Goal: Task Accomplishment & Management: Use online tool/utility

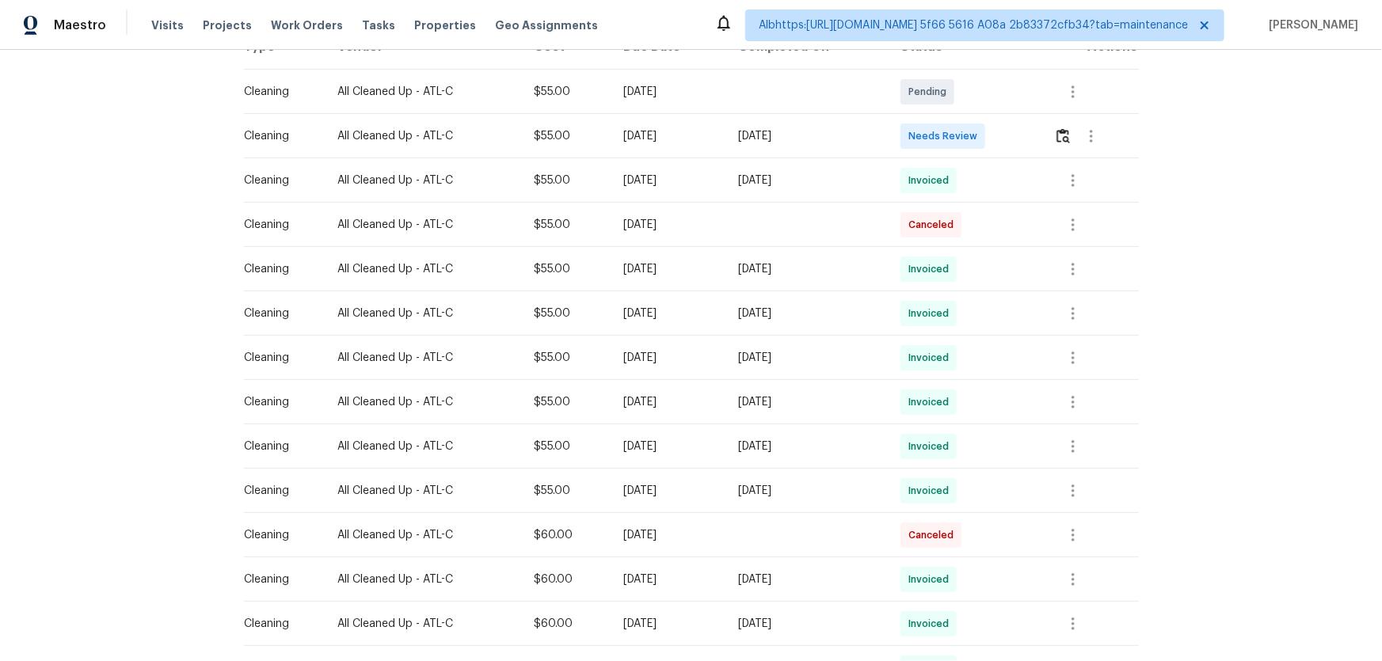
scroll to position [287, 0]
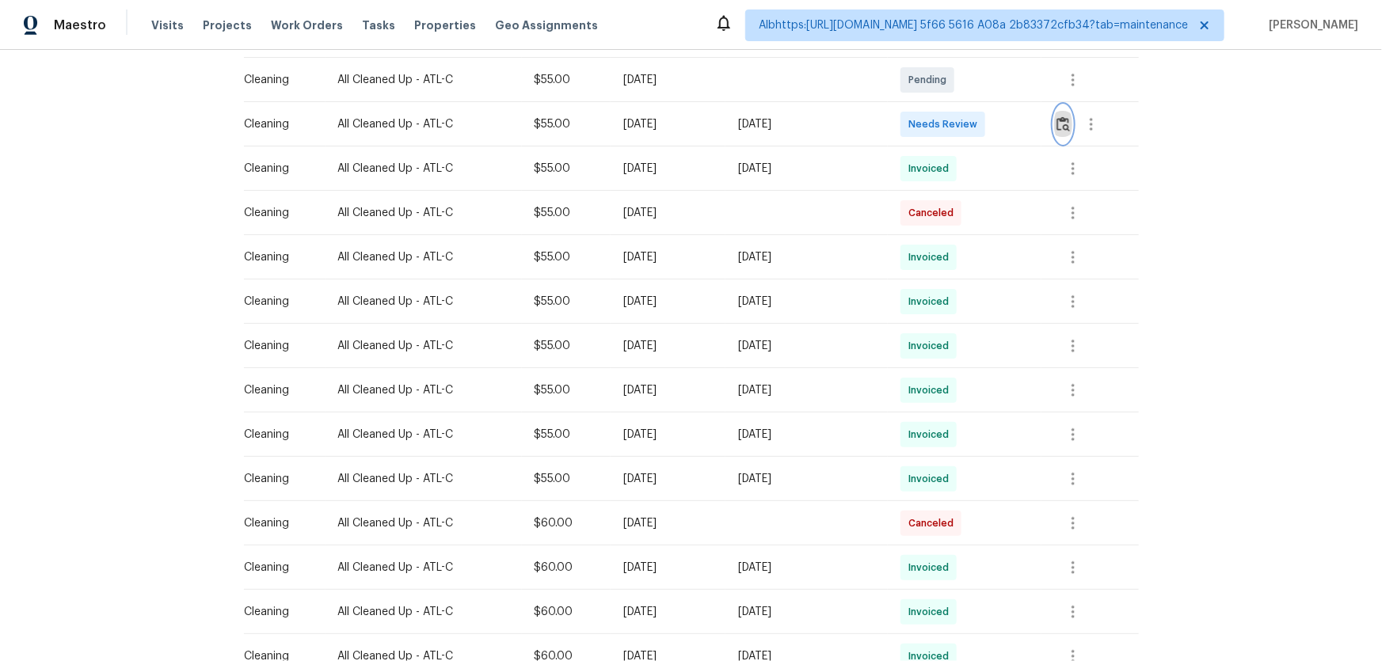
click at [1061, 123] on img "button" at bounding box center [1062, 123] width 13 height 15
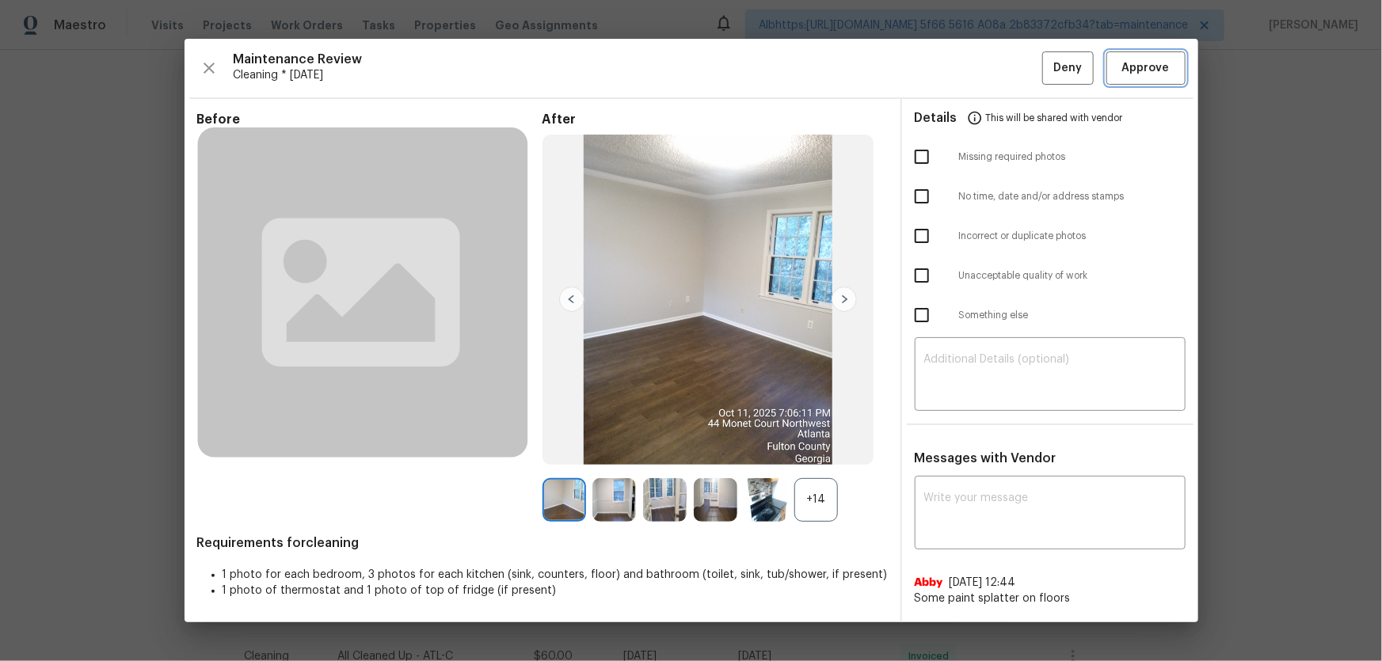
click at [1165, 72] on span "Approve" at bounding box center [1146, 69] width 48 height 20
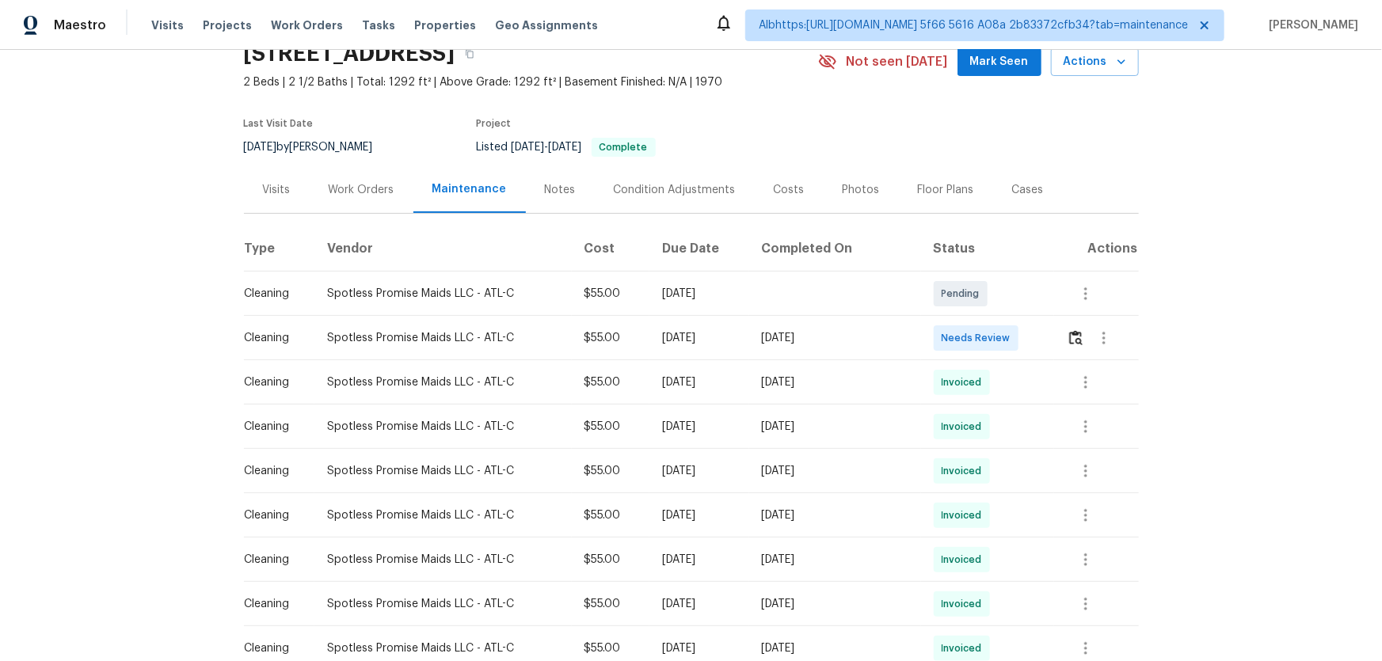
scroll to position [143, 0]
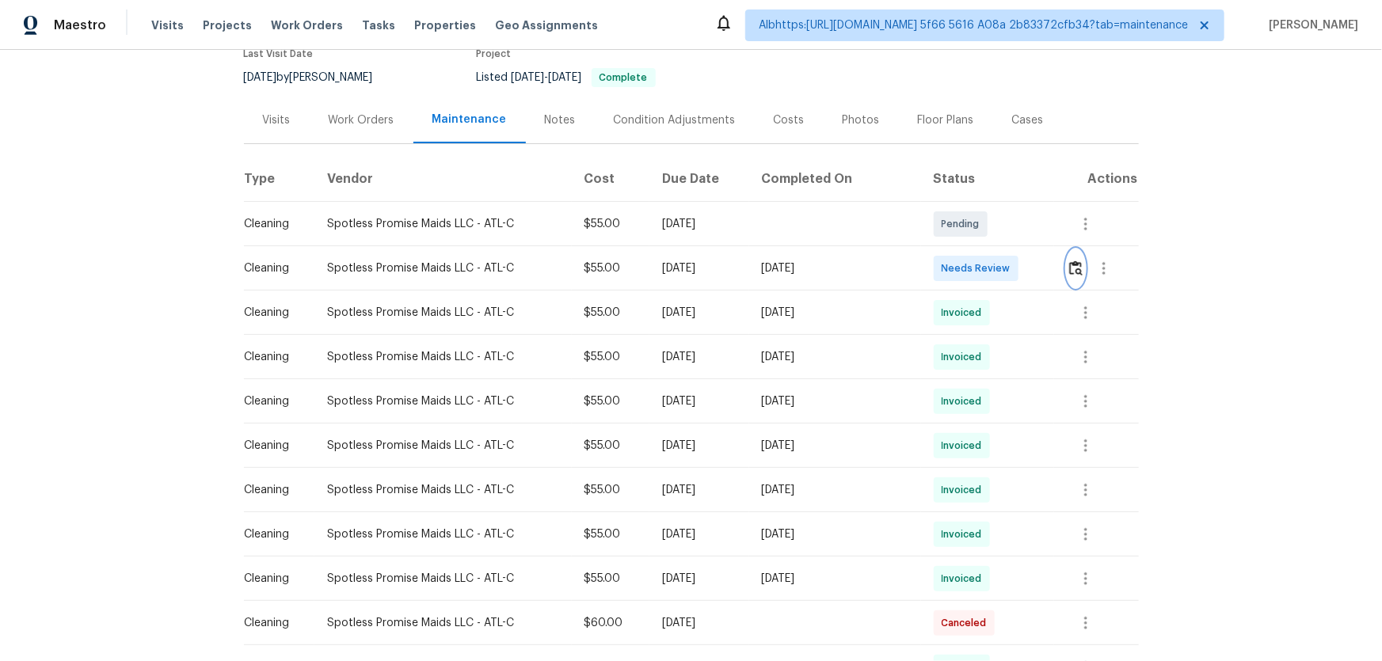
click at [1071, 268] on img "button" at bounding box center [1075, 268] width 13 height 15
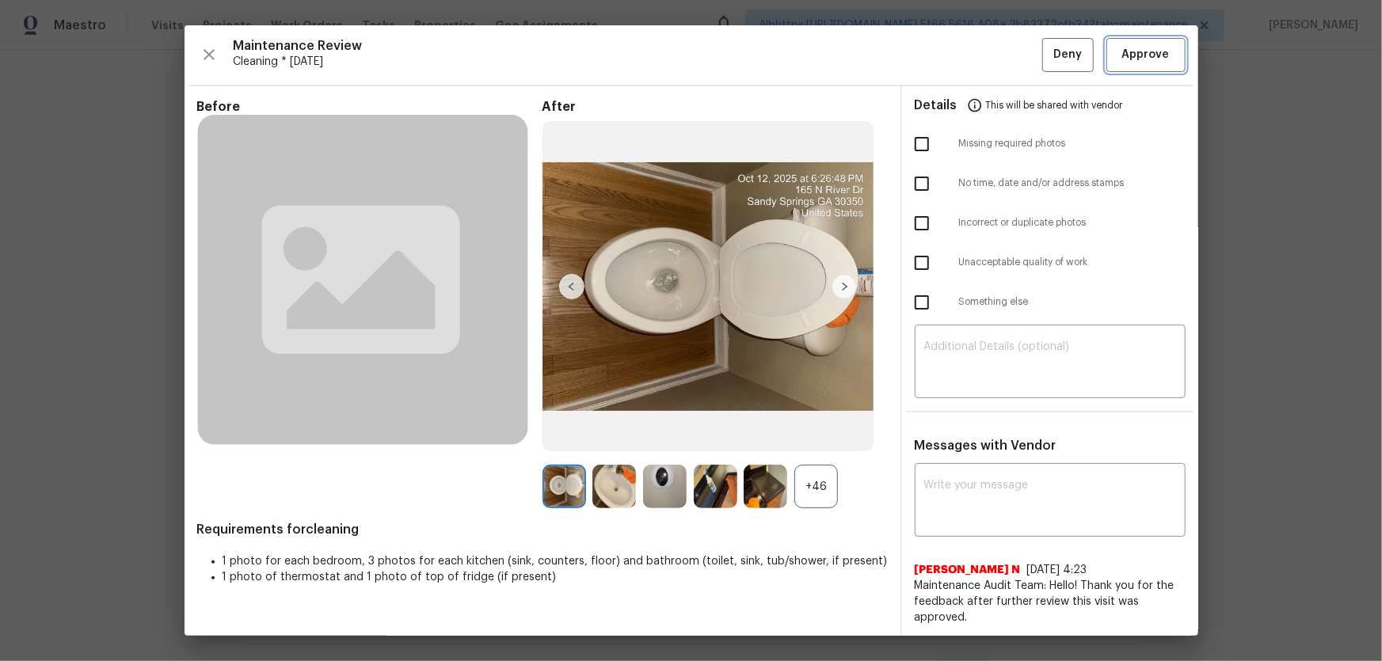
click at [1120, 65] on button "Approve" at bounding box center [1145, 55] width 79 height 34
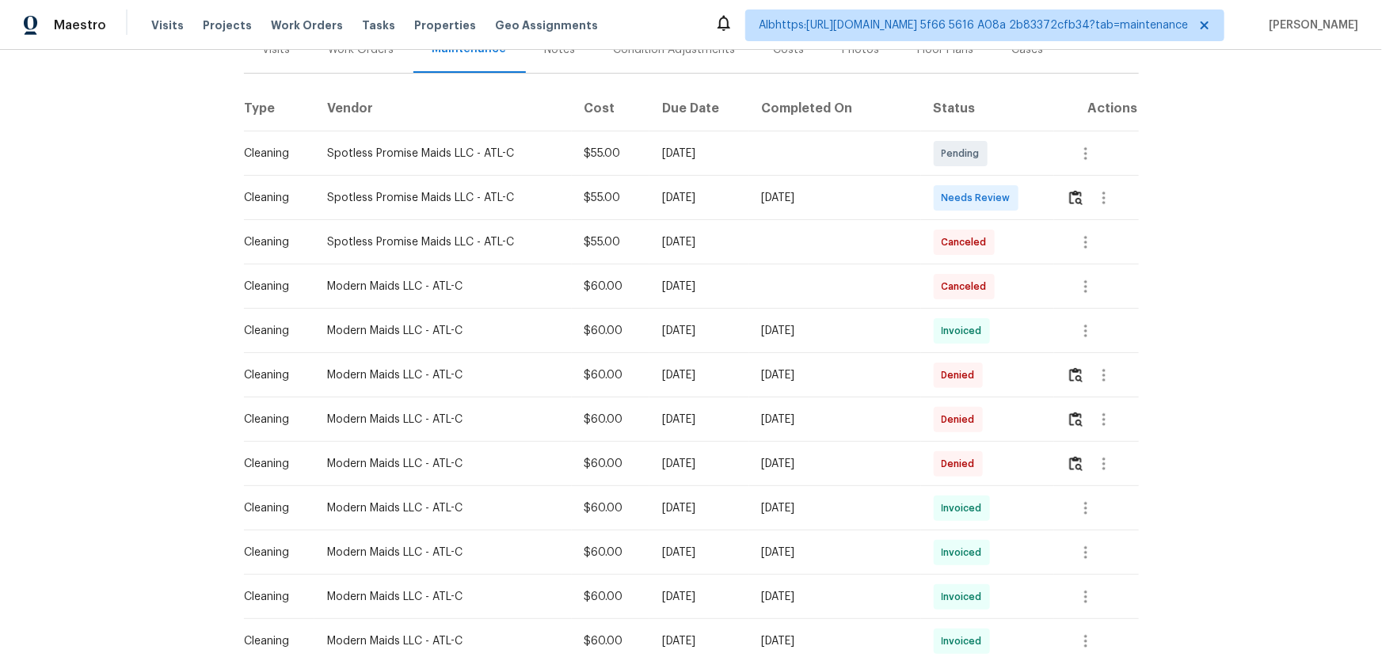
scroll to position [215, 0]
click at [1067, 187] on button "button" at bounding box center [1076, 196] width 18 height 38
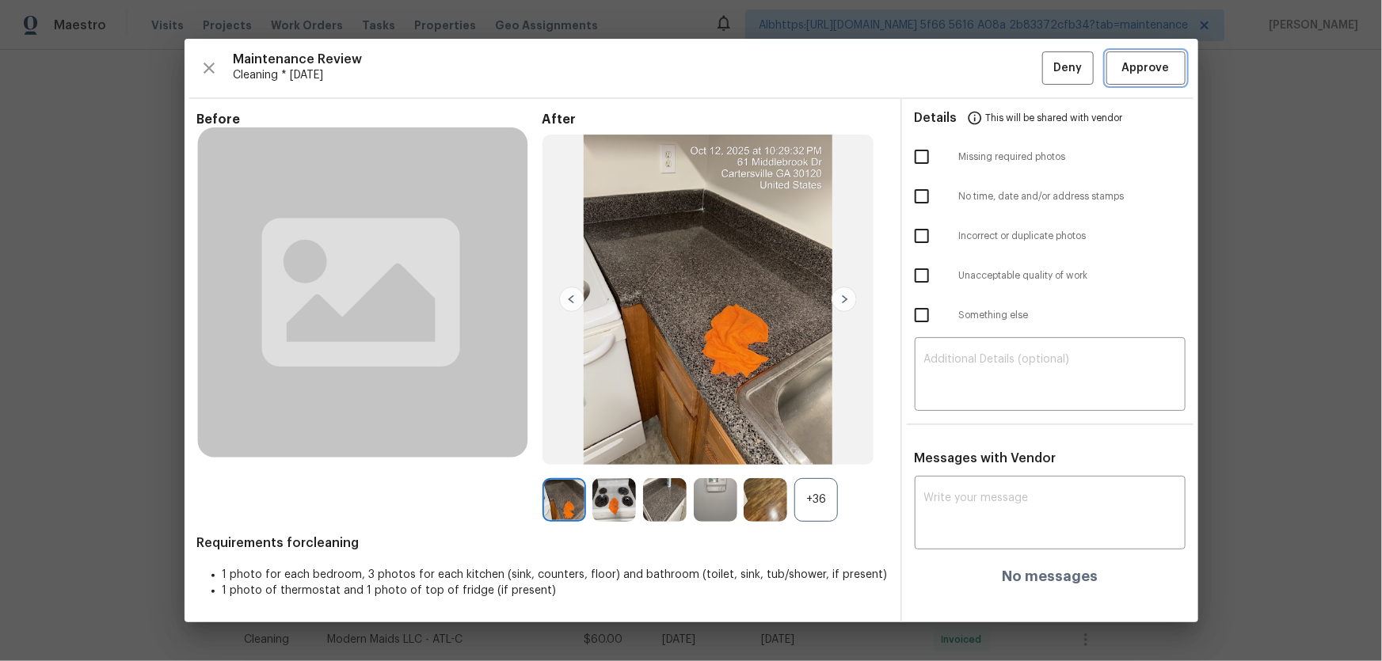
click at [1135, 70] on span "Approve" at bounding box center [1146, 69] width 48 height 20
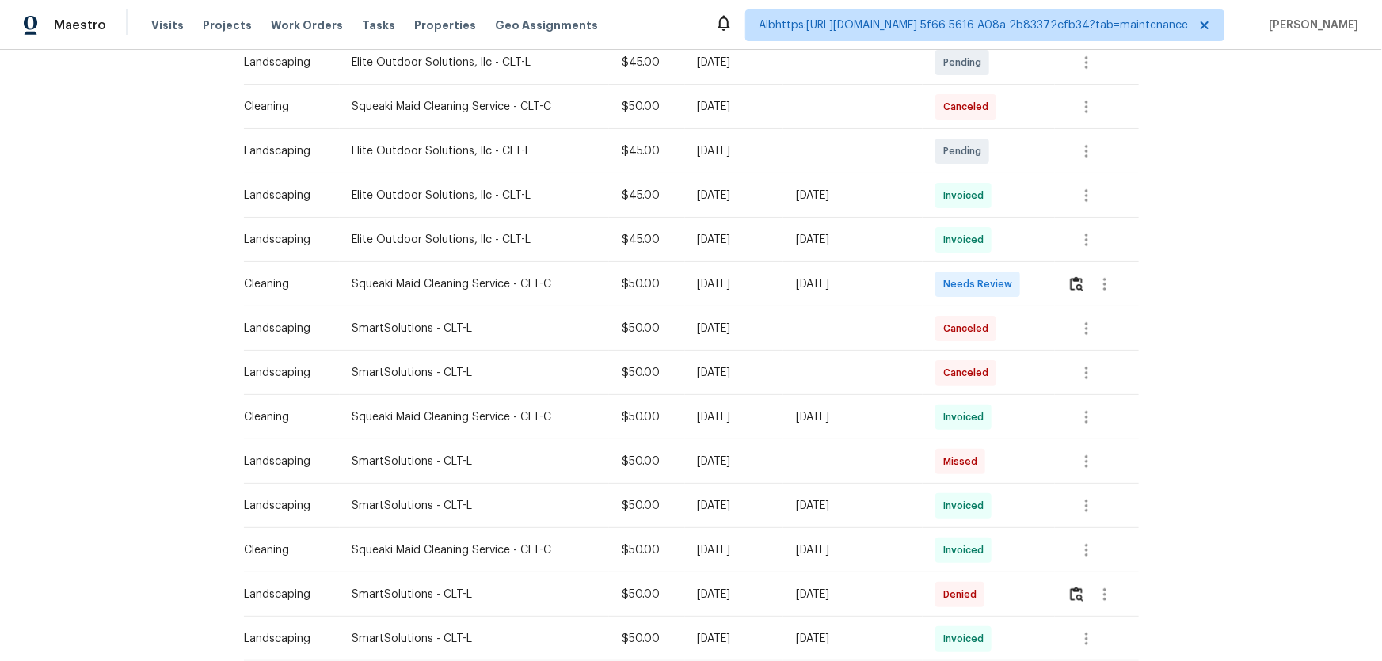
scroll to position [360, 0]
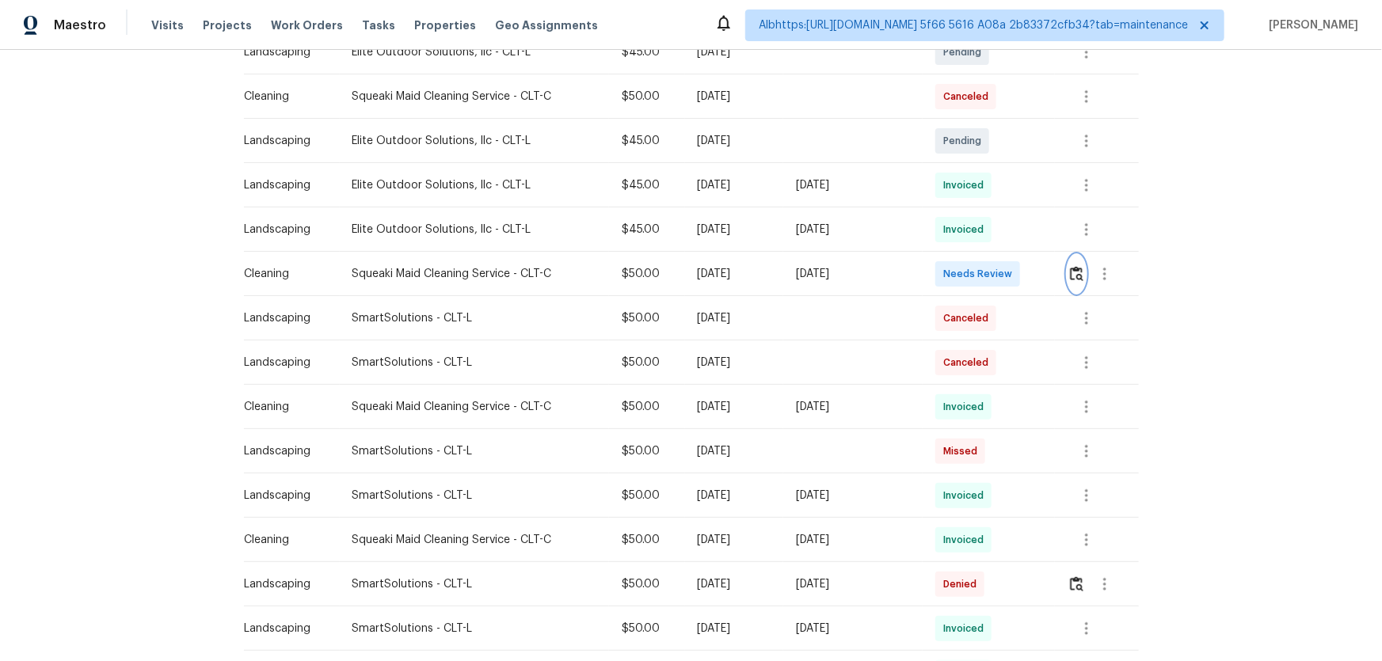
click at [1070, 275] on img "button" at bounding box center [1076, 273] width 13 height 15
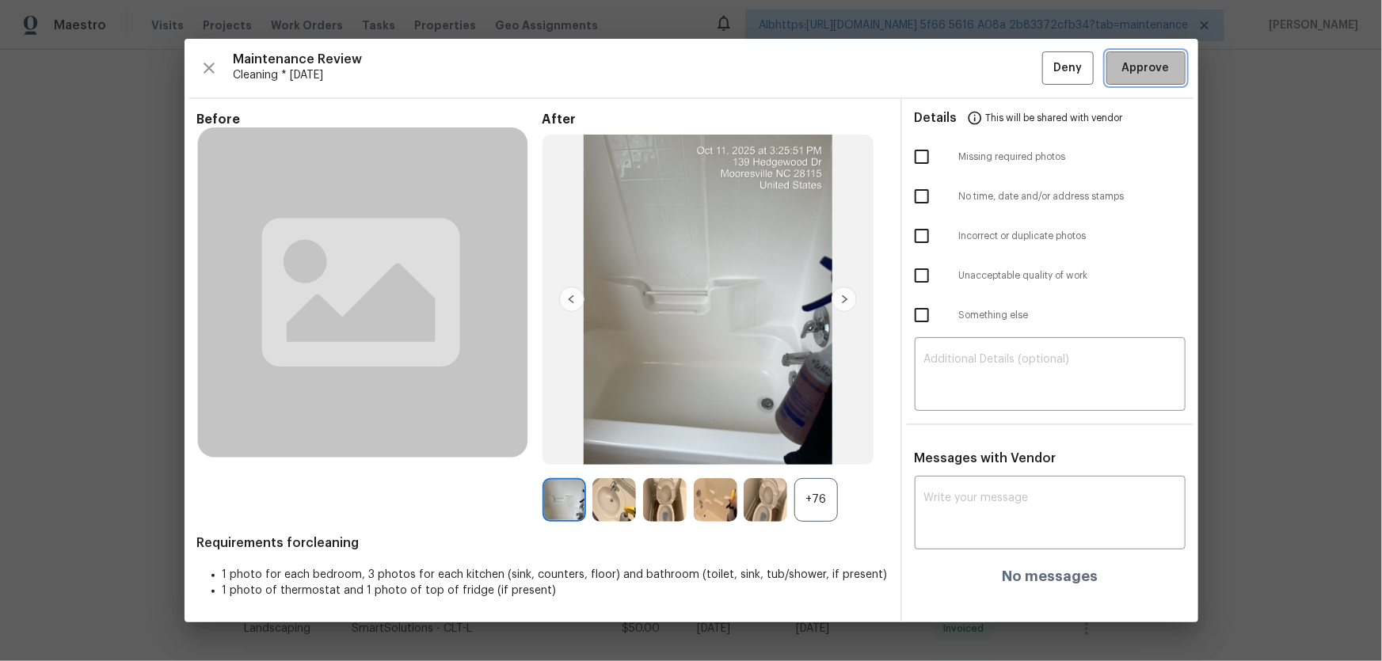
click at [1151, 70] on span "Approve" at bounding box center [1146, 69] width 48 height 20
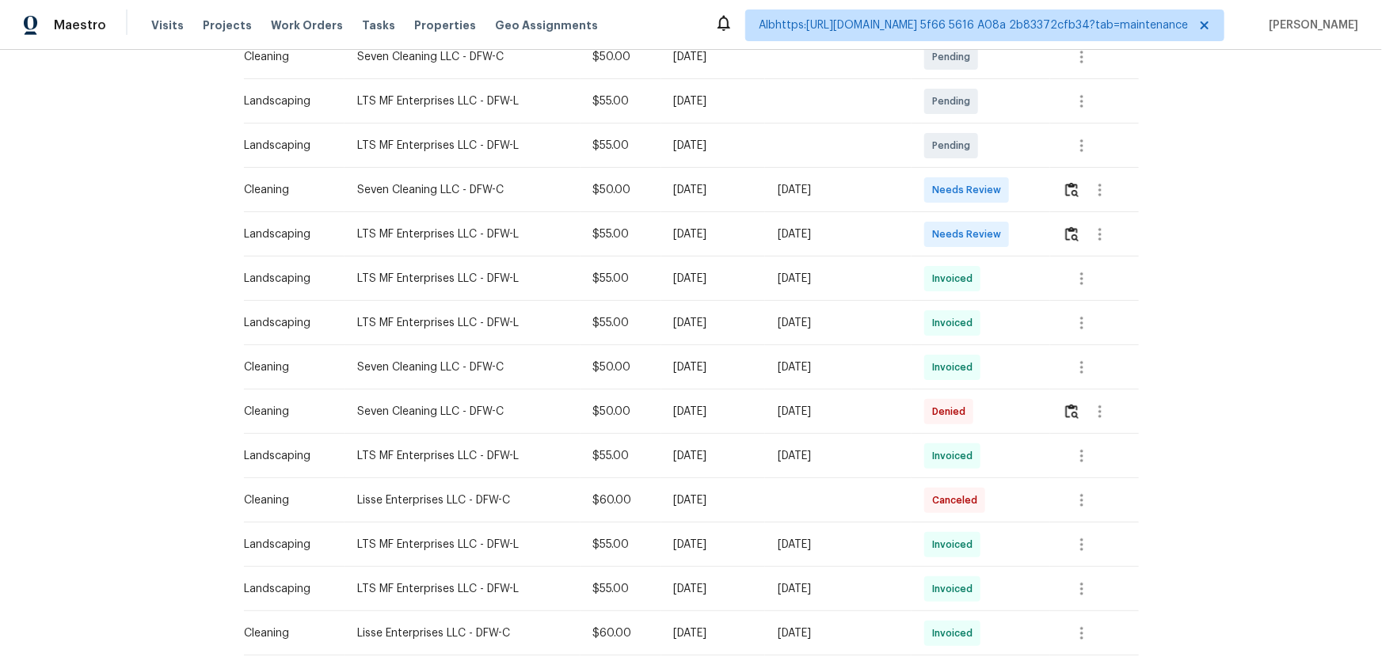
scroll to position [360, 0]
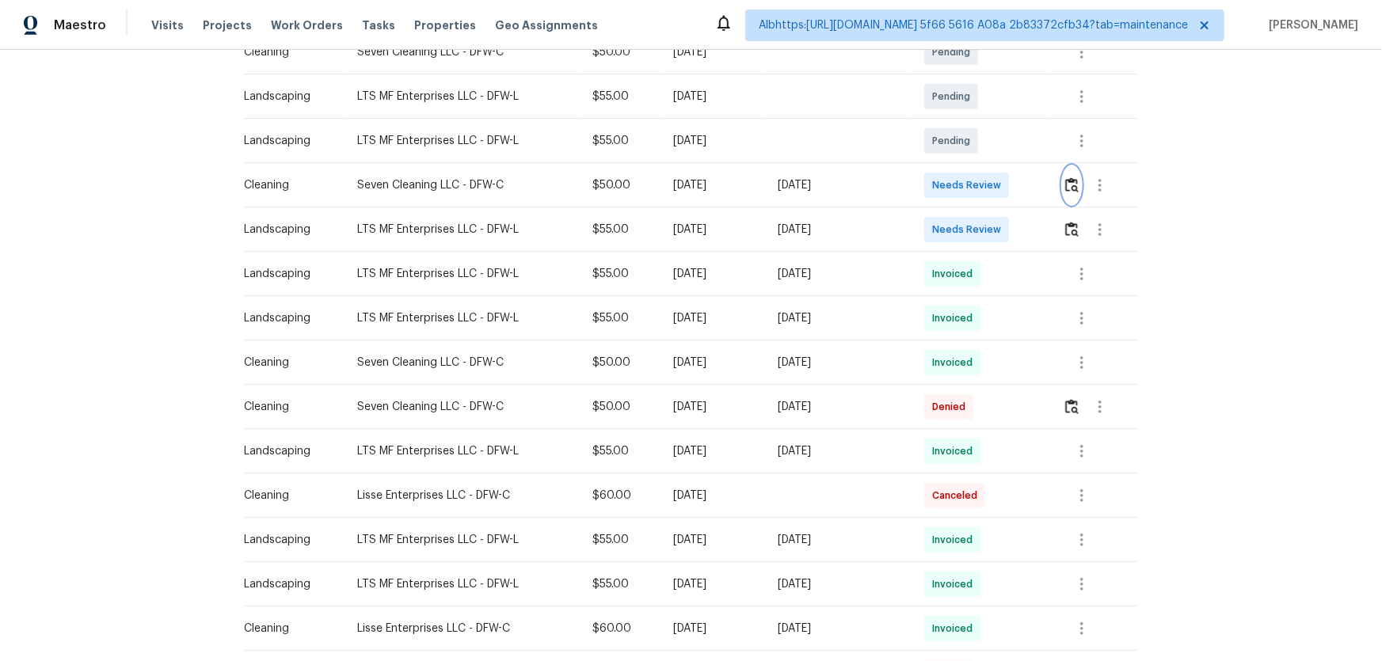
click at [1077, 189] on img "button" at bounding box center [1071, 184] width 13 height 15
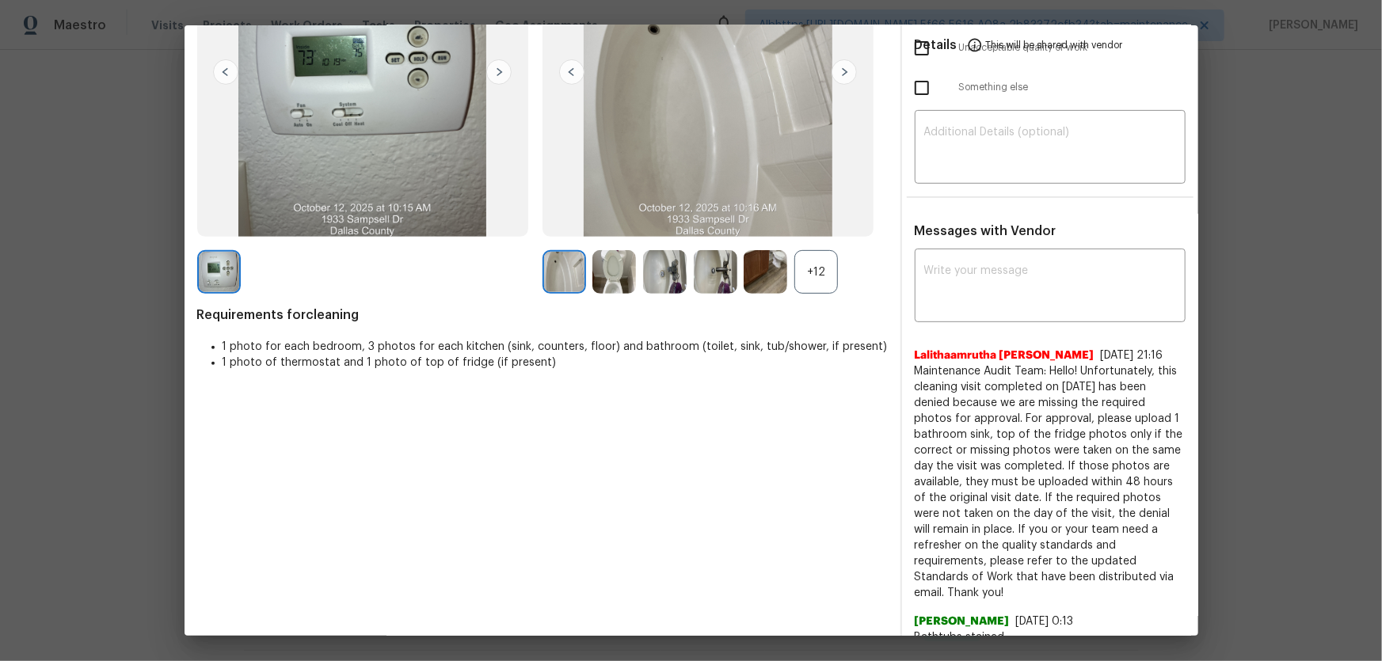
scroll to position [215, 0]
click at [980, 296] on textarea at bounding box center [1050, 286] width 252 height 44
paste textarea "Maintenance Audit Team: Hello! After further review, the visit (08/22/2025) has…"
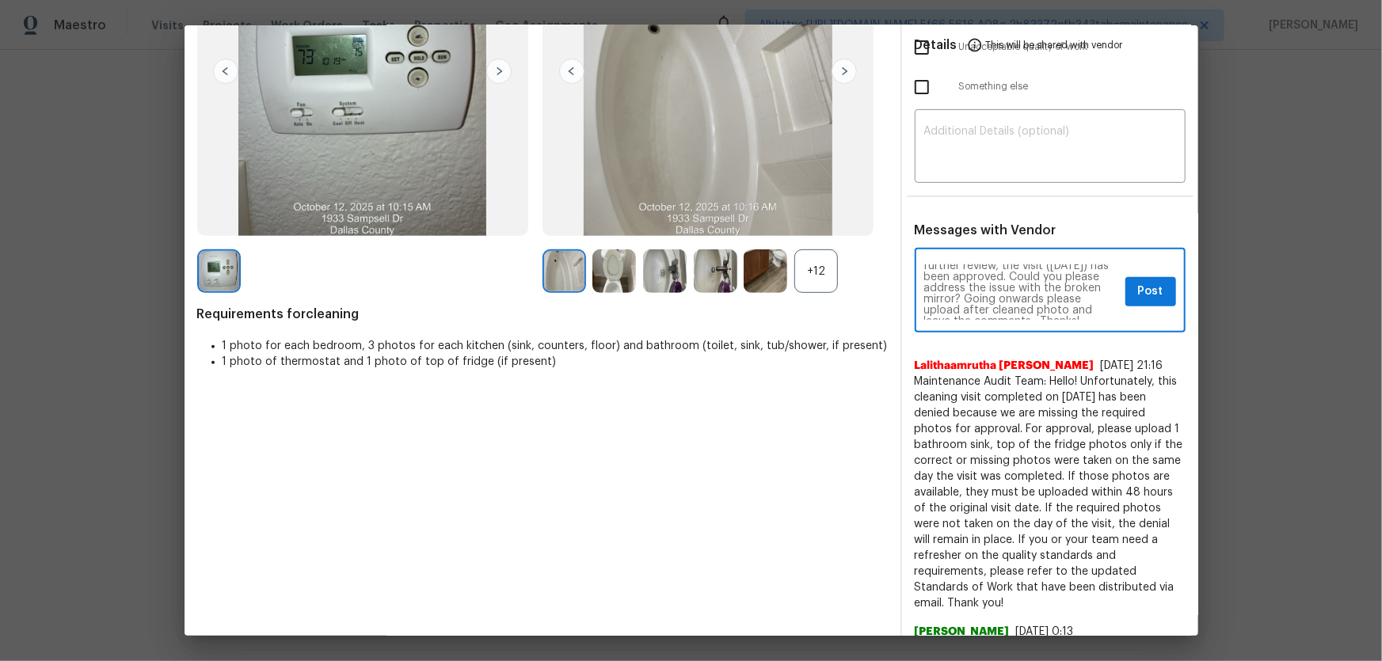
scroll to position [0, 0]
click at [953, 285] on textarea "Maintenance Audit Team: Hello! After further review, the visit (08/22/2025) has…" at bounding box center [1021, 291] width 195 height 55
click at [932, 288] on textarea "Maintenance Audit Team: Hello! After further review, the visit (08/22/2025) has…" at bounding box center [1021, 291] width 195 height 55
click at [1008, 287] on textarea "Maintenance Audit Team: Hello! After further review, the visit (10//2025) has b…" at bounding box center [1021, 291] width 195 height 55
click at [931, 287] on textarea "Maintenance Audit Team: Hello! After further review, the visit (10//2025) has b…" at bounding box center [1021, 291] width 195 height 55
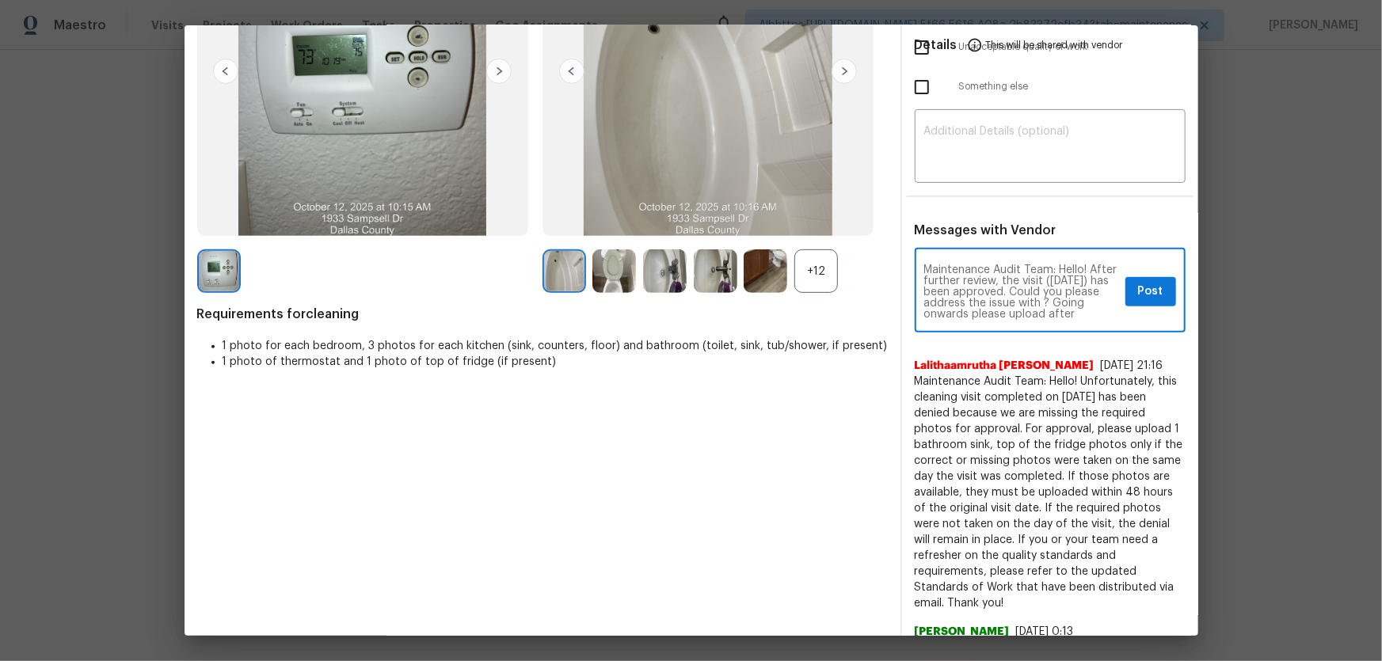
click at [1021, 290] on textarea "Maintenance Audit Team: Hello! After further review, the visit (10/12/2025) has…" at bounding box center [1021, 291] width 195 height 55
click at [968, 302] on textarea "Maintenance Audit Team: Hello! After further review, the visit (10/12/2025) has…" at bounding box center [1021, 291] width 195 height 55
click at [966, 309] on textarea "Maintenance Audit Team: Hello! After further review, the visit (10/12/2025) has…" at bounding box center [1021, 291] width 195 height 55
click at [1010, 285] on textarea "Maintenance Audit Team: Hello! After further review, the visit (10/12/2025) has…" at bounding box center [1021, 291] width 195 height 55
click at [1021, 309] on textarea "Maintenance Audit Team: Hello! After further review, the visit (10/12/2025) has…" at bounding box center [1021, 291] width 195 height 55
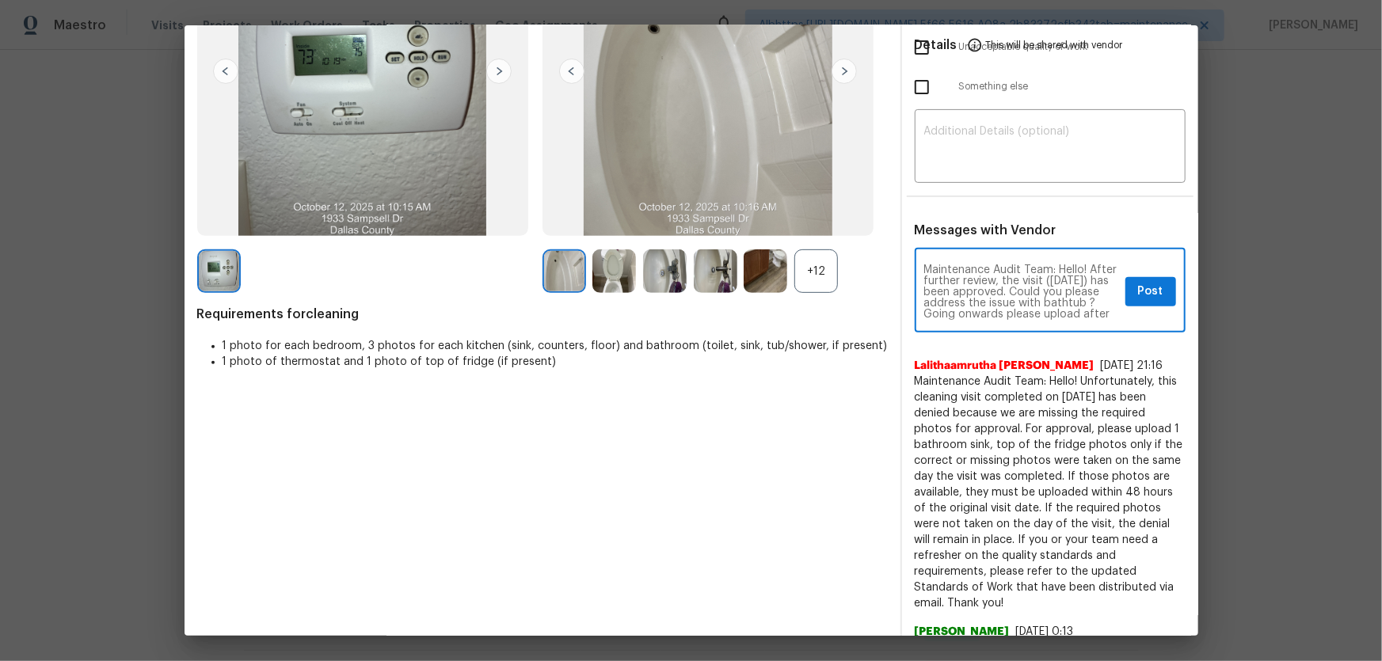
click at [1013, 309] on textarea "Maintenance Audit Team: Hello! After further review, the visit (10/12/2025) has…" at bounding box center [1021, 291] width 195 height 55
click at [1017, 314] on textarea "Maintenance Audit Team: Hello! After further review, the visit (10/12/2025) has…" at bounding box center [1021, 291] width 195 height 55
click at [1048, 316] on textarea "Maintenance Audit Team: Hello! After further review, the visit (10/12/2025) has…" at bounding box center [1021, 291] width 195 height 55
click at [1051, 309] on textarea "Maintenance Audit Team: Hello! After further review, the visit (10/12/2025) has…" at bounding box center [1021, 291] width 195 height 55
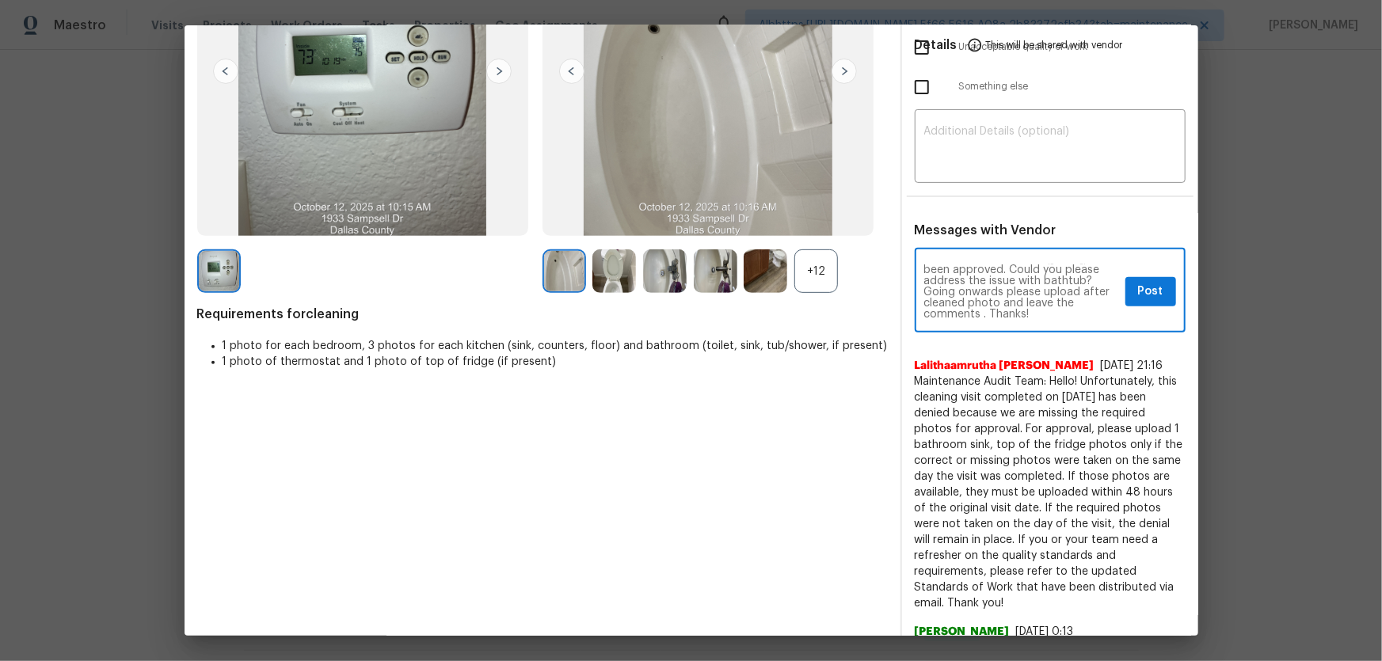
click at [1038, 316] on textarea "Maintenance Audit Team: Hello! After further review, the visit (10/12/2025) has…" at bounding box center [1021, 291] width 195 height 55
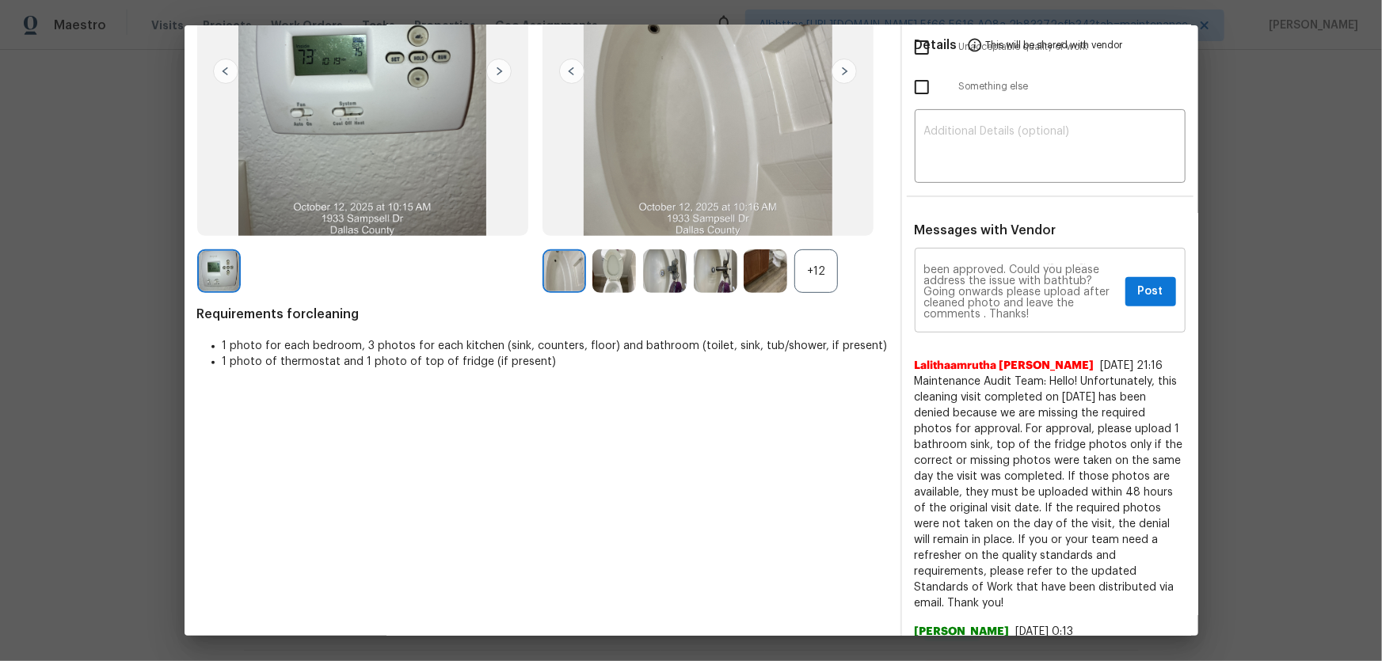
click at [1004, 306] on textarea "Maintenance Audit Team: Hello! After further review, the visit (10/12/2025) has…" at bounding box center [1021, 291] width 195 height 55
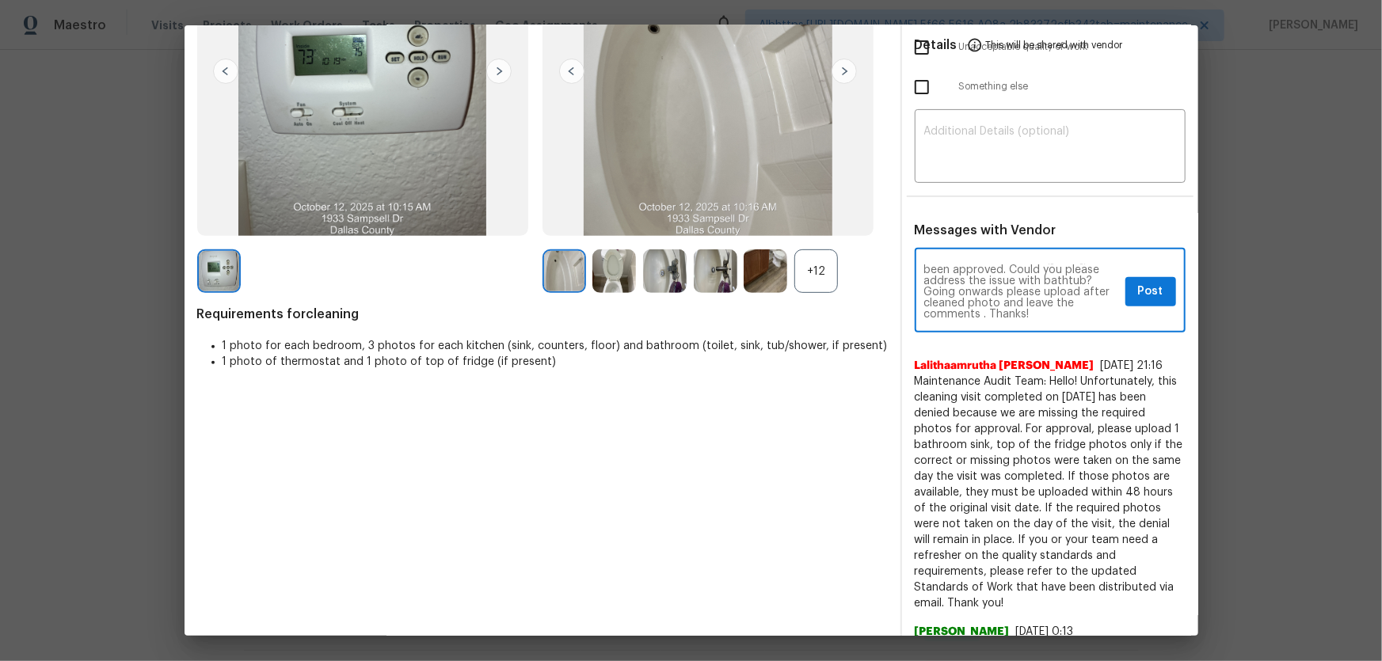
paste textarea "the bathtub? It appears to be dirty—Could to please advice whether it can clean…"
click at [1003, 311] on textarea "Maintenance Audit Team: Hello! After further review, the visit (10/12/2025) has…" at bounding box center [1021, 291] width 195 height 55
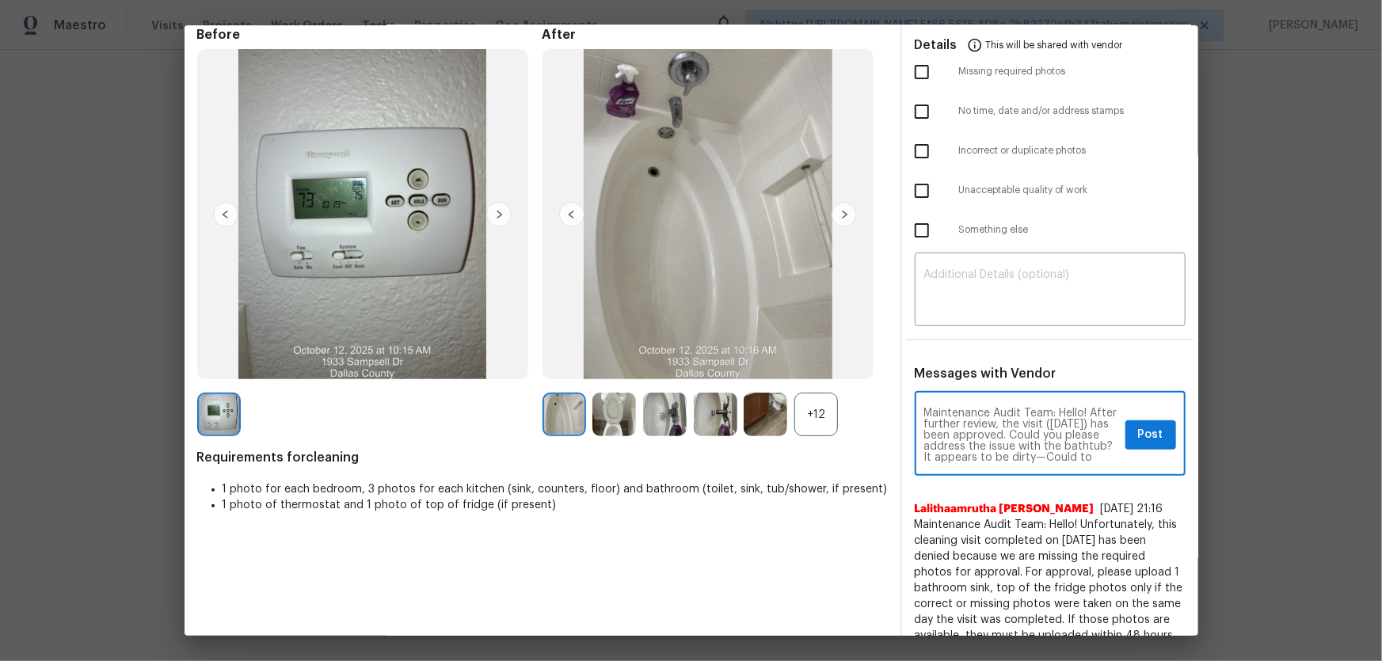
scroll to position [71, 0]
type textarea "Maintenance Audit Team: Hello! After further review, the visit (10/12/2025) has…"
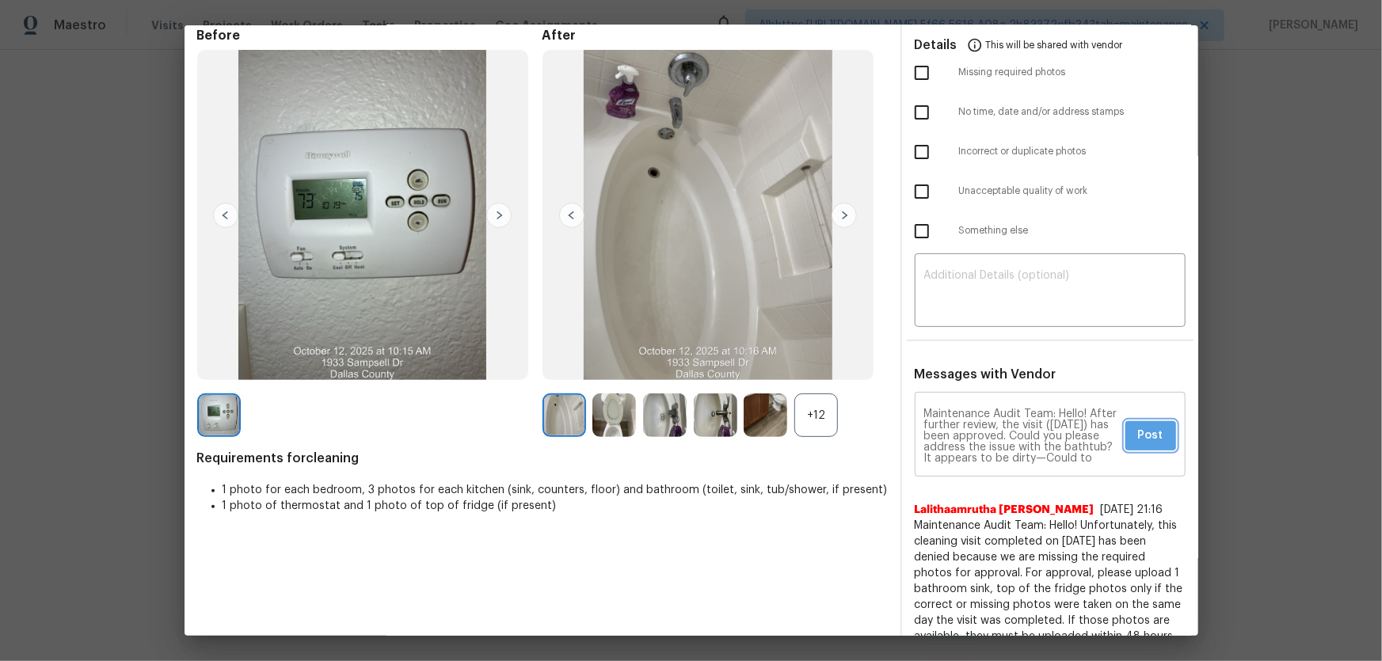
click at [1138, 437] on span "Post" at bounding box center [1150, 436] width 25 height 20
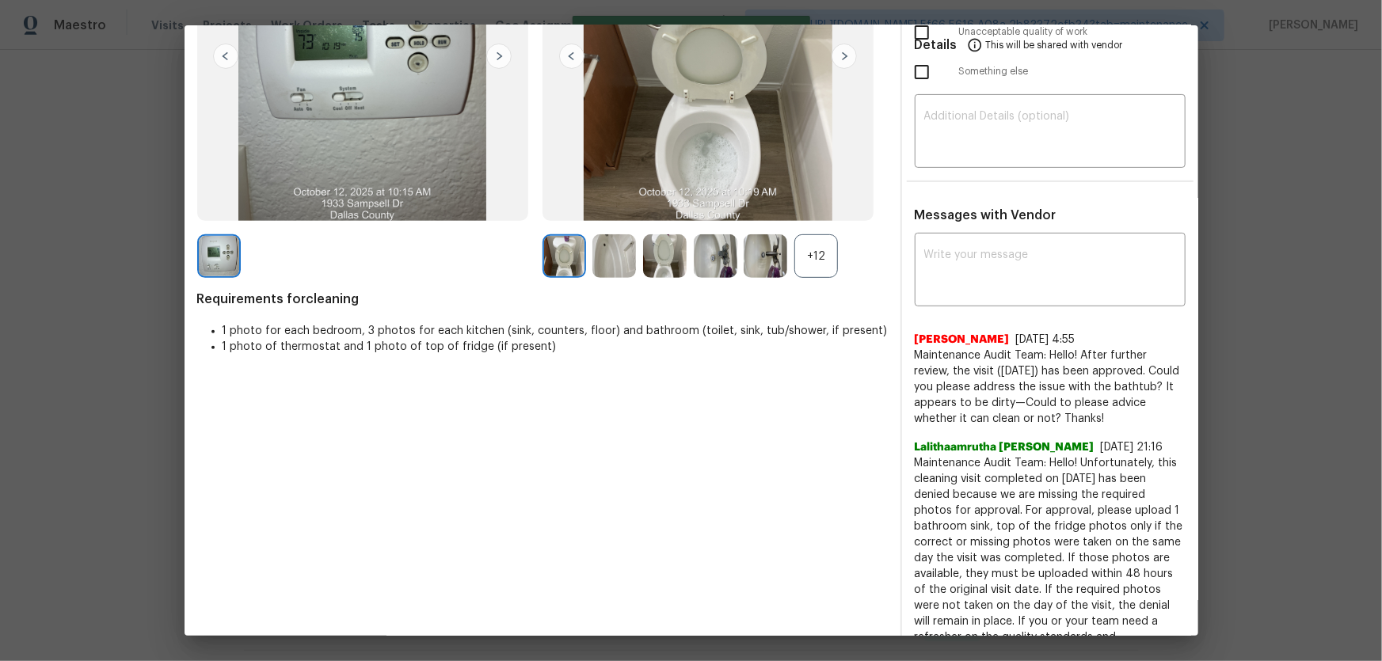
scroll to position [0, 0]
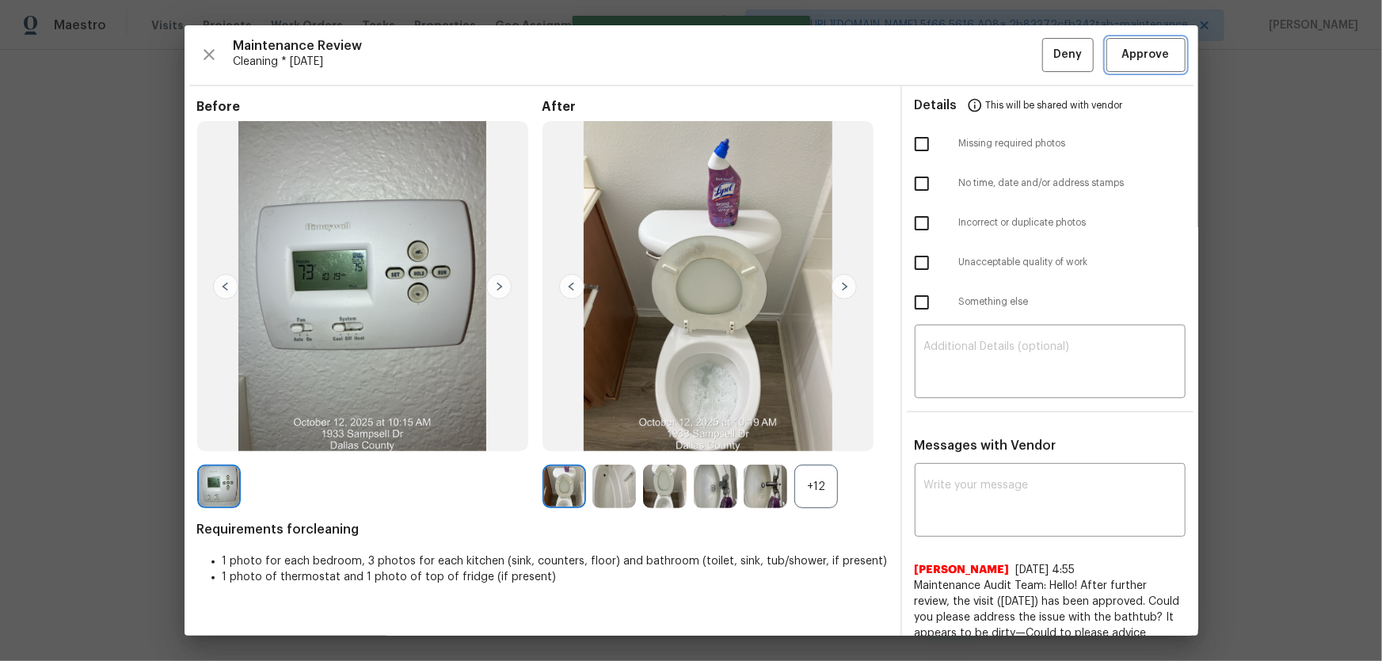
click at [1129, 63] on span "Approve" at bounding box center [1146, 55] width 48 height 20
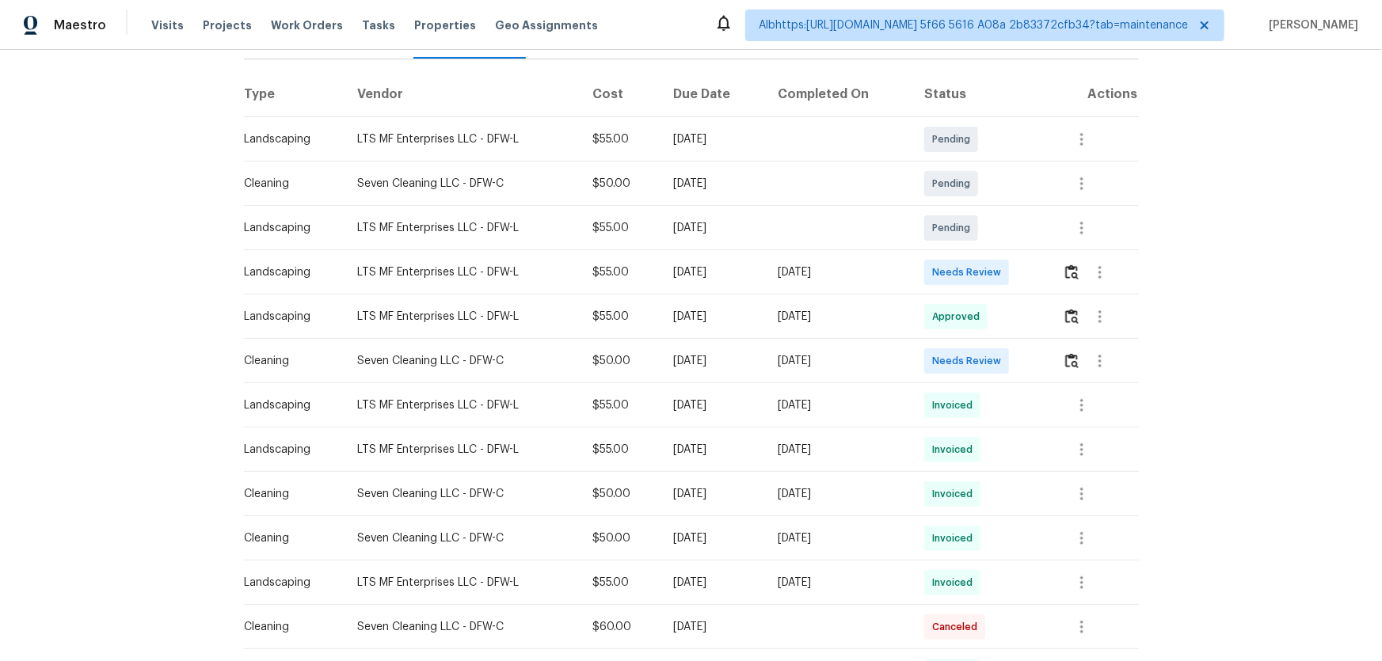
scroll to position [287, 0]
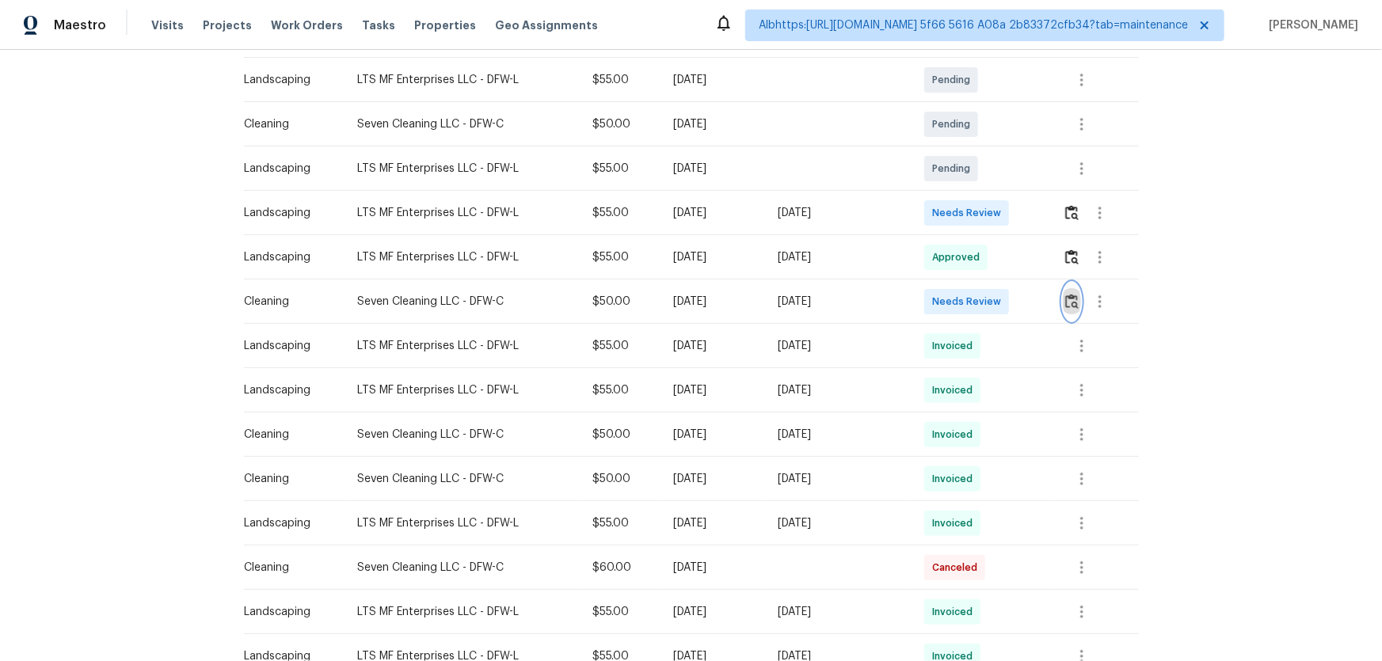
click at [1071, 303] on img "button" at bounding box center [1071, 301] width 13 height 15
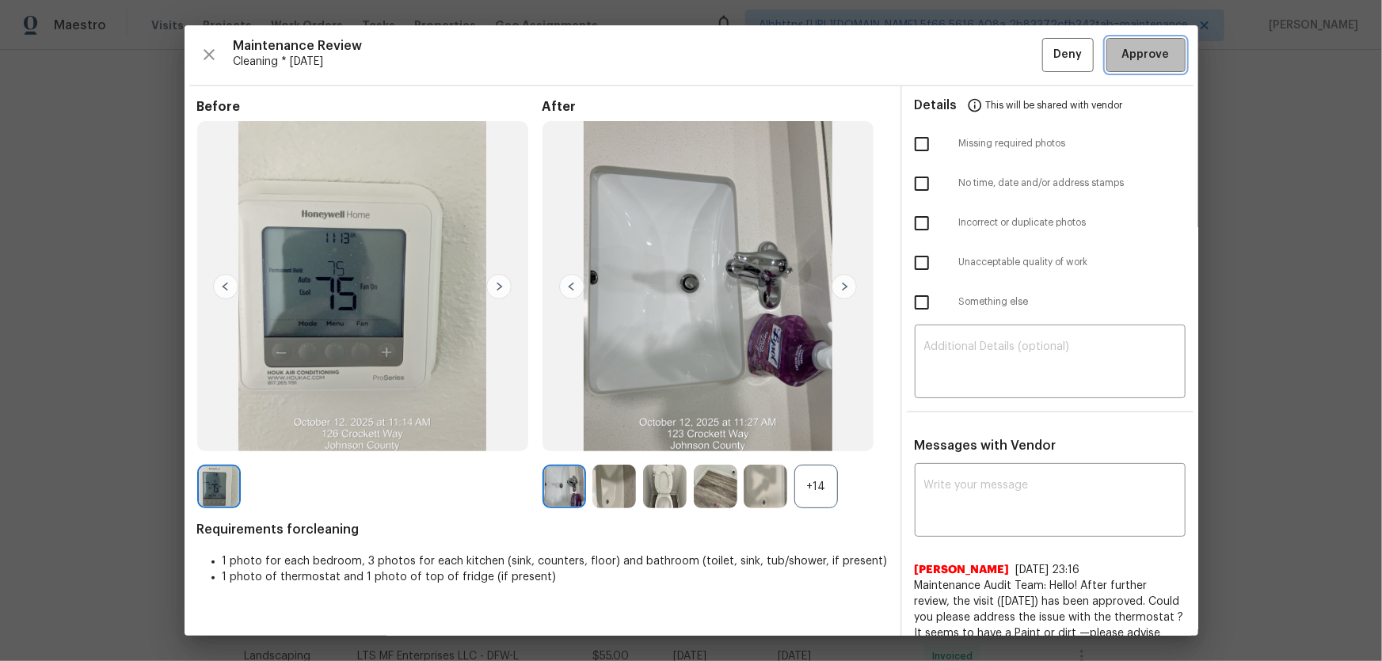
click at [1132, 63] on span "Approve" at bounding box center [1146, 55] width 48 height 20
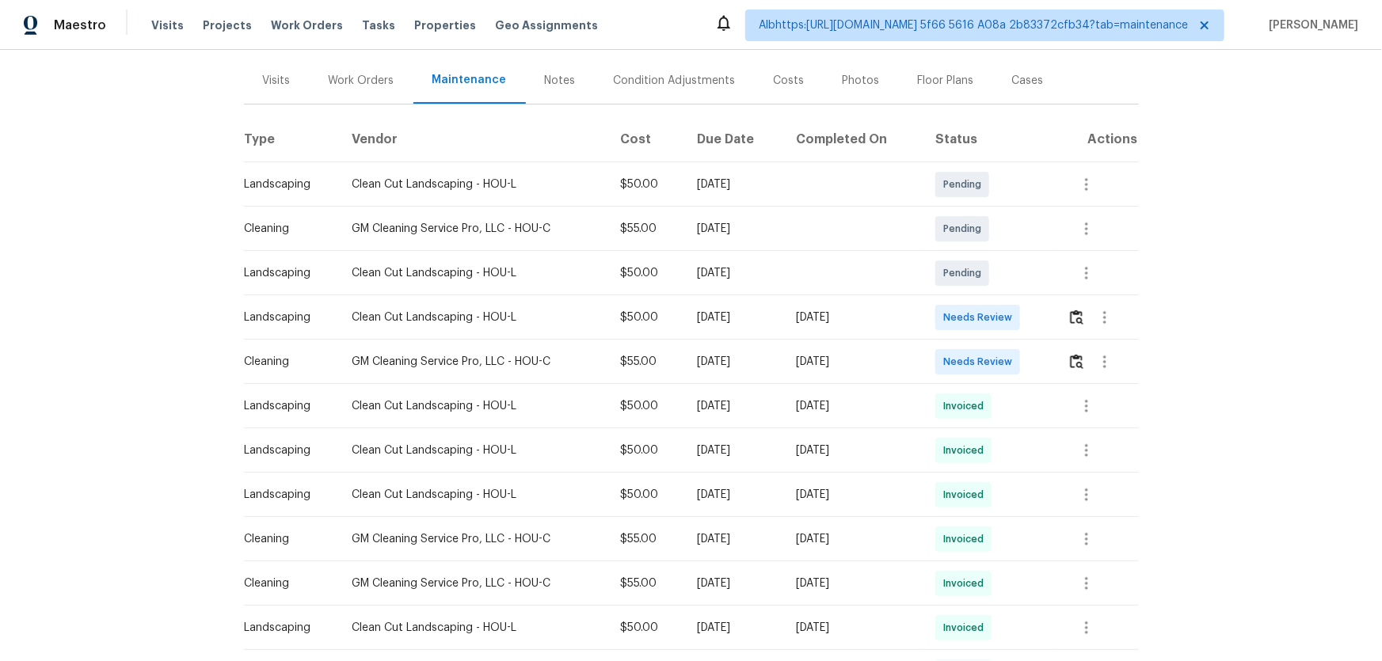
scroll to position [215, 0]
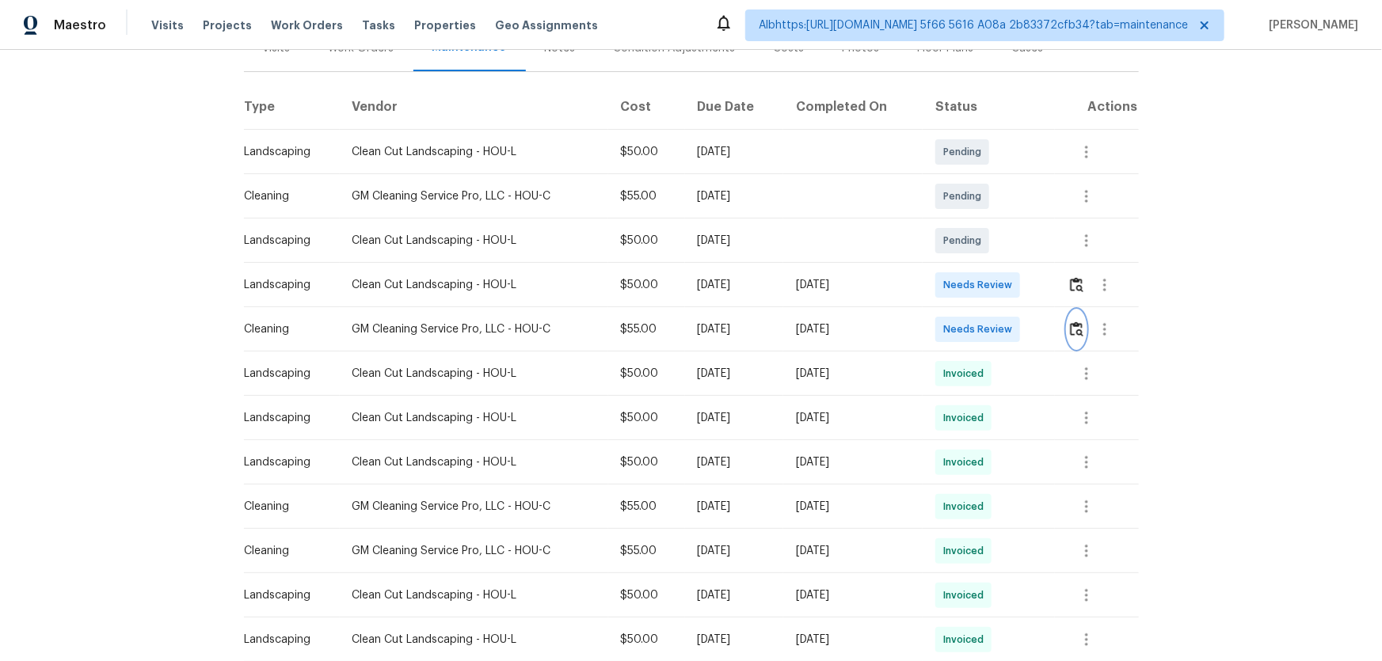
click at [1072, 333] on img "button" at bounding box center [1076, 328] width 13 height 15
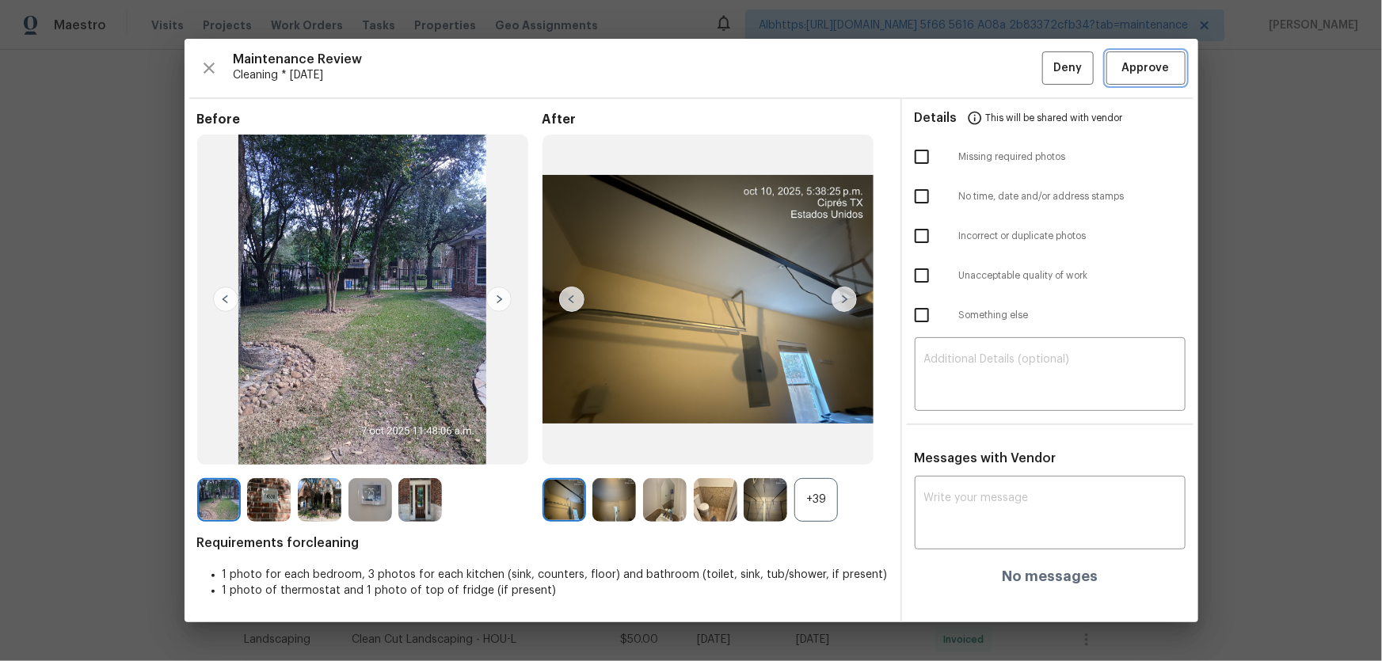
click at [1120, 74] on span "Approve" at bounding box center [1146, 69] width 54 height 20
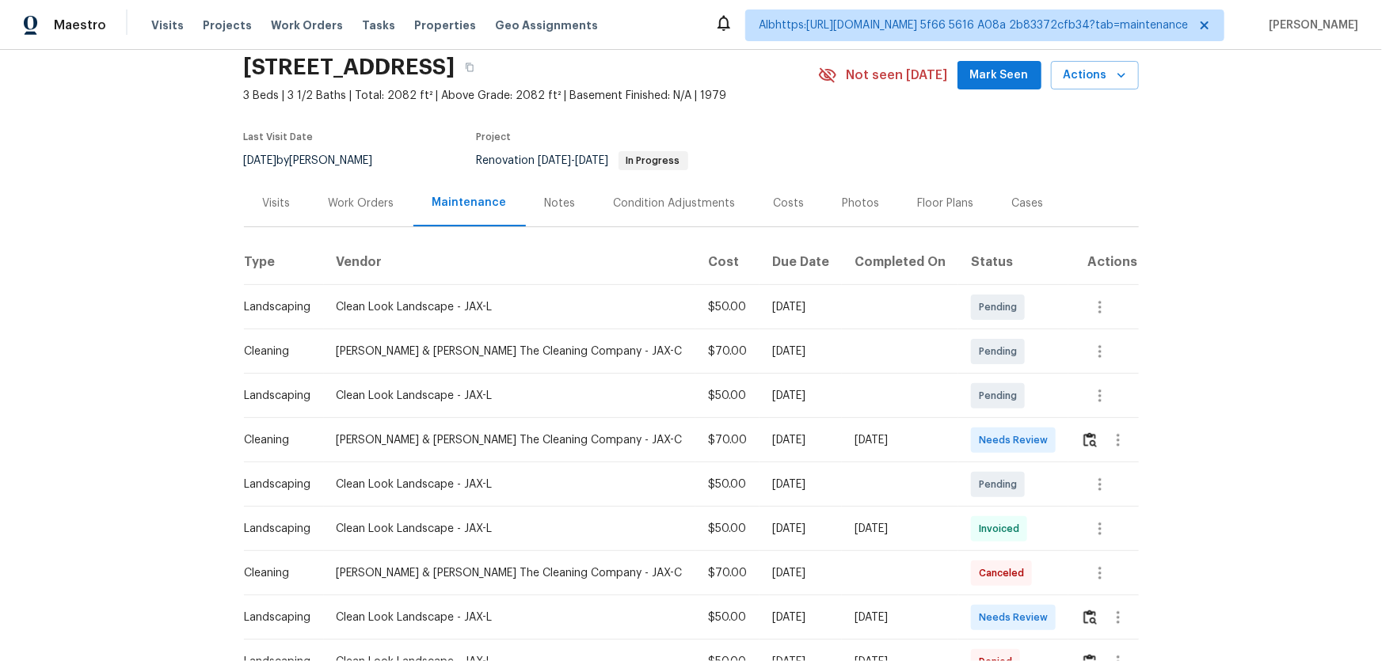
scroll to position [143, 0]
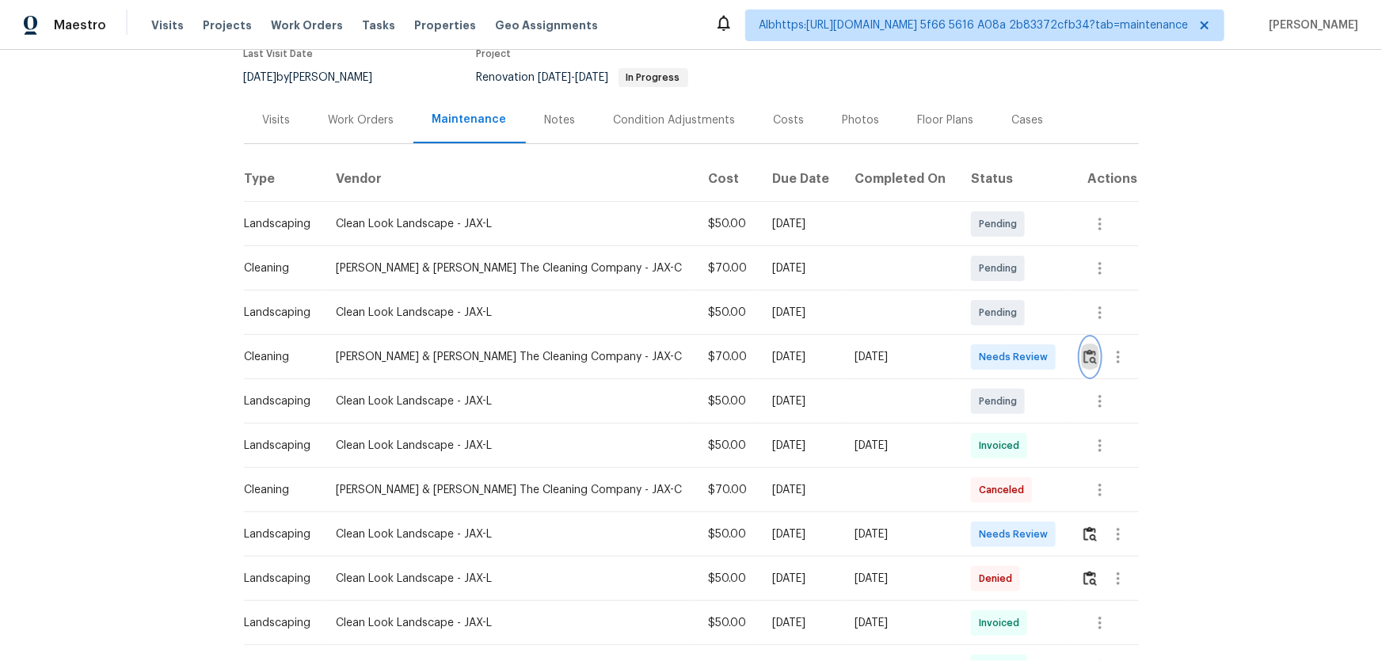
click at [1083, 356] on img "button" at bounding box center [1089, 356] width 13 height 15
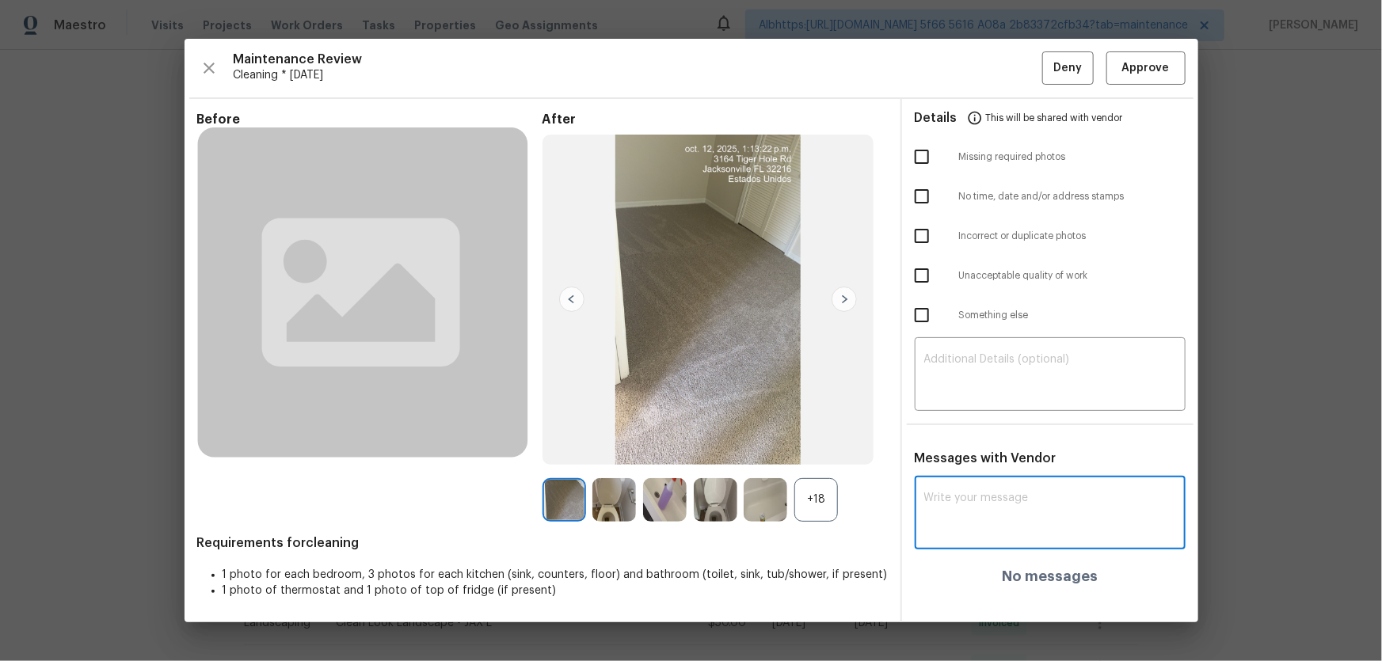
click at [959, 515] on textarea at bounding box center [1050, 515] width 252 height 44
paste textarea "Maintenance Audit Team: Hello! Unfortunately, this cleaning visit completed on …"
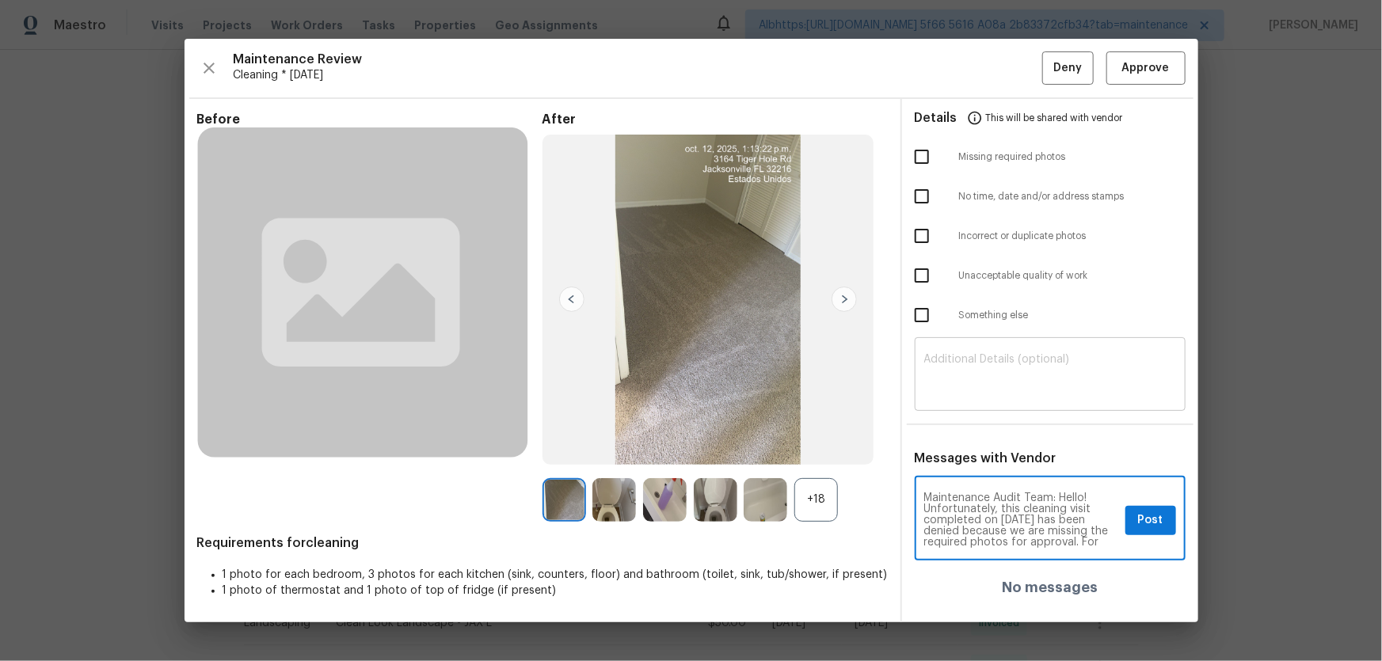
scroll to position [177, 0]
type textarea "Maintenance Audit Team: Hello! Unfortunately, this cleaning visit completed on …"
click at [977, 387] on textarea at bounding box center [1050, 376] width 252 height 44
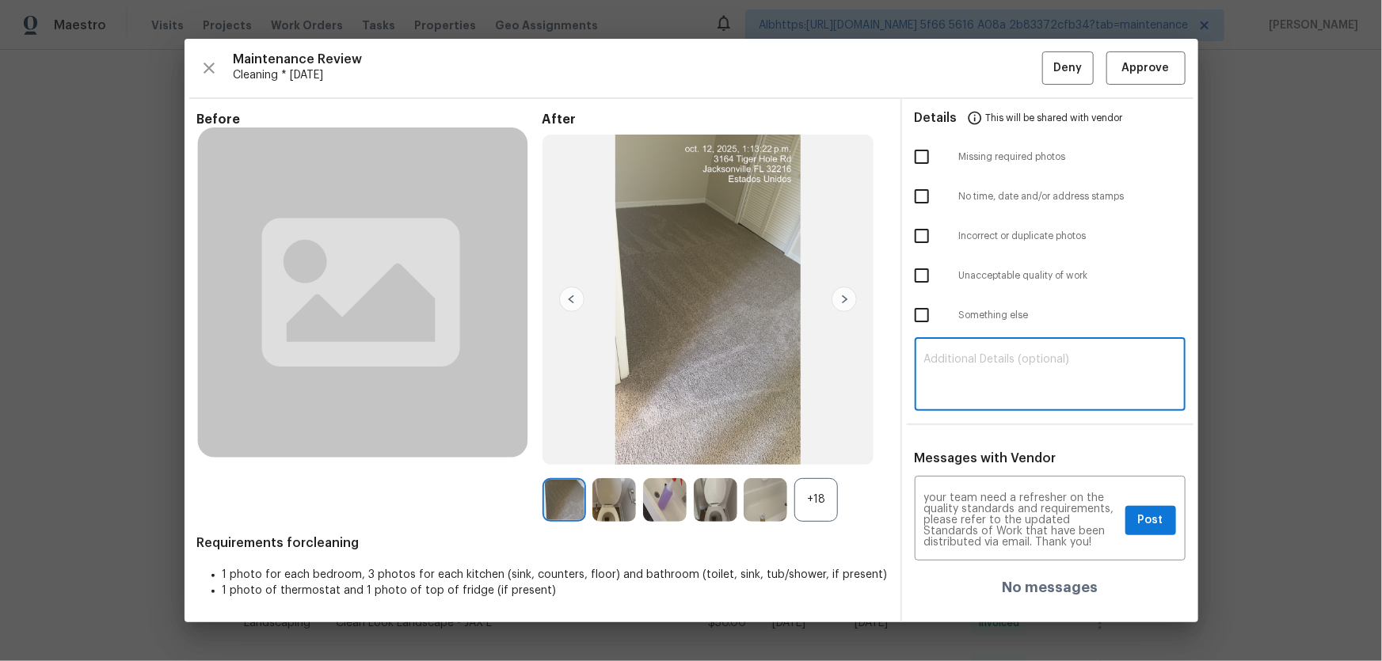
paste textarea "Maintenance Audit Team: Hello! Unfortunately, this cleaning visit completed on …"
type textarea "Maintenance Audit Team: Hello! Unfortunately, this cleaning visit completed on …"
click at [816, 493] on div "+18" at bounding box center [816, 500] width 44 height 44
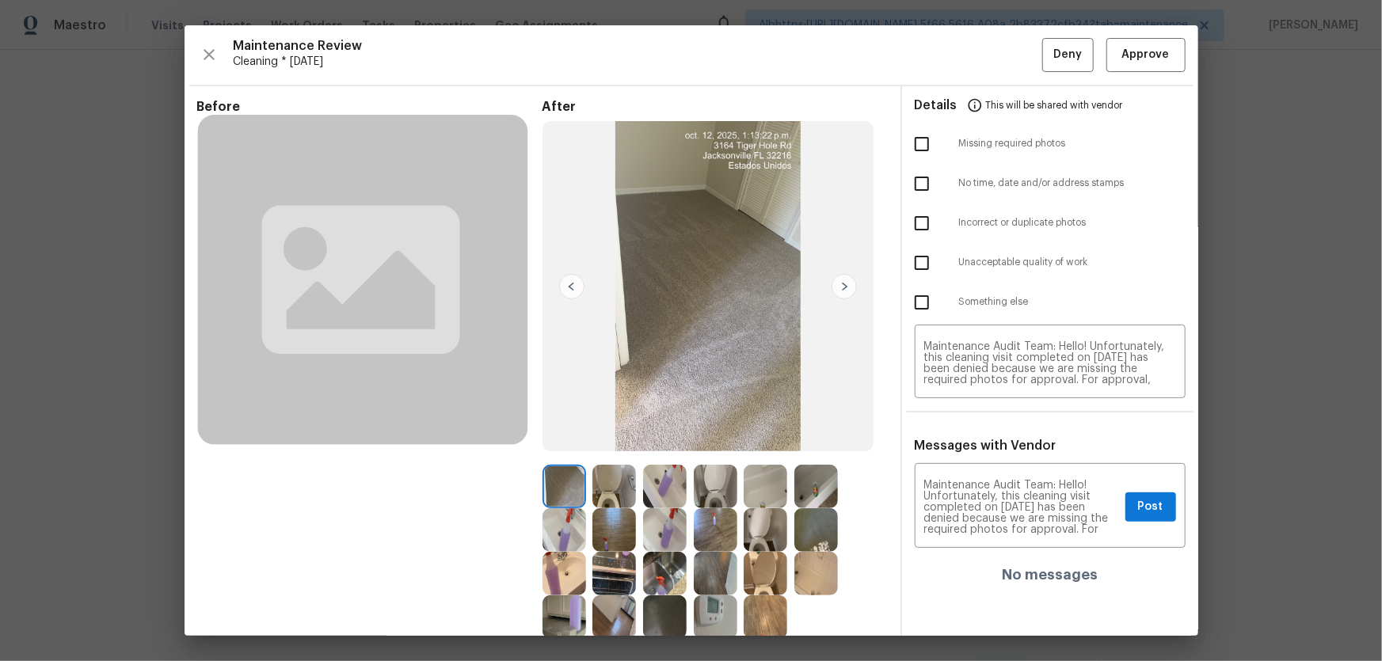
click at [913, 143] on input "checkbox" at bounding box center [921, 143] width 33 height 33
checkbox input "true"
click at [1128, 517] on button "Post" at bounding box center [1150, 507] width 51 height 29
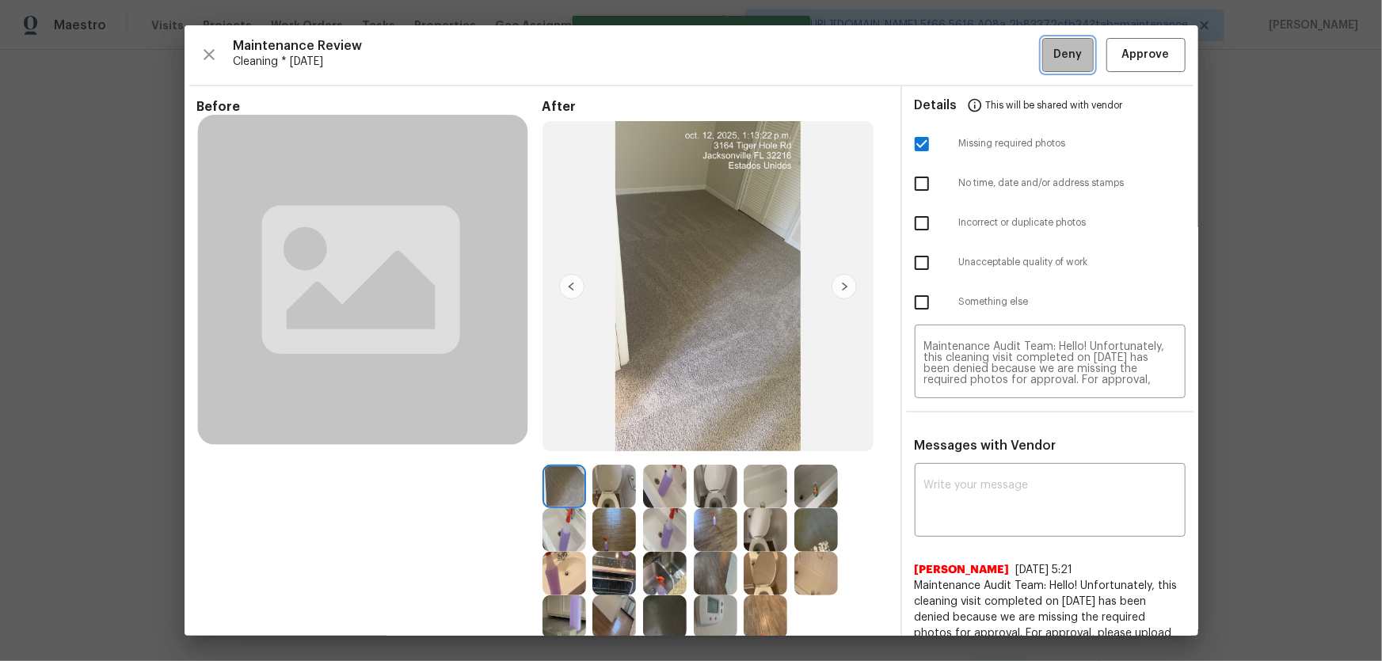
click at [1042, 61] on button "Deny" at bounding box center [1067, 55] width 51 height 34
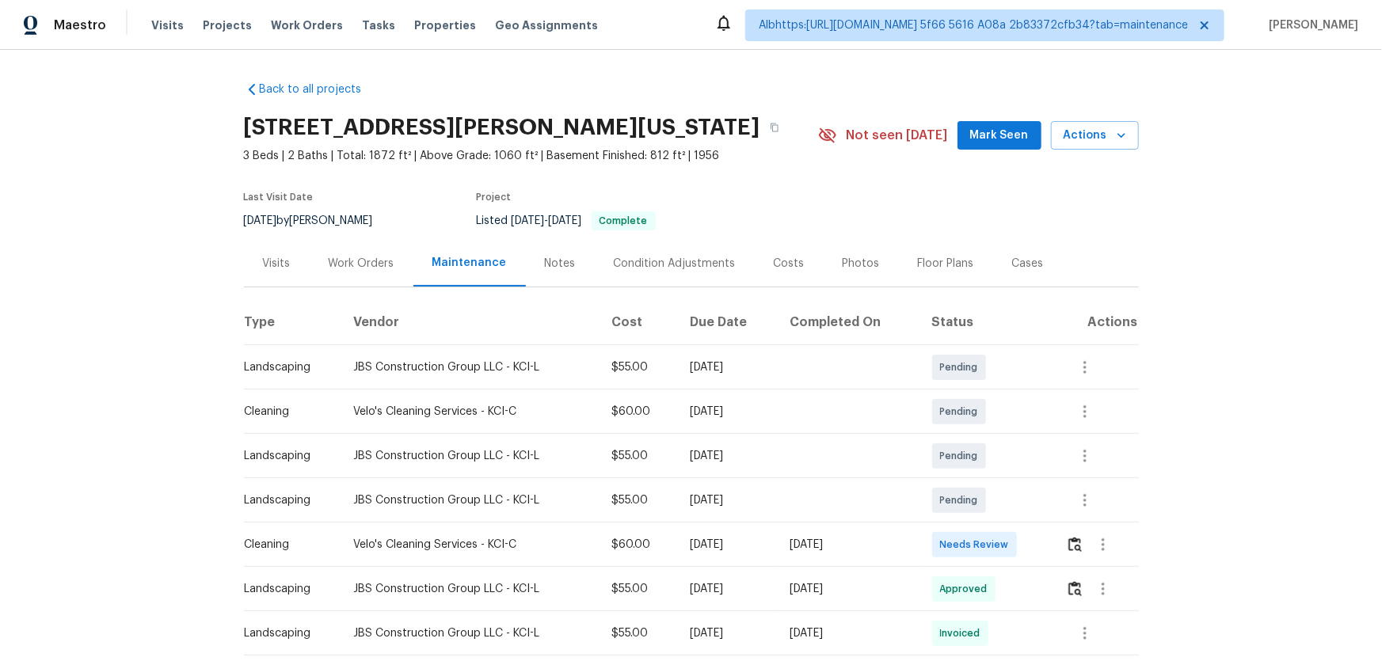
scroll to position [215, 0]
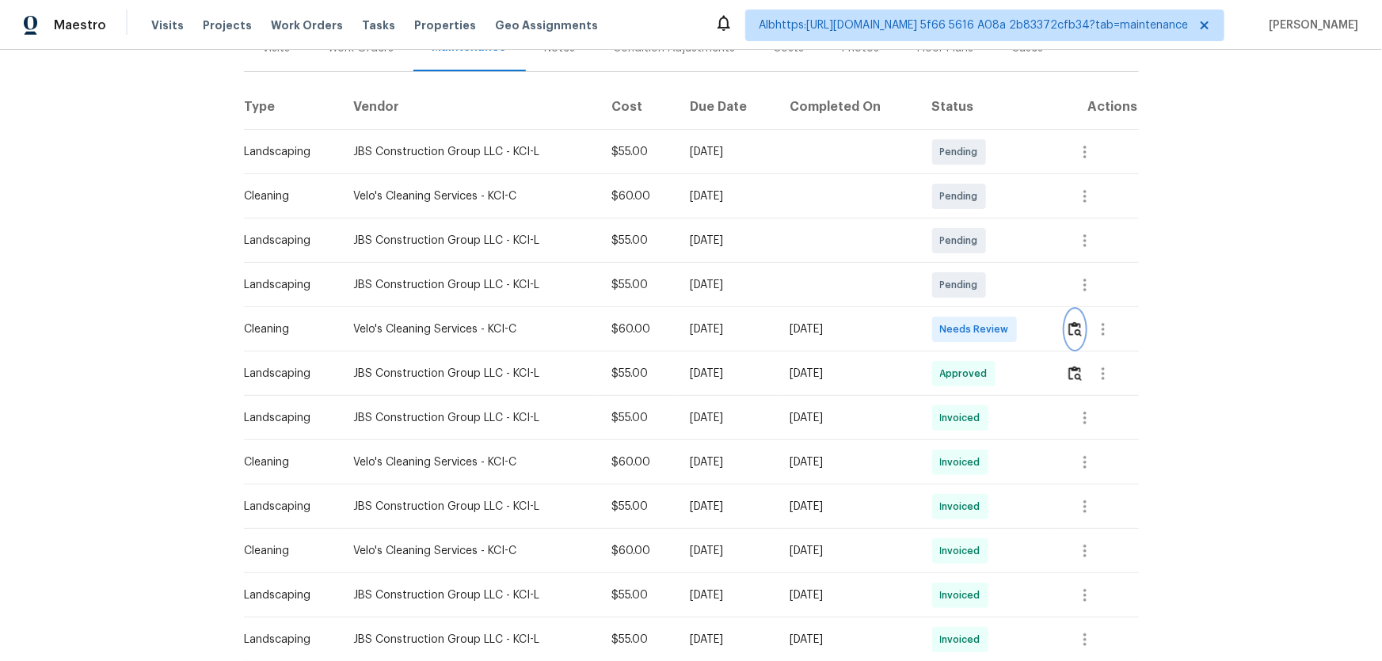
click at [1071, 322] on img "button" at bounding box center [1074, 328] width 13 height 15
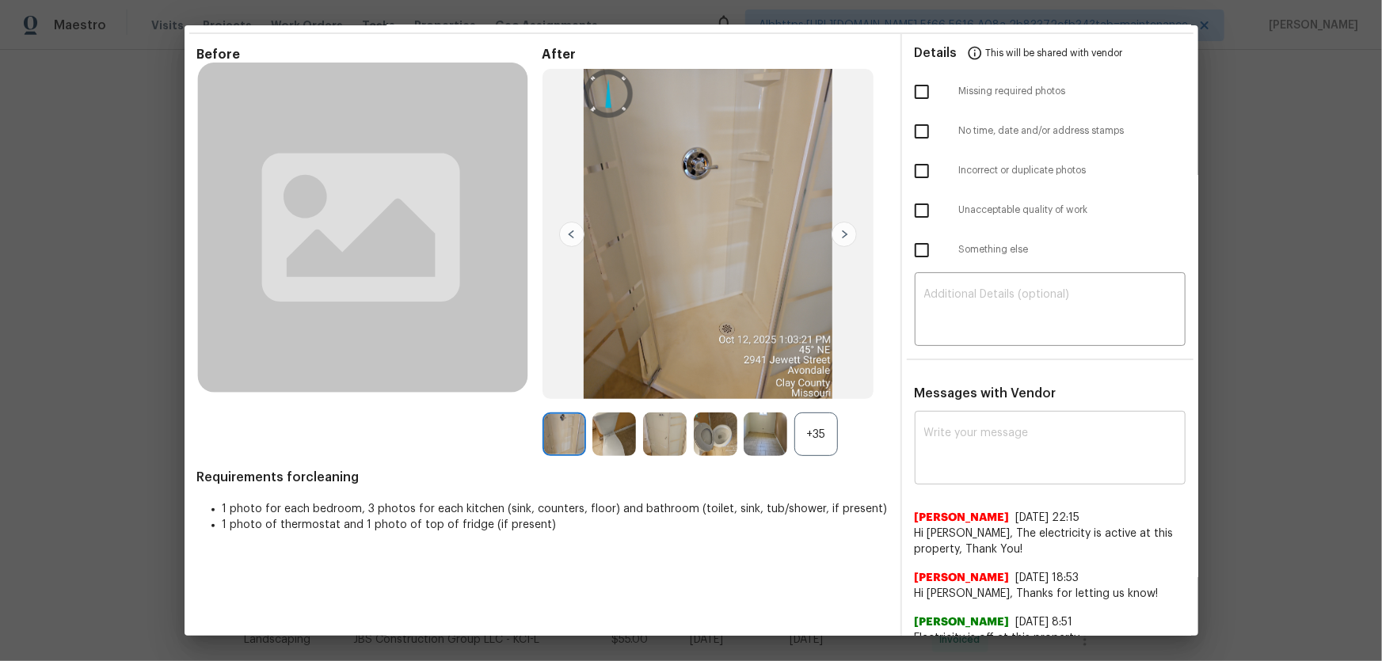
scroll to position [117, 0]
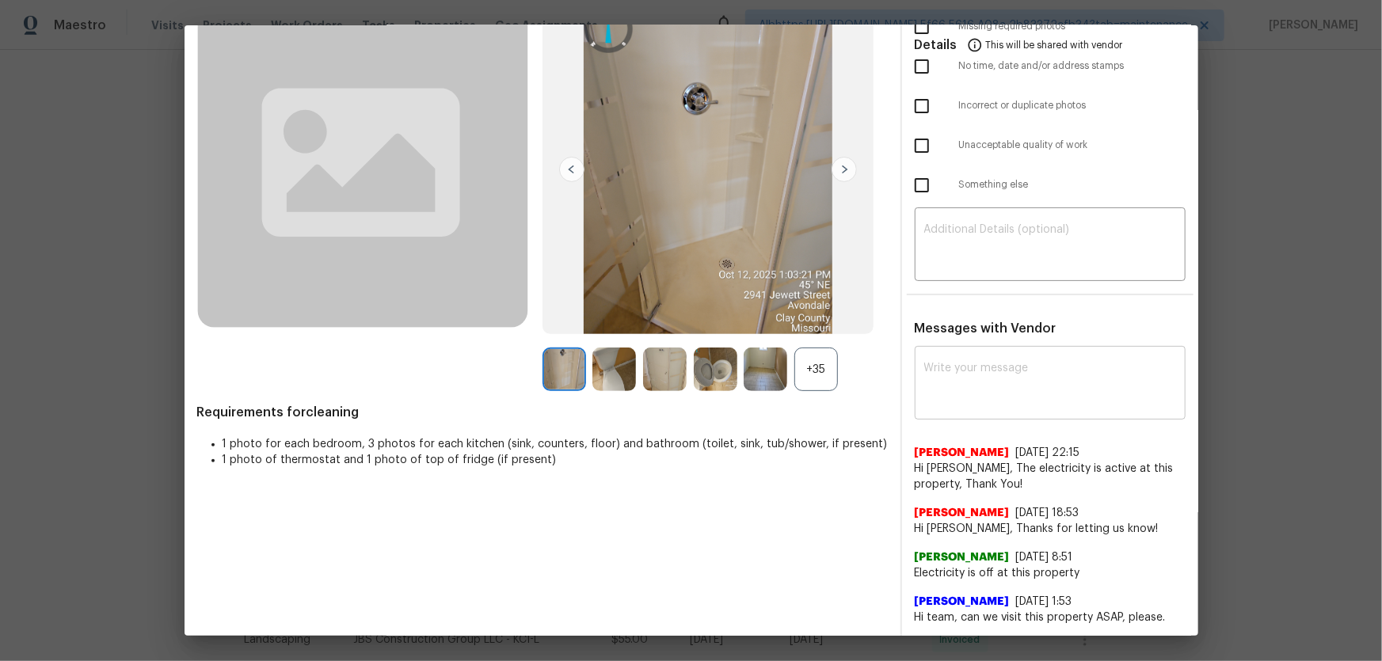
click at [950, 368] on textarea at bounding box center [1050, 385] width 252 height 44
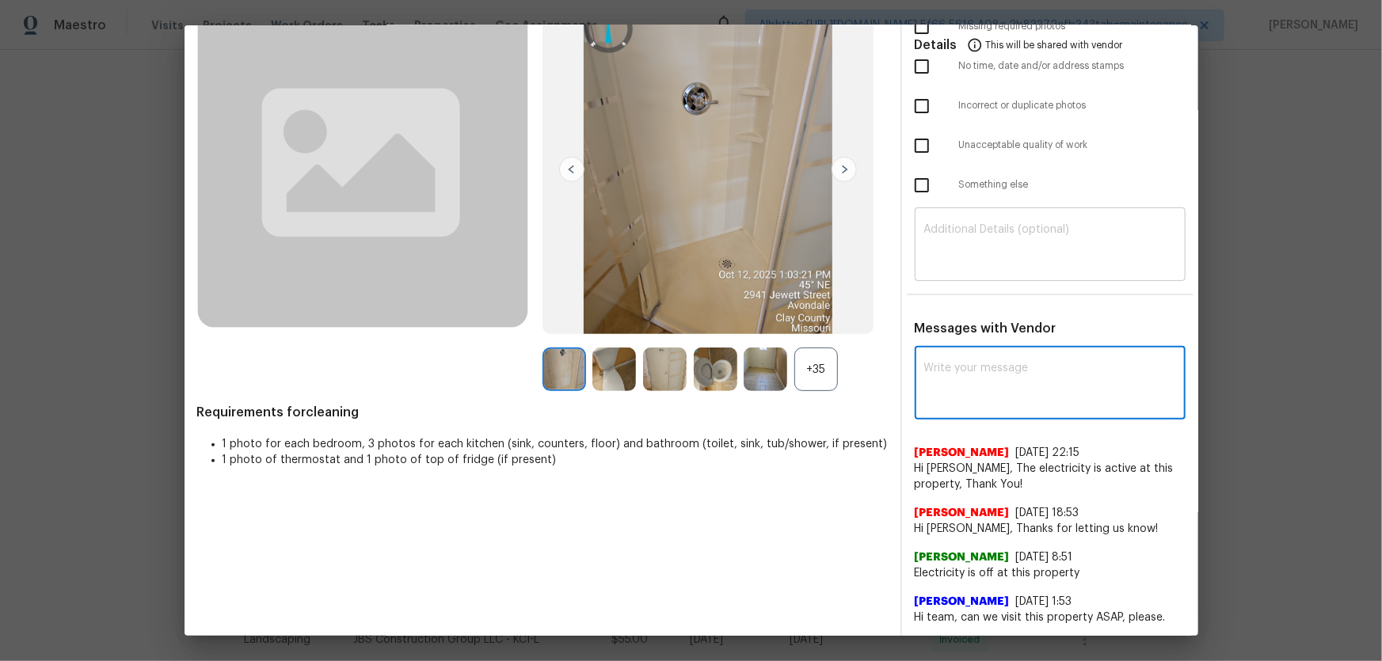
paste textarea "Maintenance Audit Team: Hello! Unfortunately, this cleaning visit completed on …"
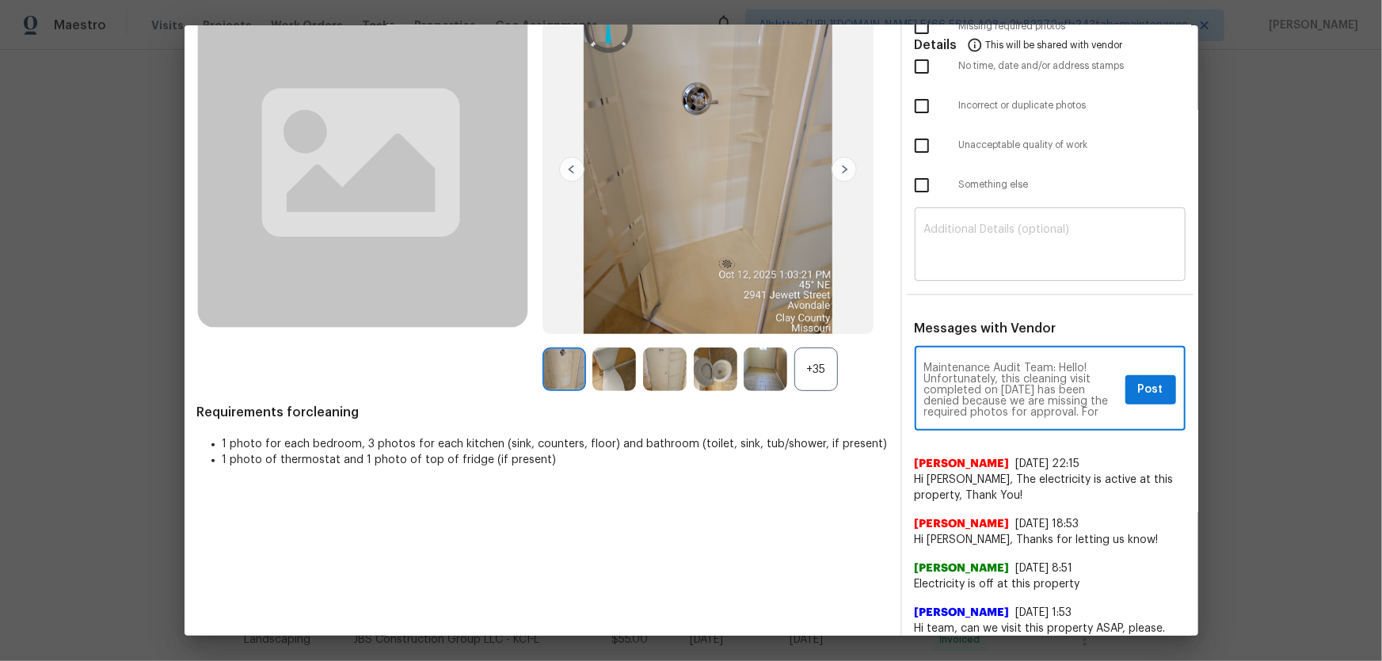
scroll to position [177, 0]
type textarea "Maintenance Audit Team: Hello! Unfortunately, this cleaning visit completed on …"
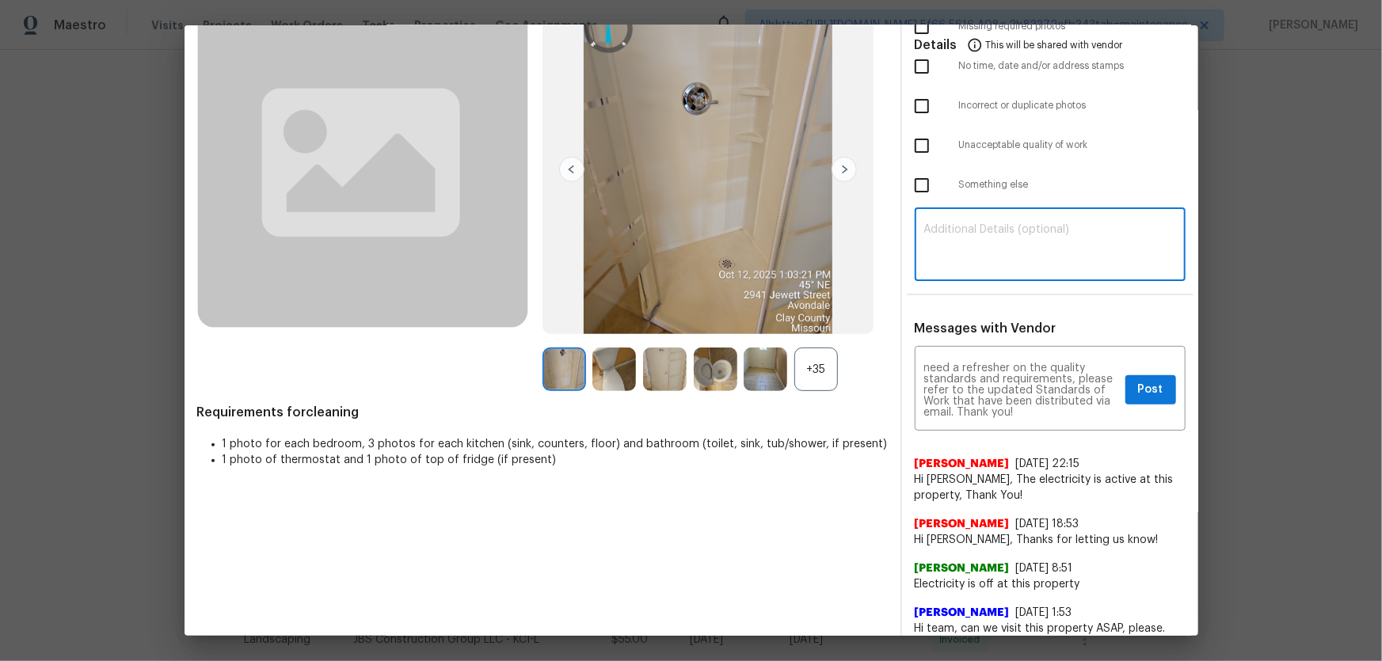
click at [953, 263] on textarea at bounding box center [1050, 246] width 252 height 44
paste textarea "Maintenance Audit Team: Hello! Unfortunately, this cleaning visit completed on …"
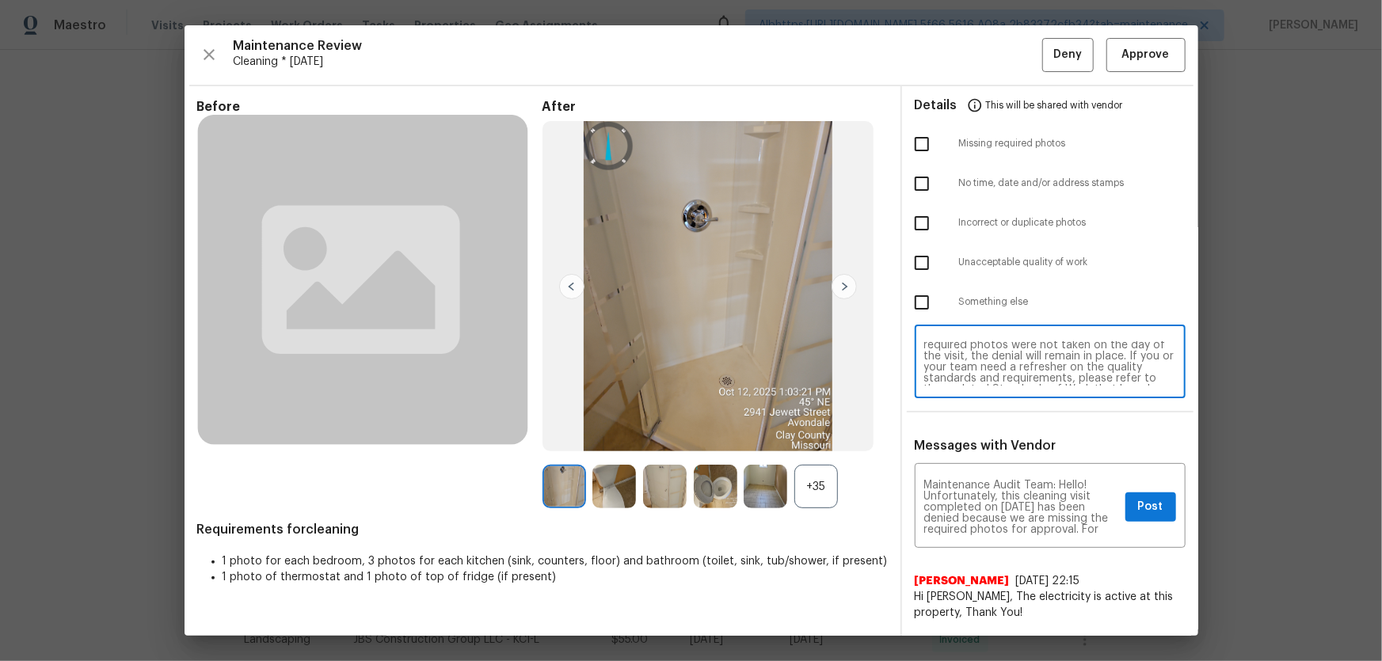
scroll to position [0, 0]
type textarea "Maintenance Audit Team: Hello! Unfortunately, this cleaning visit completed on …"
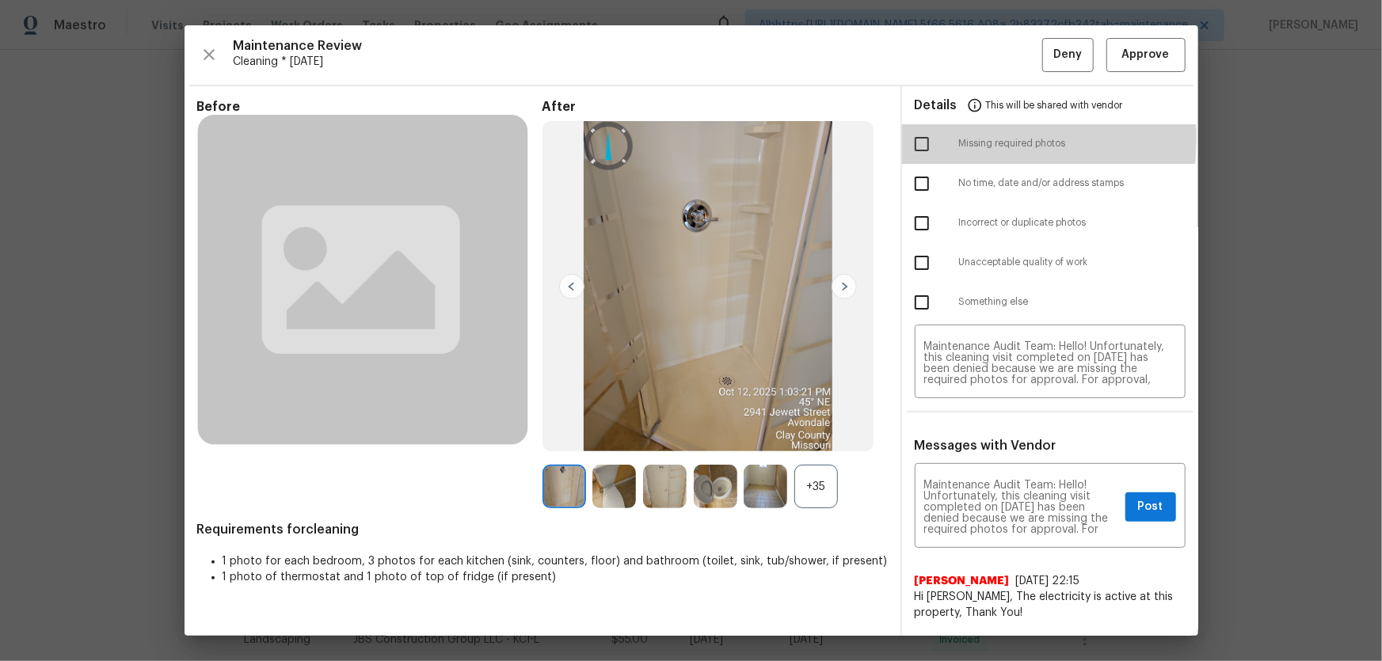
click at [911, 137] on input "checkbox" at bounding box center [921, 143] width 33 height 33
checkbox input "true"
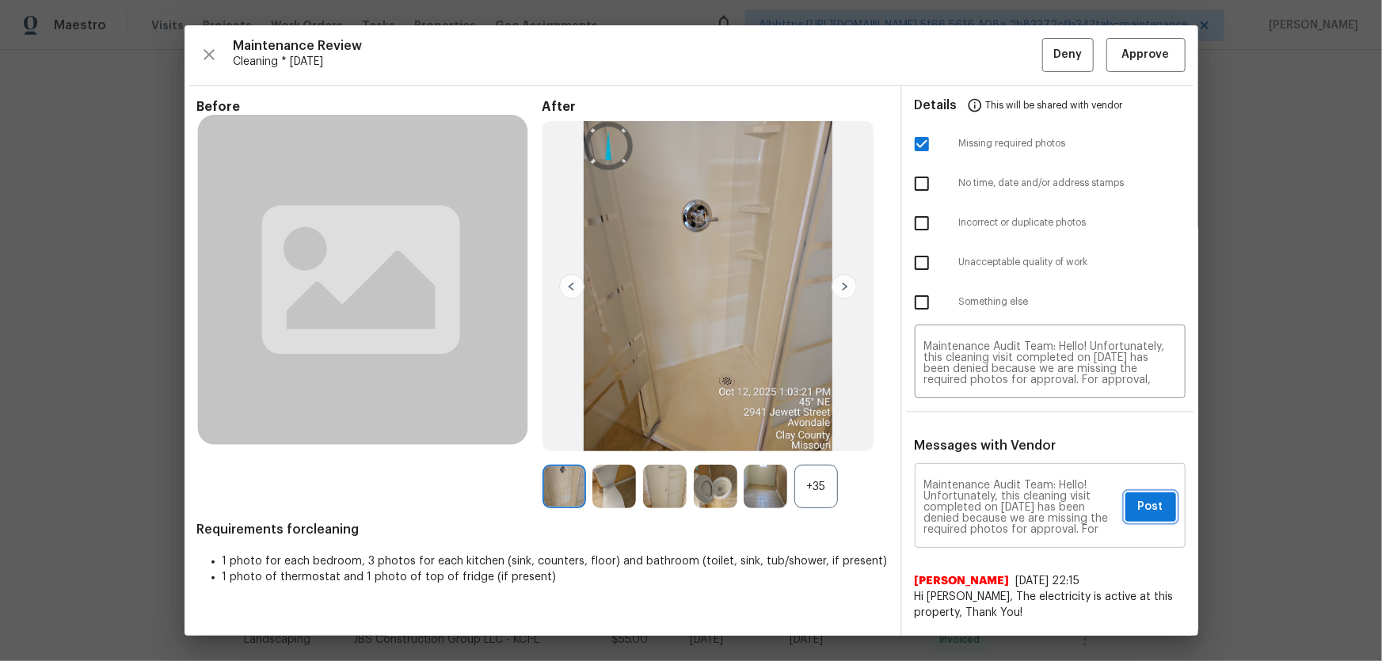
click at [1150, 510] on span "Post" at bounding box center [1150, 507] width 25 height 20
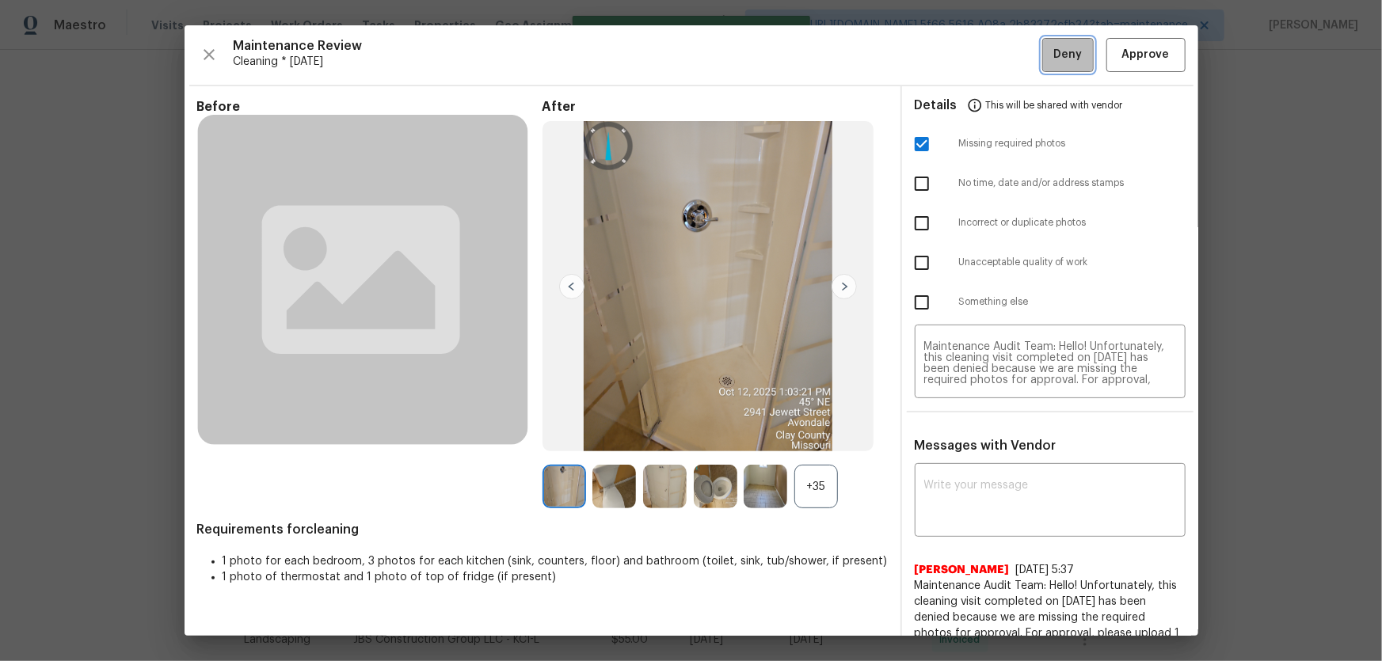
click at [1053, 56] on span "Deny" at bounding box center [1067, 55] width 29 height 20
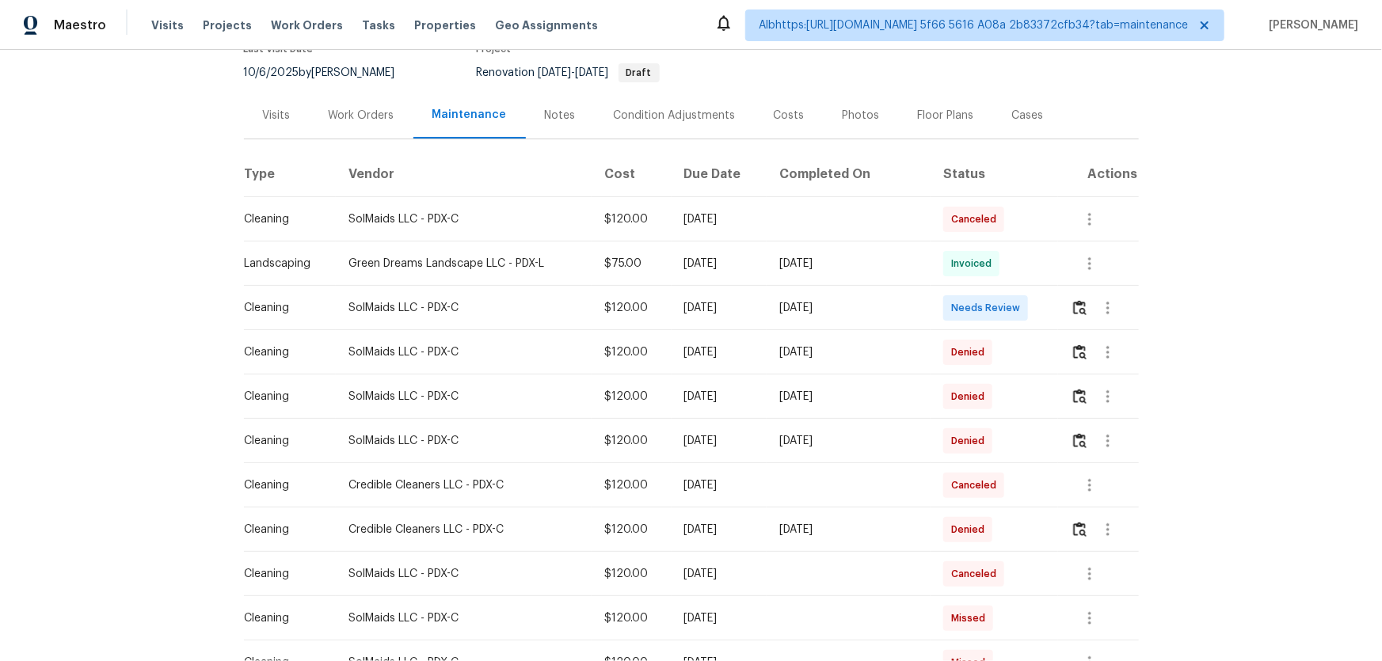
scroll to position [287, 0]
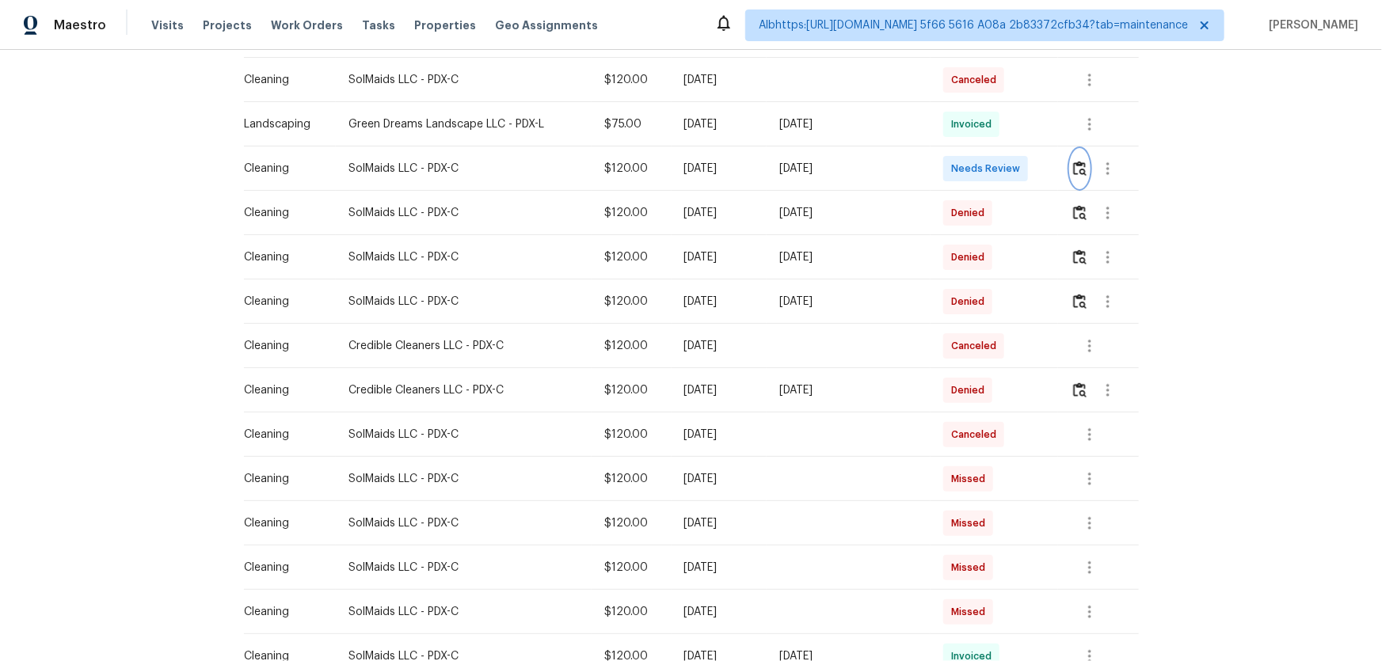
click at [1077, 167] on img "button" at bounding box center [1079, 168] width 13 height 15
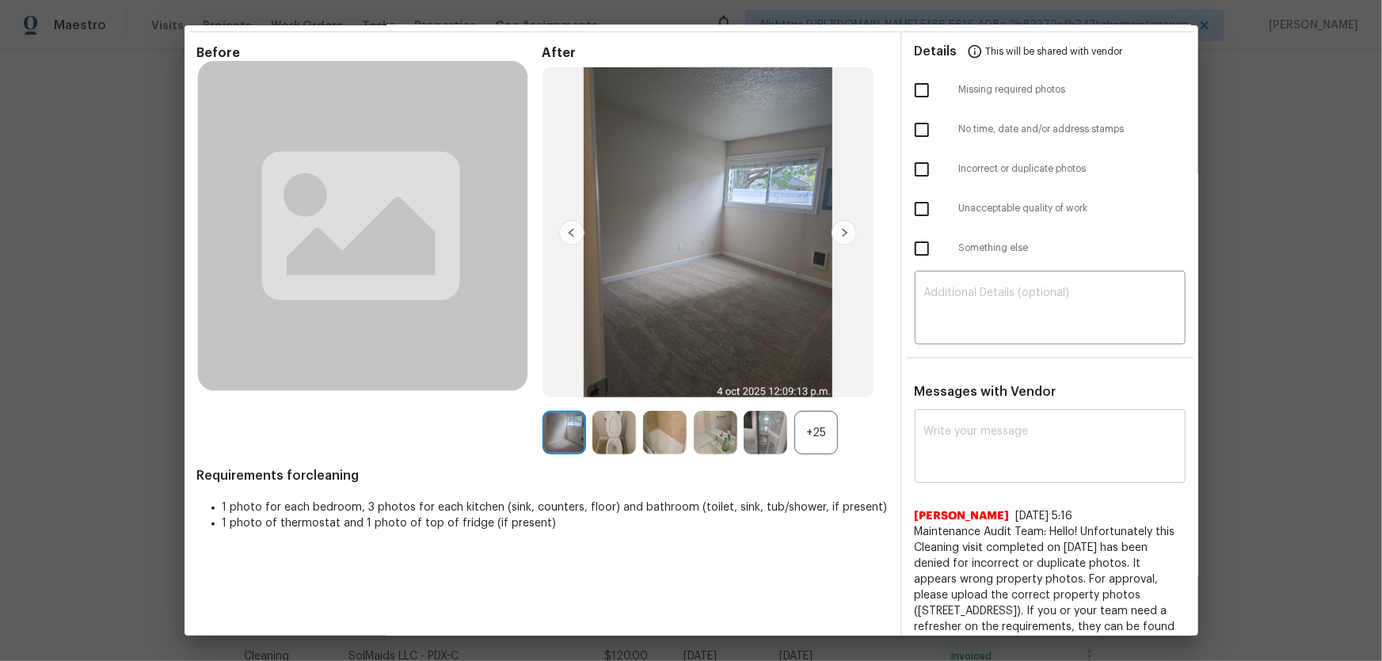
scroll to position [215, 0]
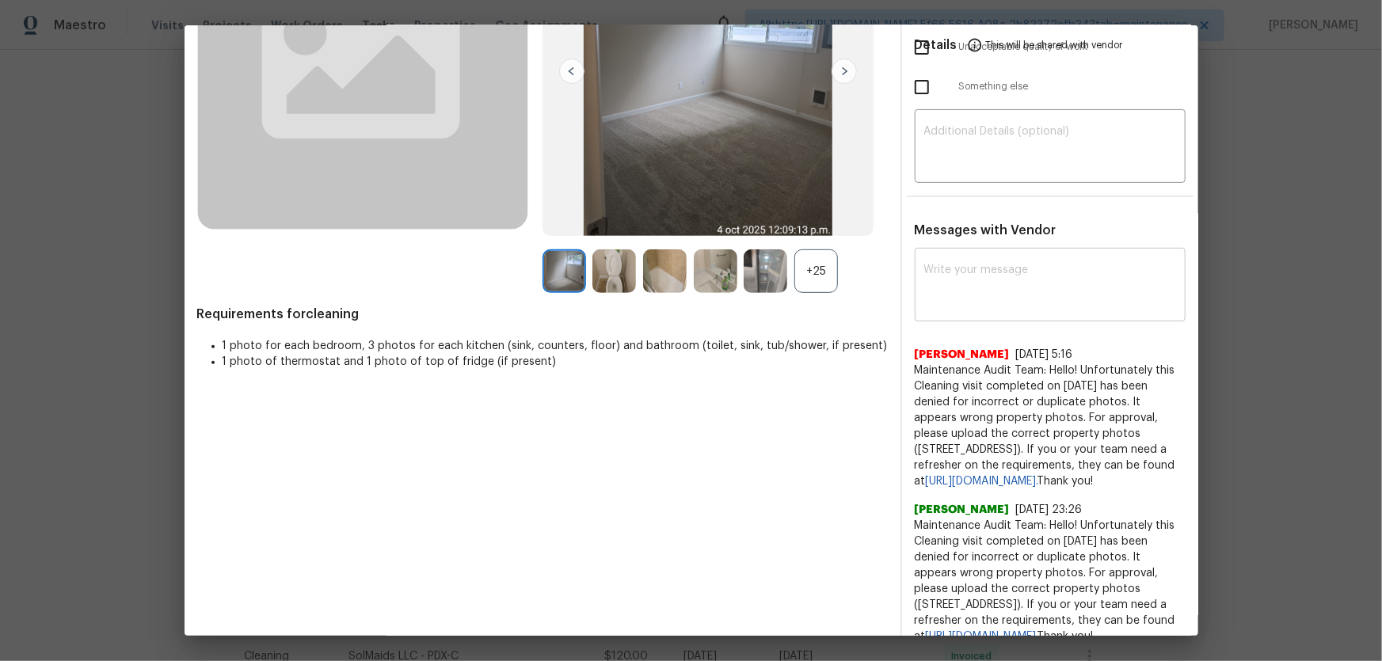
click at [1000, 300] on textarea at bounding box center [1050, 286] width 252 height 44
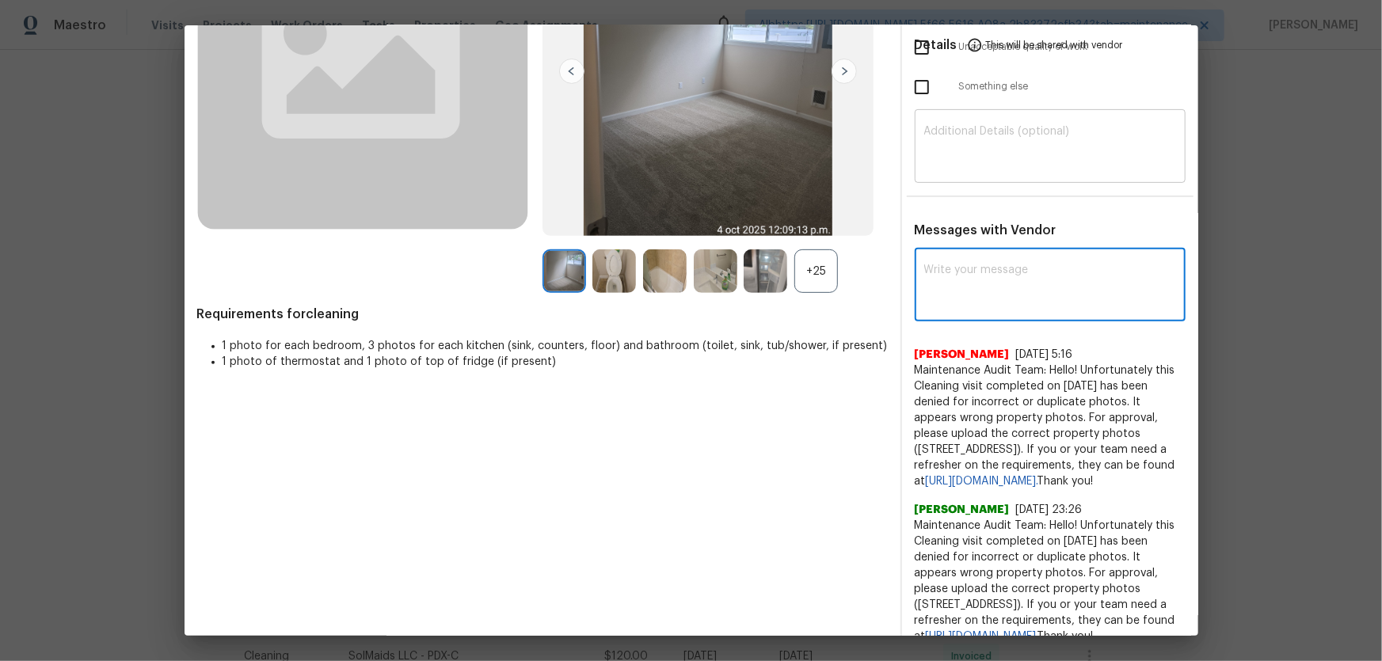
paste textarea "Maintenance Audit Team: Hello! Unfortunately this cleaning visit completed on 1…"
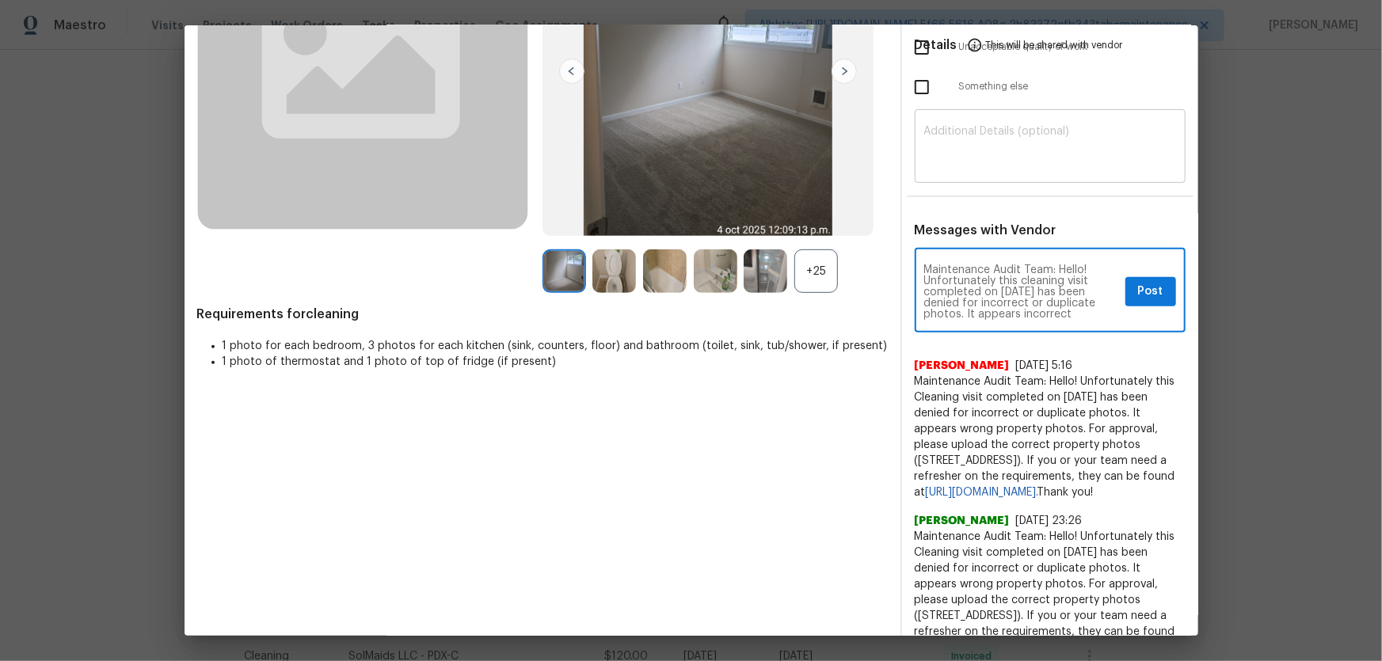
scroll to position [111, 0]
type textarea "Maintenance Audit Team: Hello! Unfortunately this cleaning visit completed on 1…"
click at [969, 126] on textarea at bounding box center [1050, 148] width 252 height 44
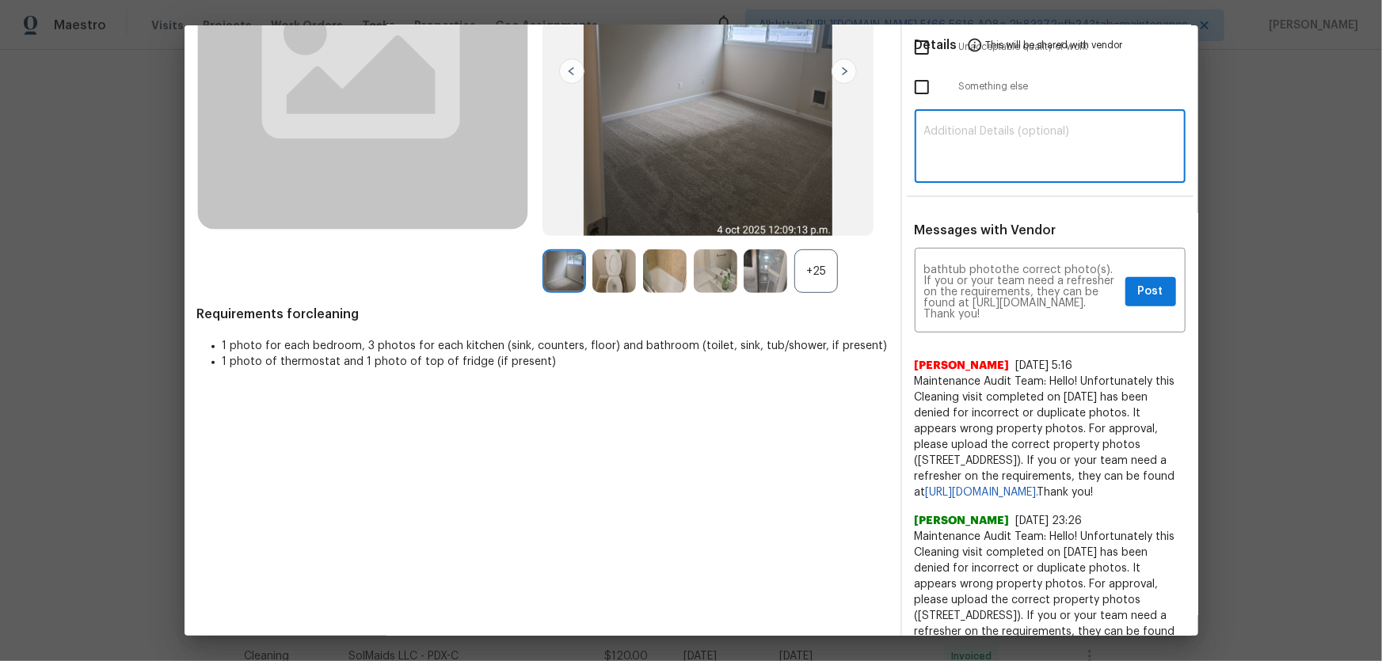
paste textarea "Maintenance Audit Team: Hello! Unfortunately this cleaning visit completed on 1…"
click at [1039, 149] on textarea "Maintenance Audit Team: Hello! Unfortunately this cleaning visit completed on 1…" at bounding box center [1050, 148] width 252 height 44
click at [1052, 150] on textarea "Maintenance Audit Team: Hello! Unfortunately this cleaning visit completed on 1…" at bounding box center [1050, 148] width 252 height 44
type textarea "Maintenance Audit Team: Hello! Unfortunately this cleaning visit completed on 1…"
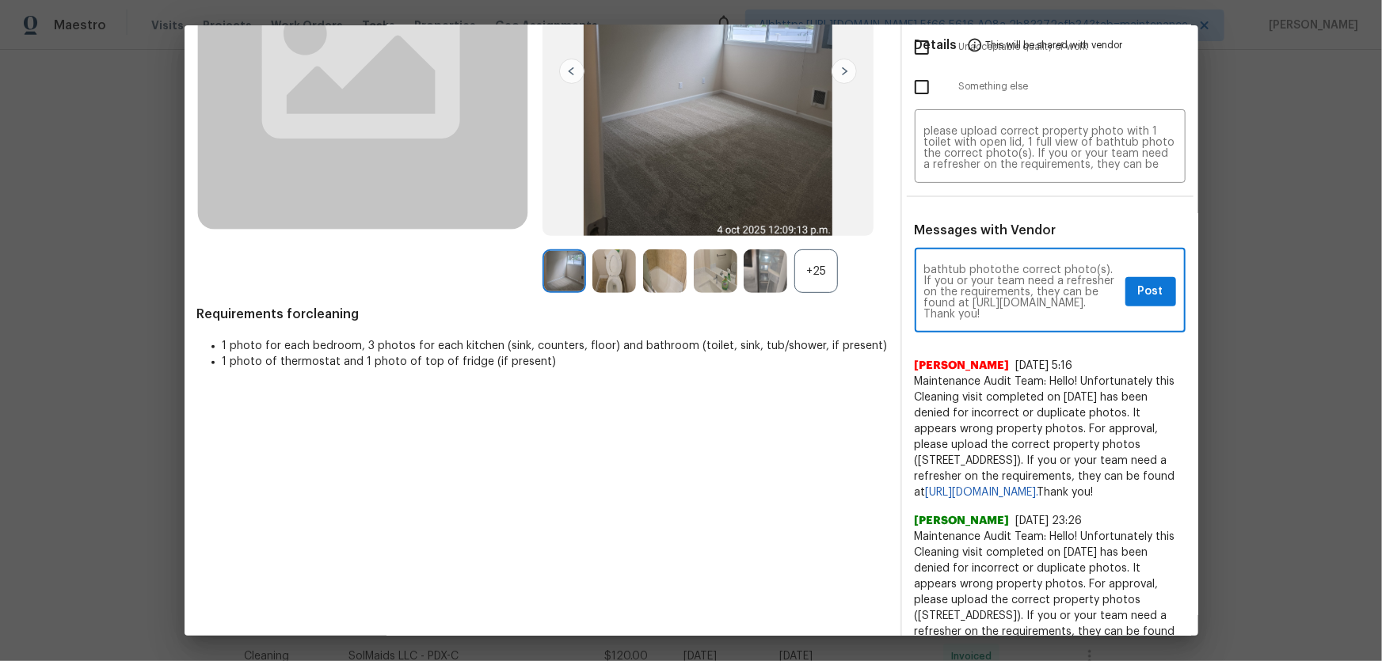
click at [1029, 312] on textarea "Maintenance Audit Team: Hello! Unfortunately this cleaning visit completed on 1…" at bounding box center [1021, 291] width 195 height 55
click at [1043, 302] on textarea "Maintenance Audit Team: Hello! Unfortunately this cleaning visit completed on 1…" at bounding box center [1021, 291] width 195 height 55
click at [1051, 302] on textarea "Maintenance Audit Team: Hello! Unfortunately this cleaning visit completed on 1…" at bounding box center [1021, 291] width 195 height 55
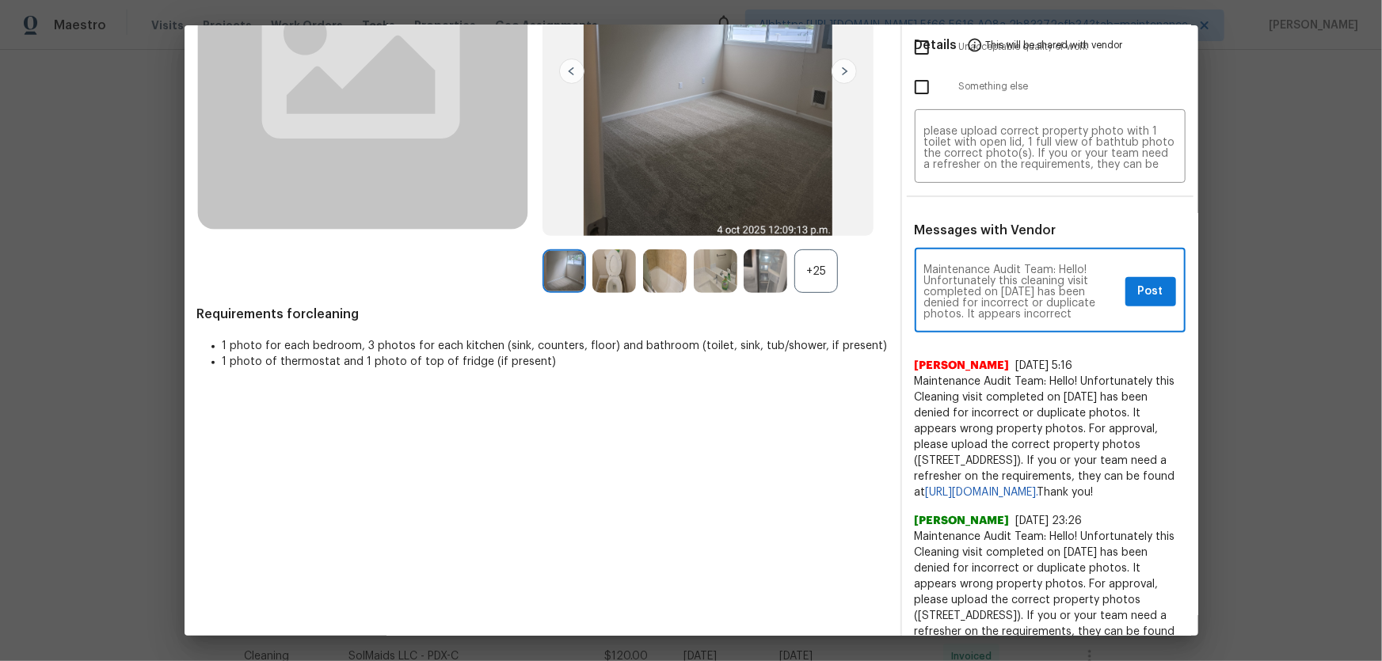
type textarea "Maintenance Audit Team: Hello! Unfortunately this cleaning visit completed on 1…"
click at [1151, 298] on span "Post" at bounding box center [1150, 292] width 25 height 20
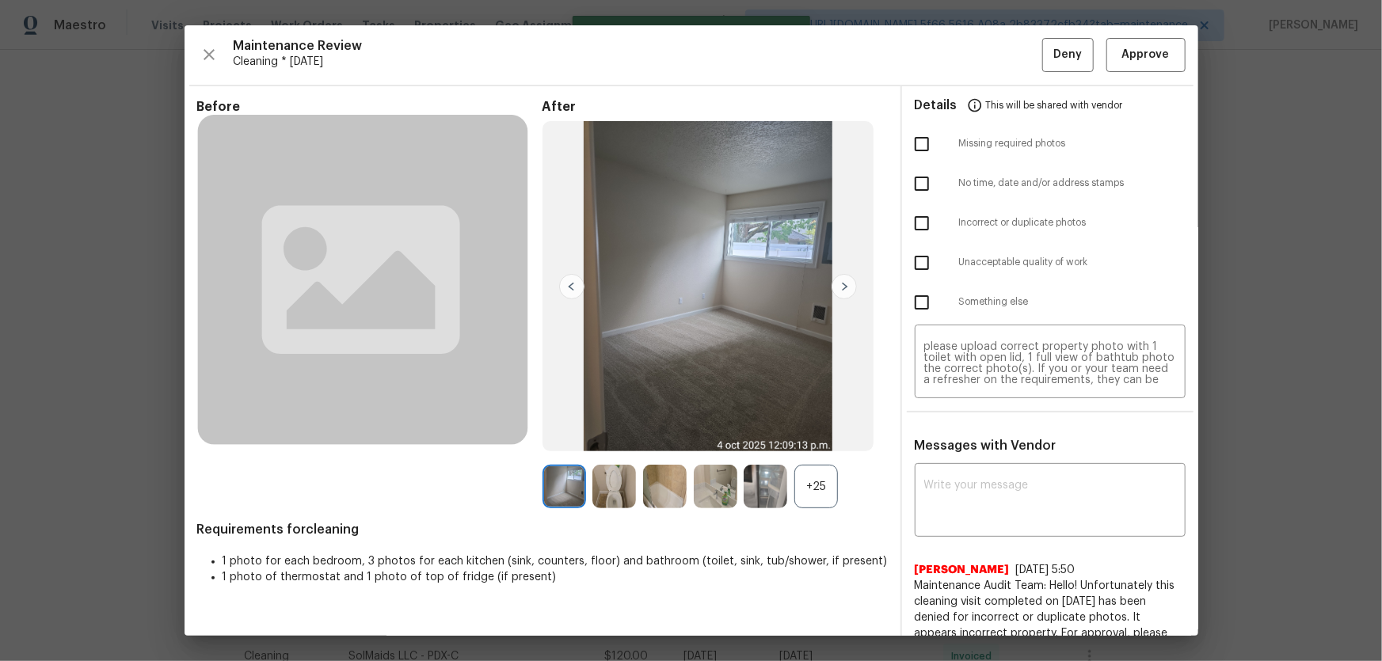
click at [926, 222] on input "checkbox" at bounding box center [921, 223] width 33 height 33
checkbox input "true"
click at [913, 139] on input "checkbox" at bounding box center [921, 143] width 33 height 33
checkbox input "true"
click at [1029, 57] on span "Cleaning * Mon, Oct 06" at bounding box center [638, 62] width 808 height 16
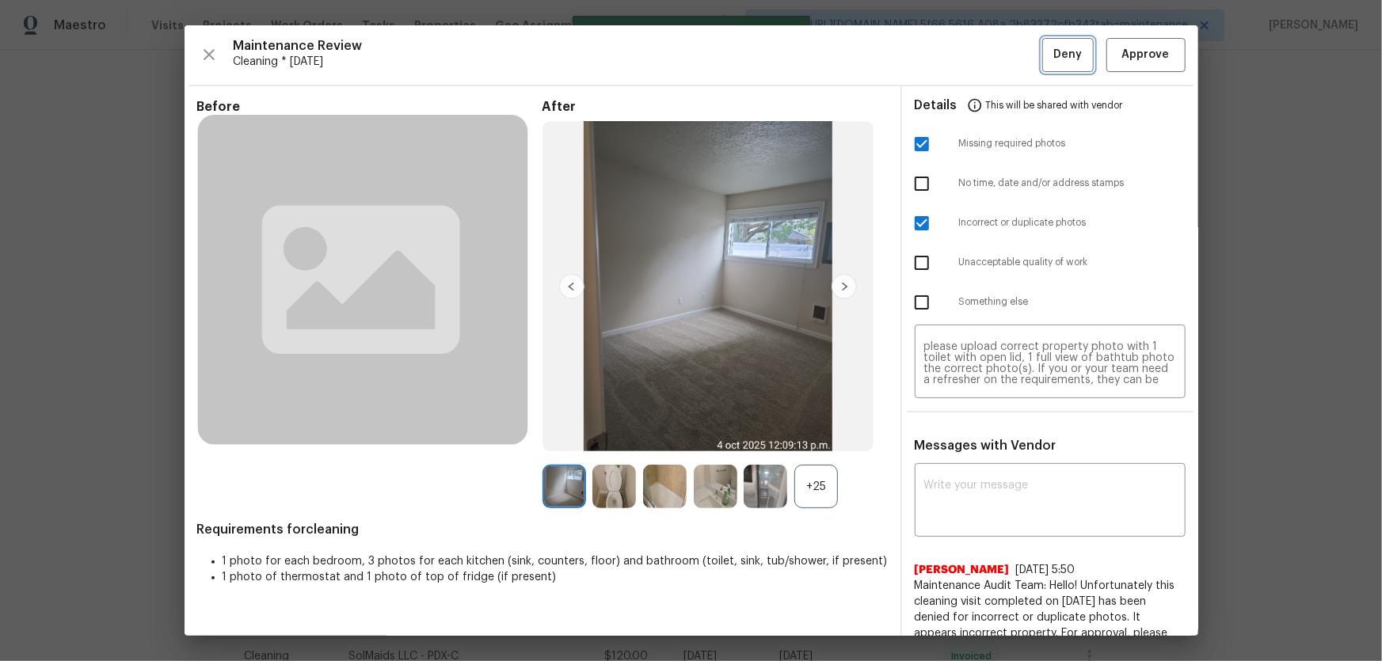
click at [1042, 57] on button "Deny" at bounding box center [1067, 55] width 51 height 34
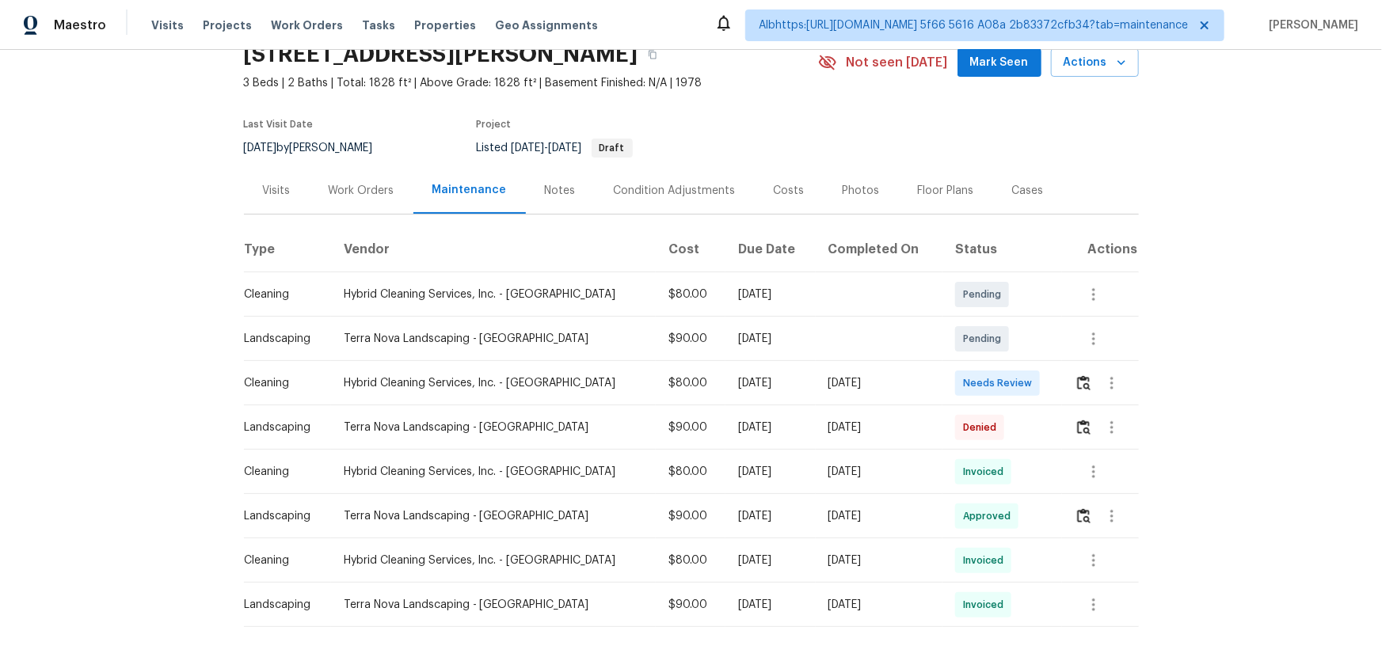
scroll to position [143, 0]
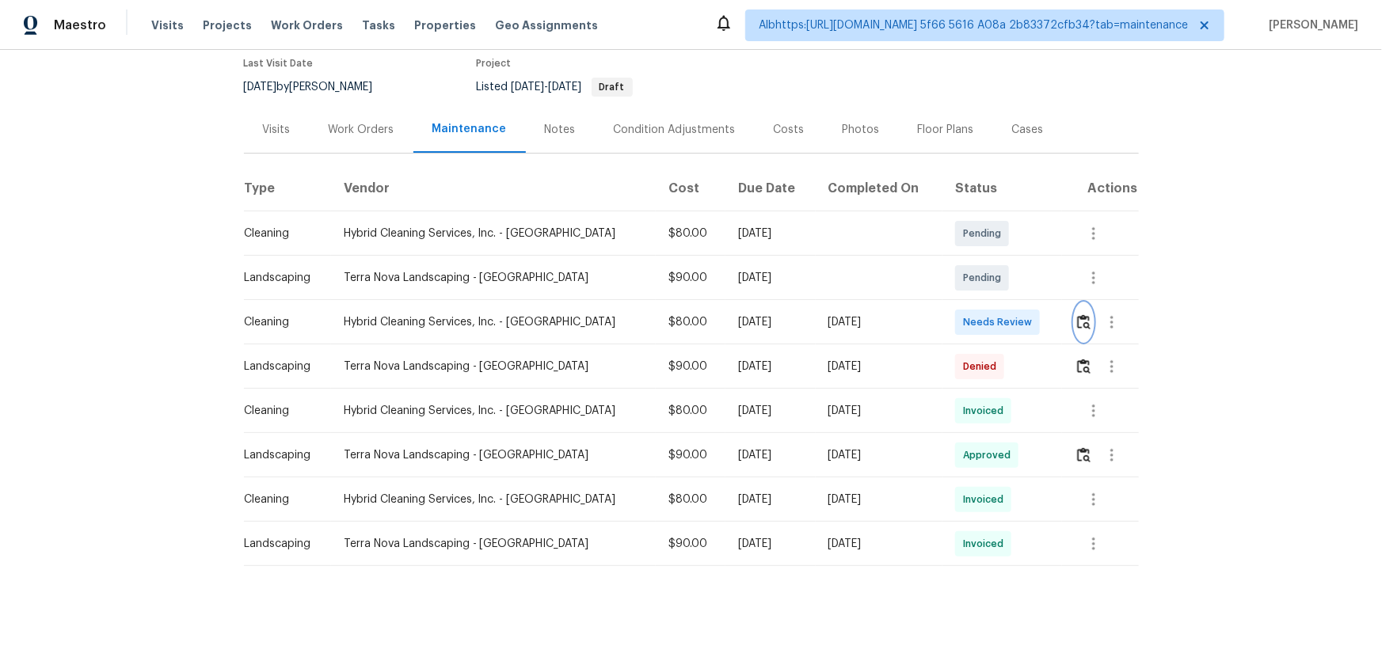
click at [1077, 314] on img "button" at bounding box center [1083, 321] width 13 height 15
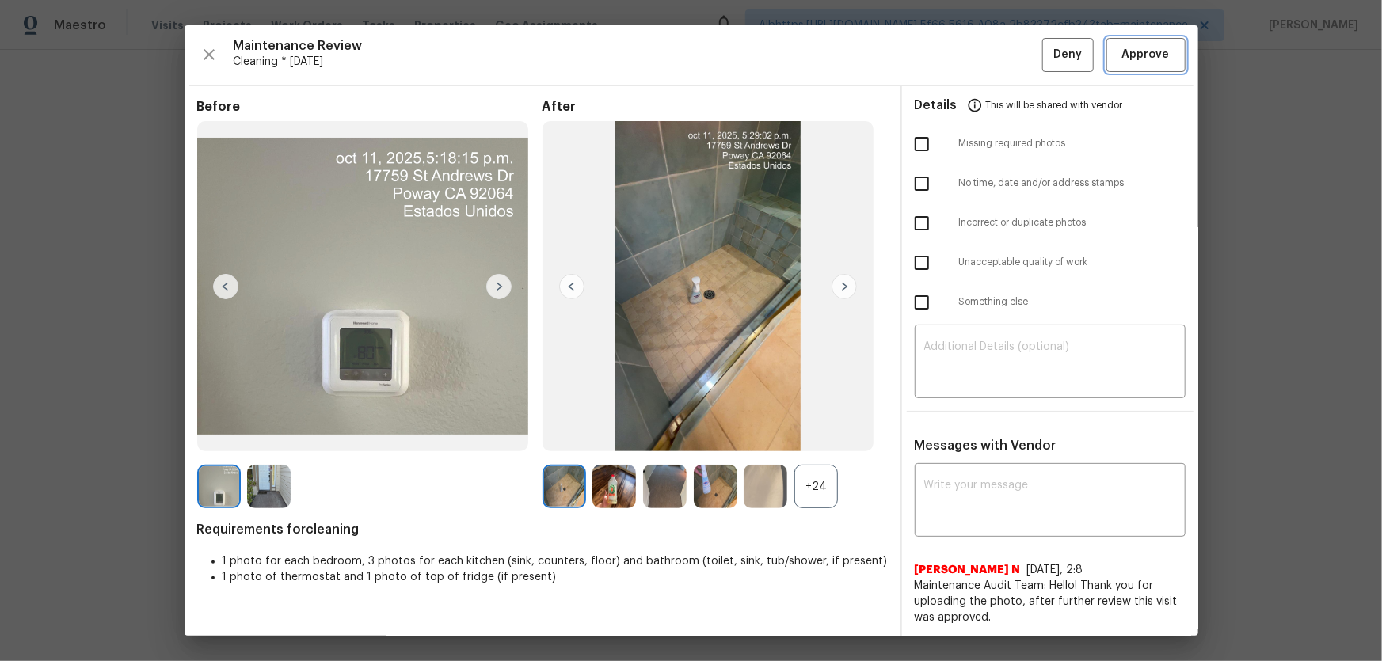
click at [1157, 50] on span "Approve" at bounding box center [1146, 55] width 54 height 20
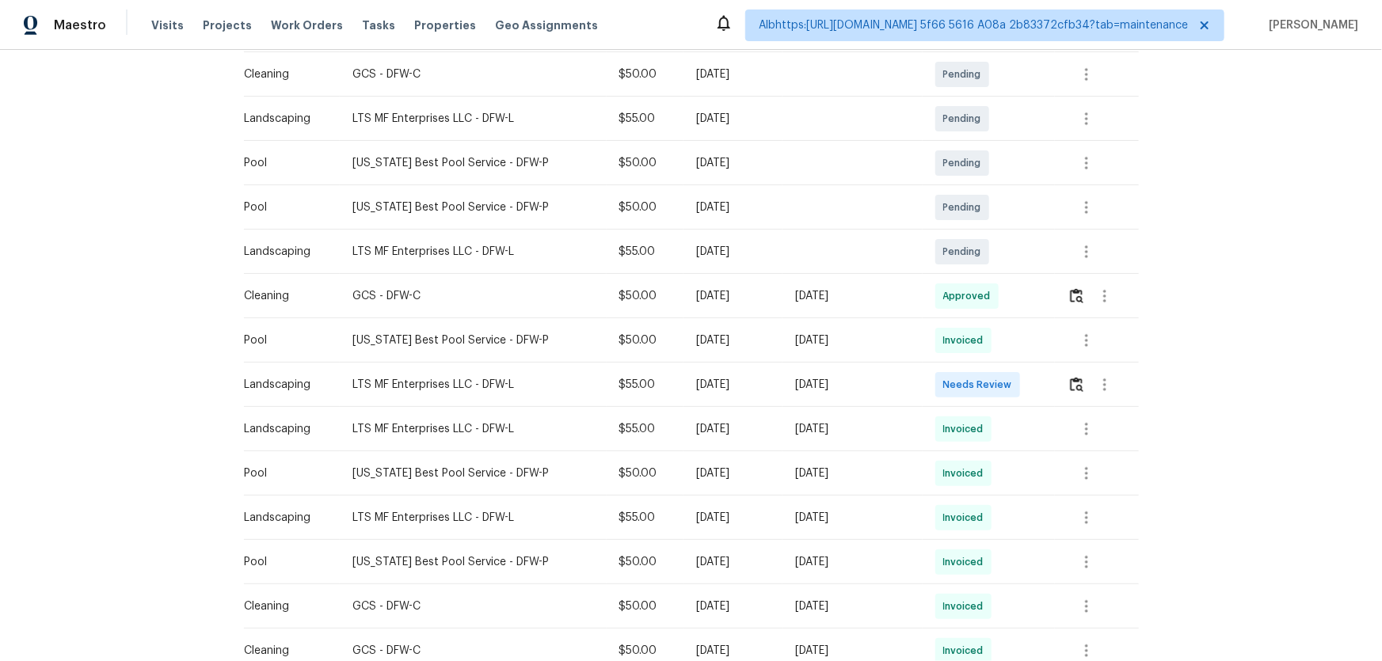
scroll to position [432, 0]
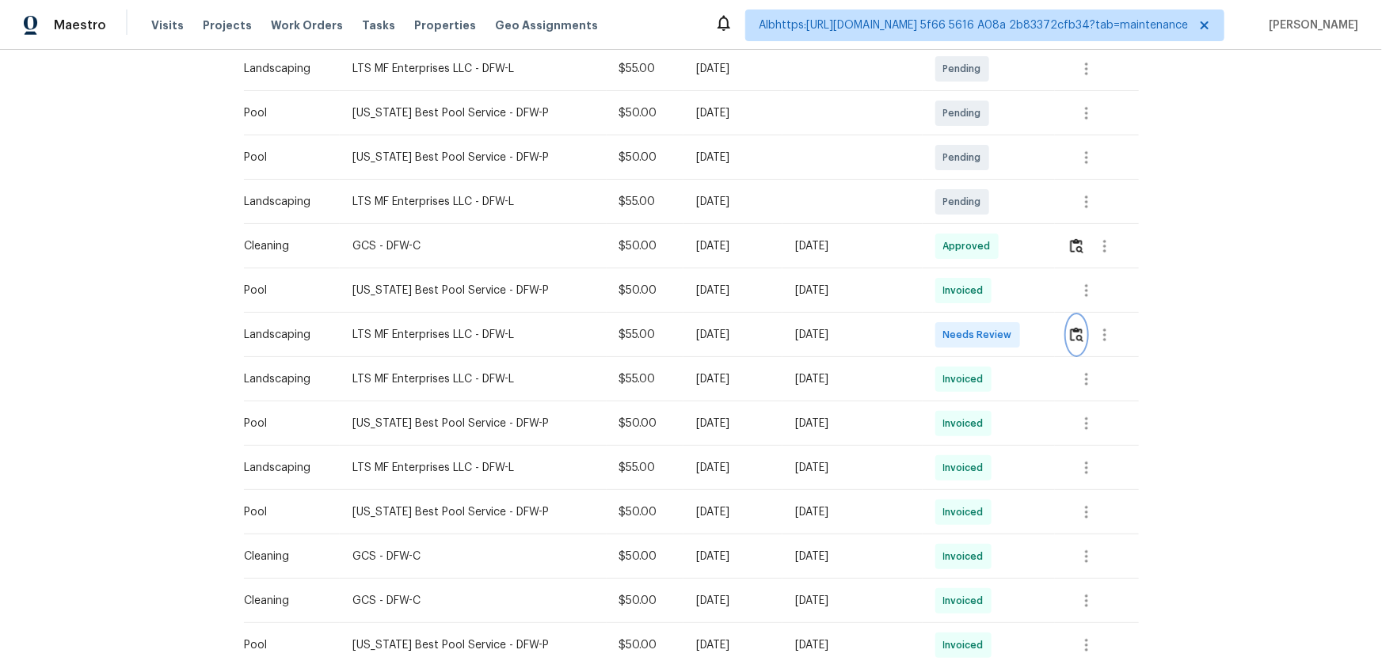
click at [1067, 333] on button "button" at bounding box center [1076, 335] width 18 height 38
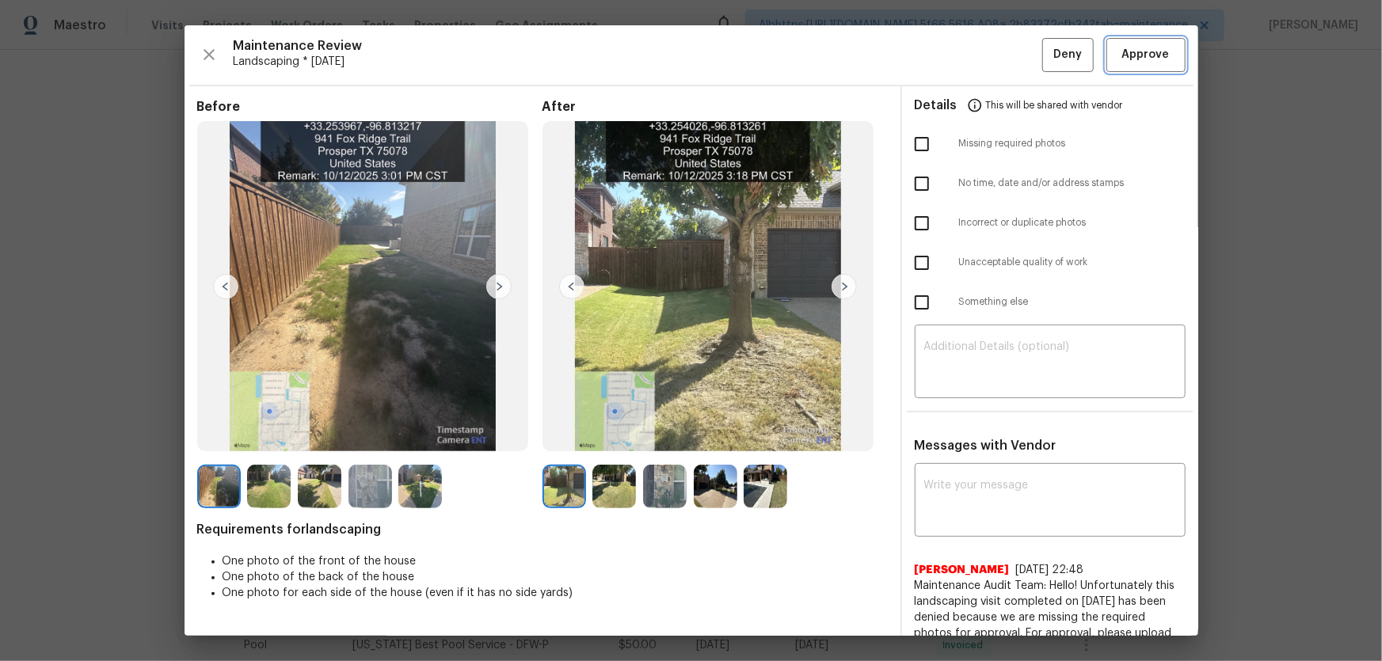
click at [1137, 59] on span "Approve" at bounding box center [1146, 55] width 48 height 20
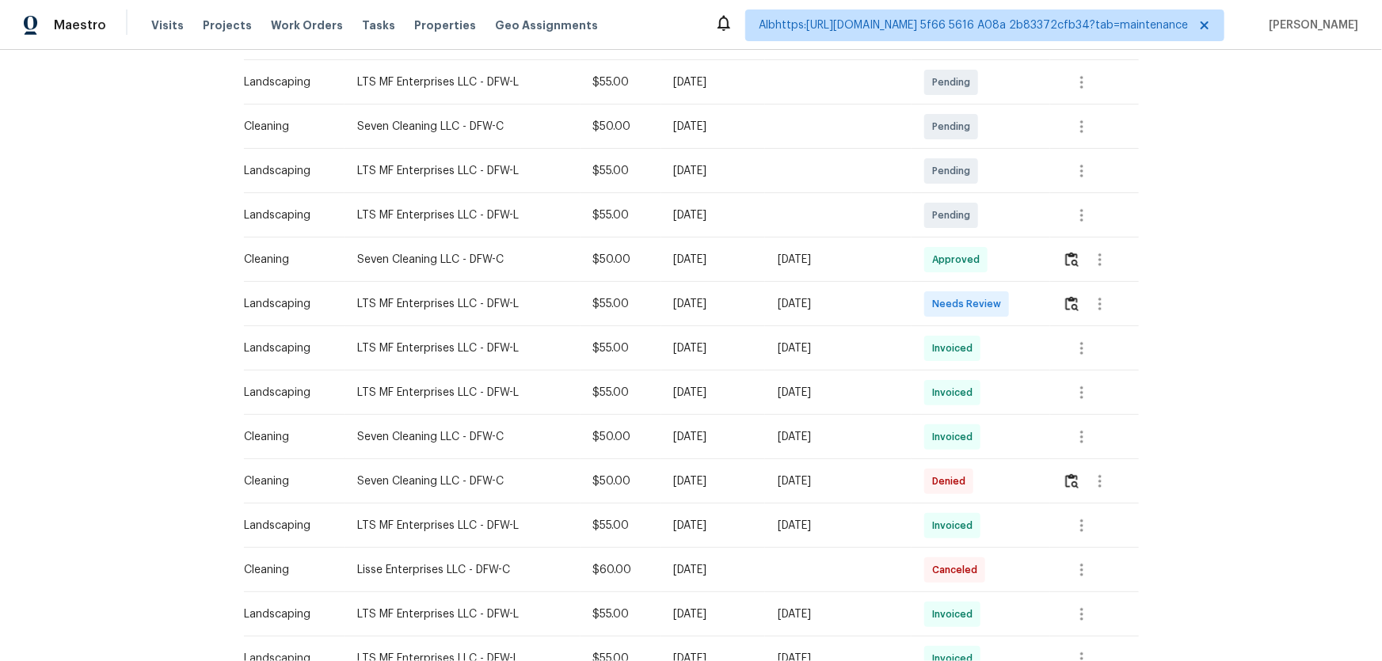
scroll to position [287, 0]
click at [1069, 300] on img "button" at bounding box center [1071, 301] width 13 height 15
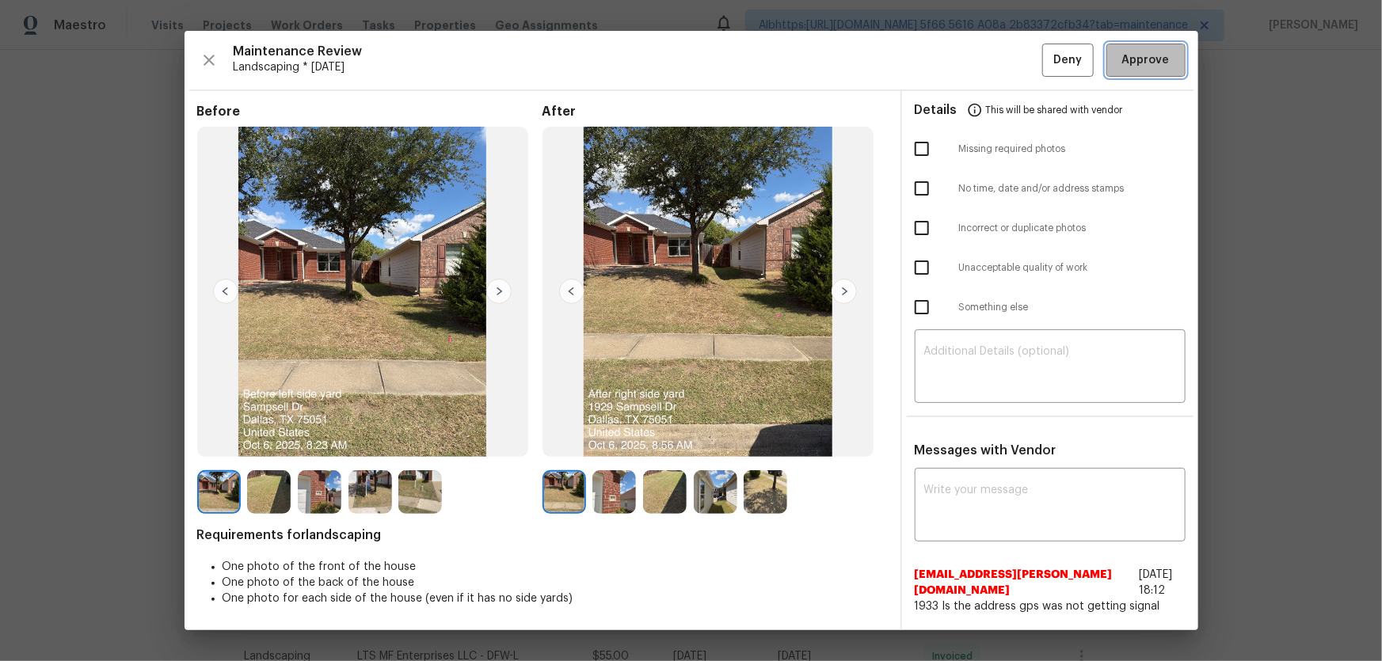
click at [1131, 66] on button "Approve" at bounding box center [1145, 61] width 79 height 34
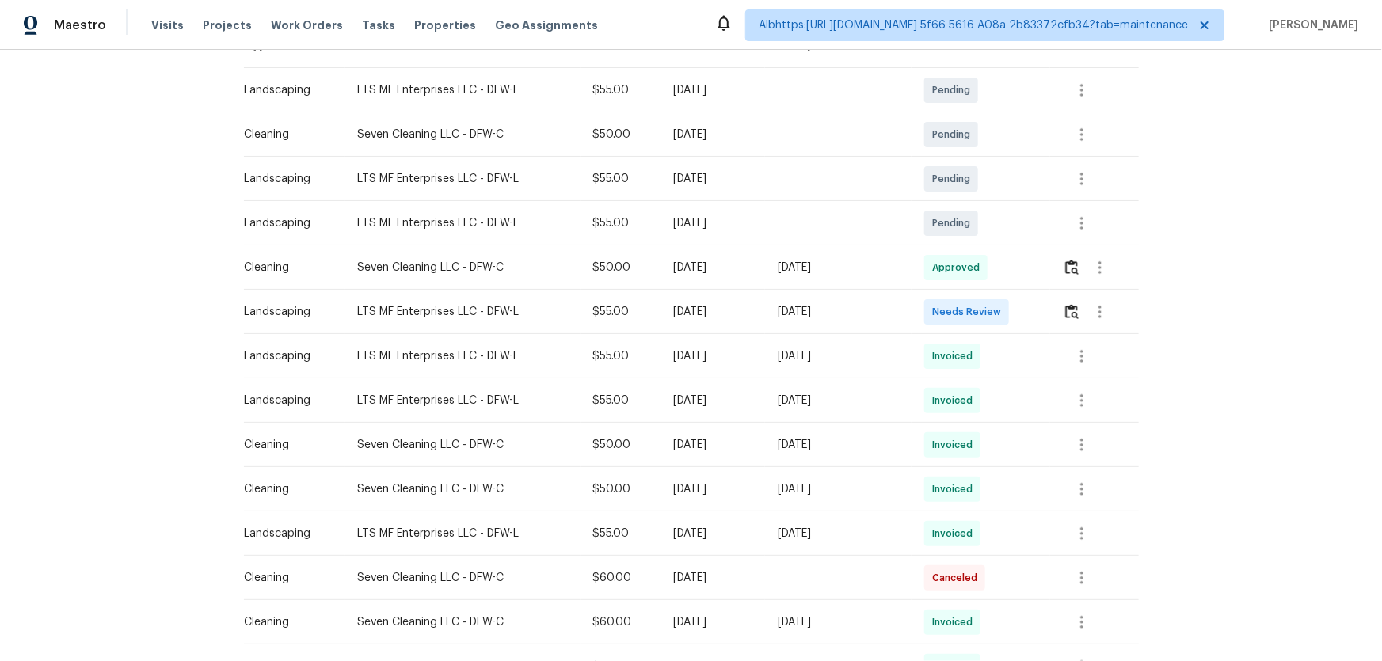
scroll to position [287, 0]
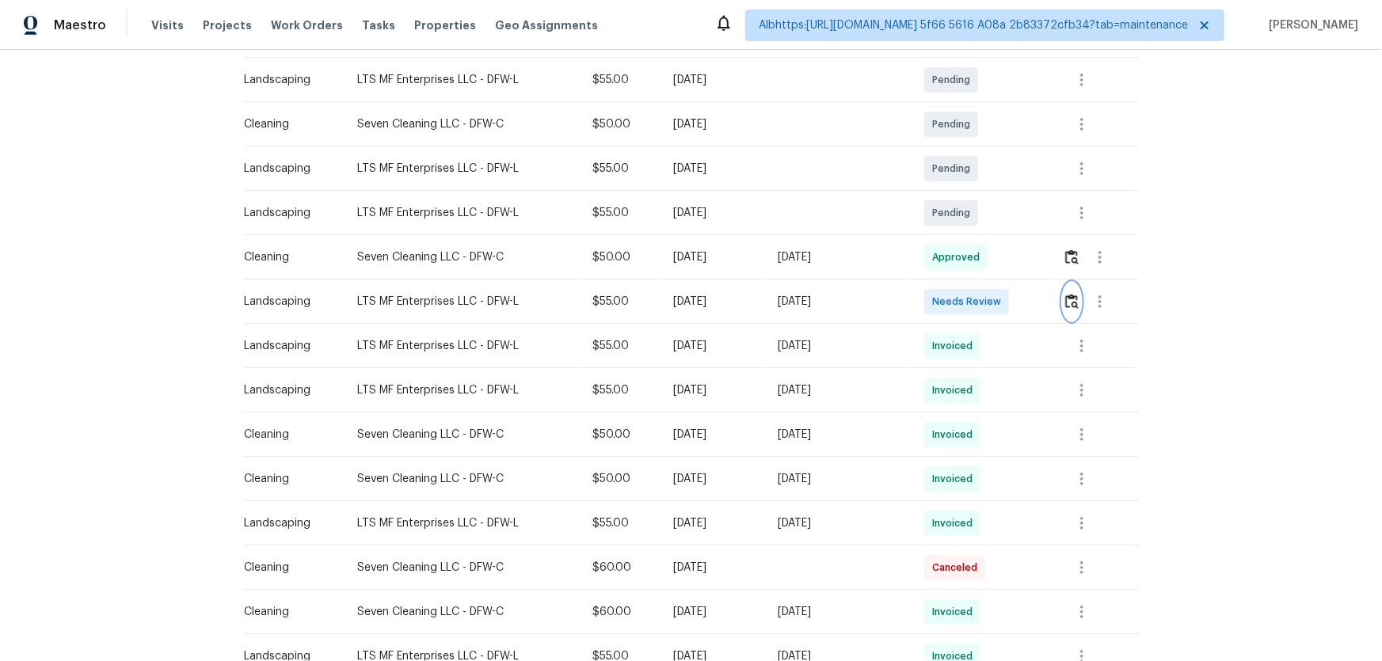
click at [1077, 291] on button "button" at bounding box center [1072, 302] width 18 height 38
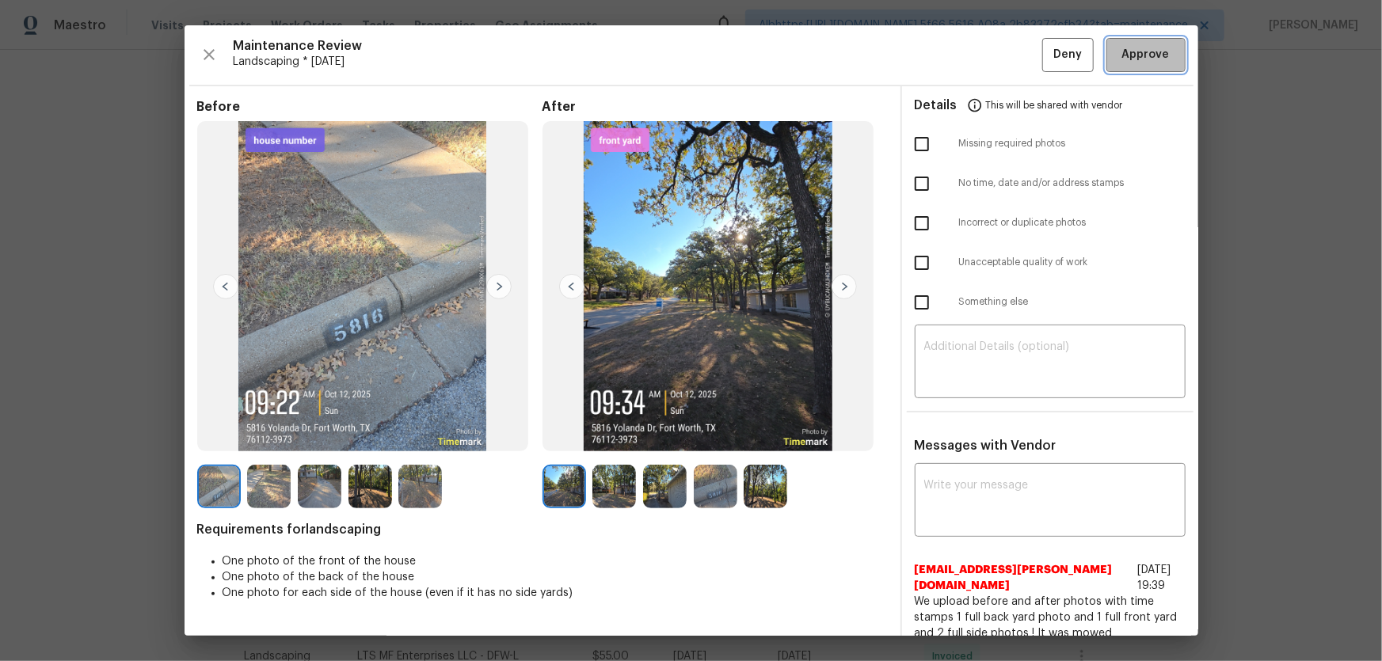
click at [1158, 57] on span "Approve" at bounding box center [1146, 55] width 54 height 20
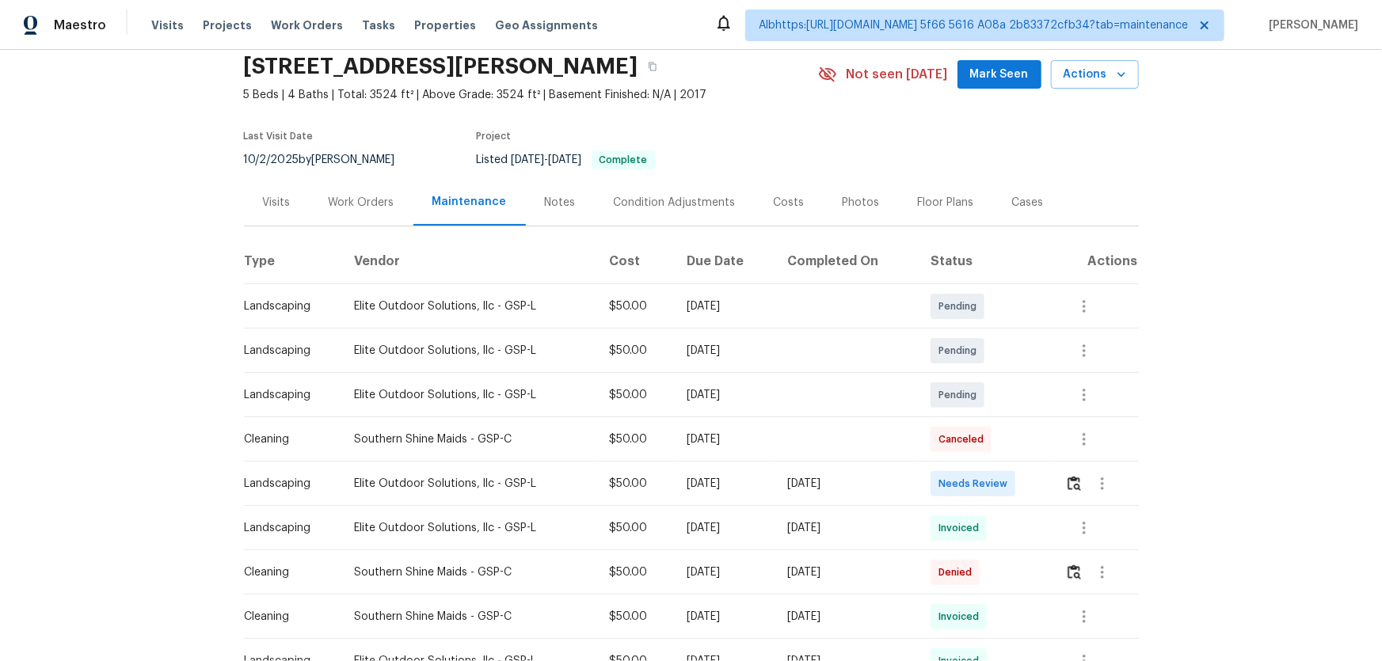
scroll to position [143, 0]
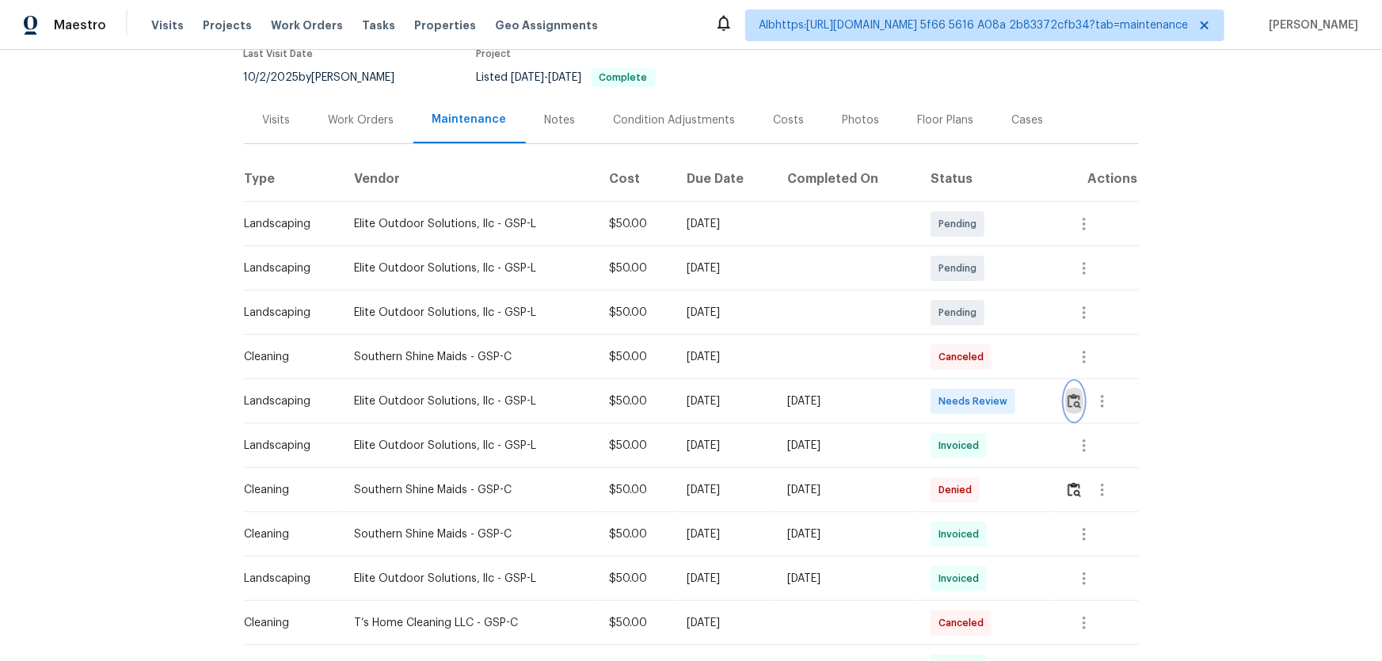
click at [1070, 404] on img "button" at bounding box center [1073, 401] width 13 height 15
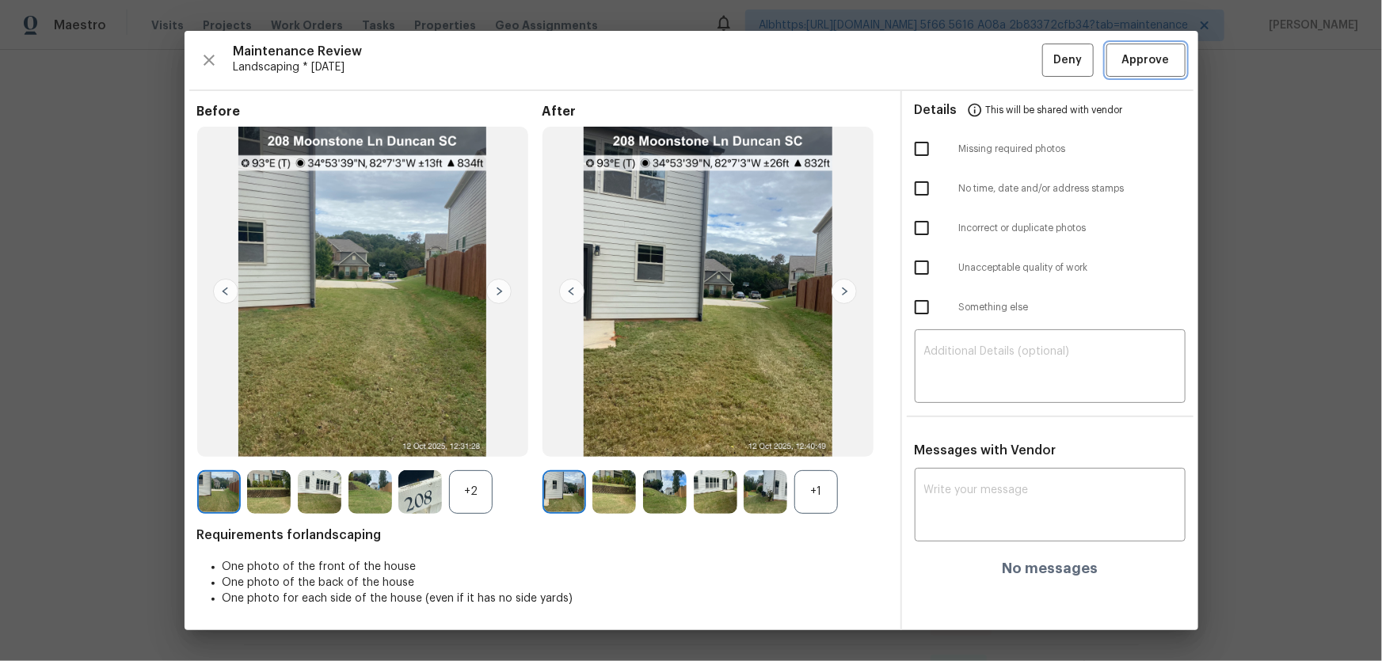
click at [1158, 65] on span "Approve" at bounding box center [1146, 61] width 48 height 20
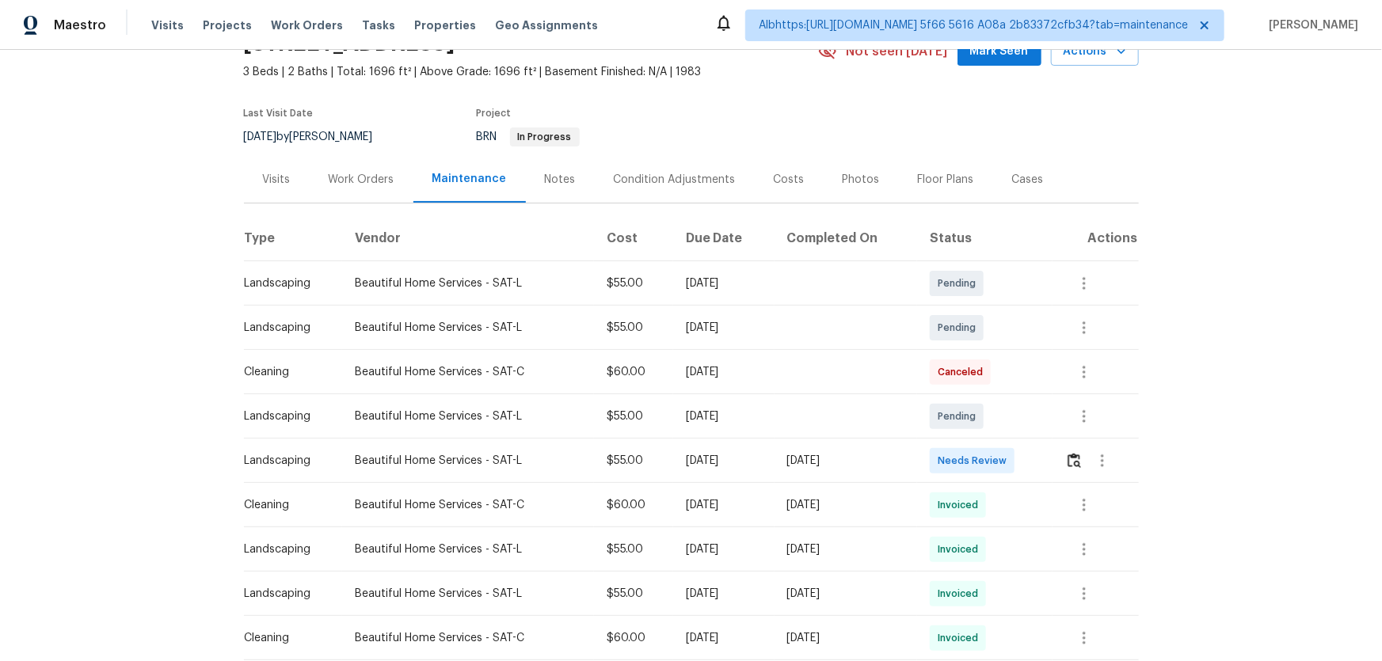
scroll to position [215, 0]
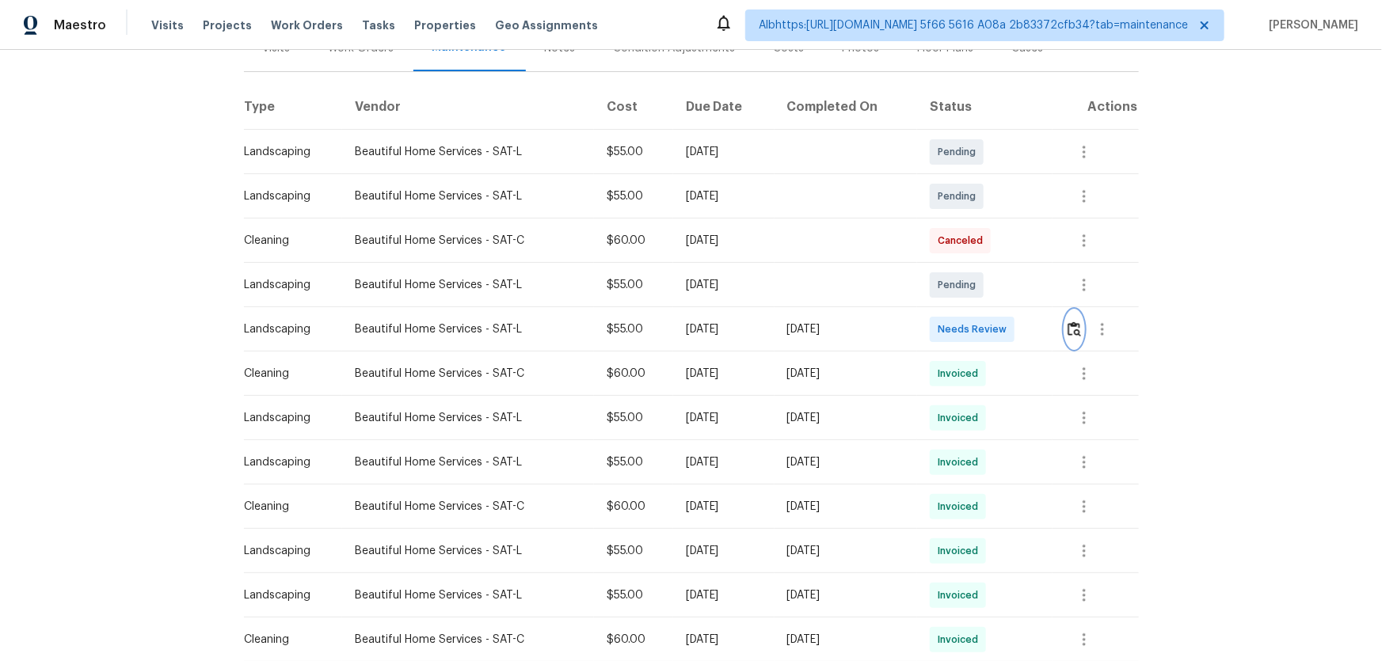
click at [1075, 329] on img "button" at bounding box center [1073, 328] width 13 height 15
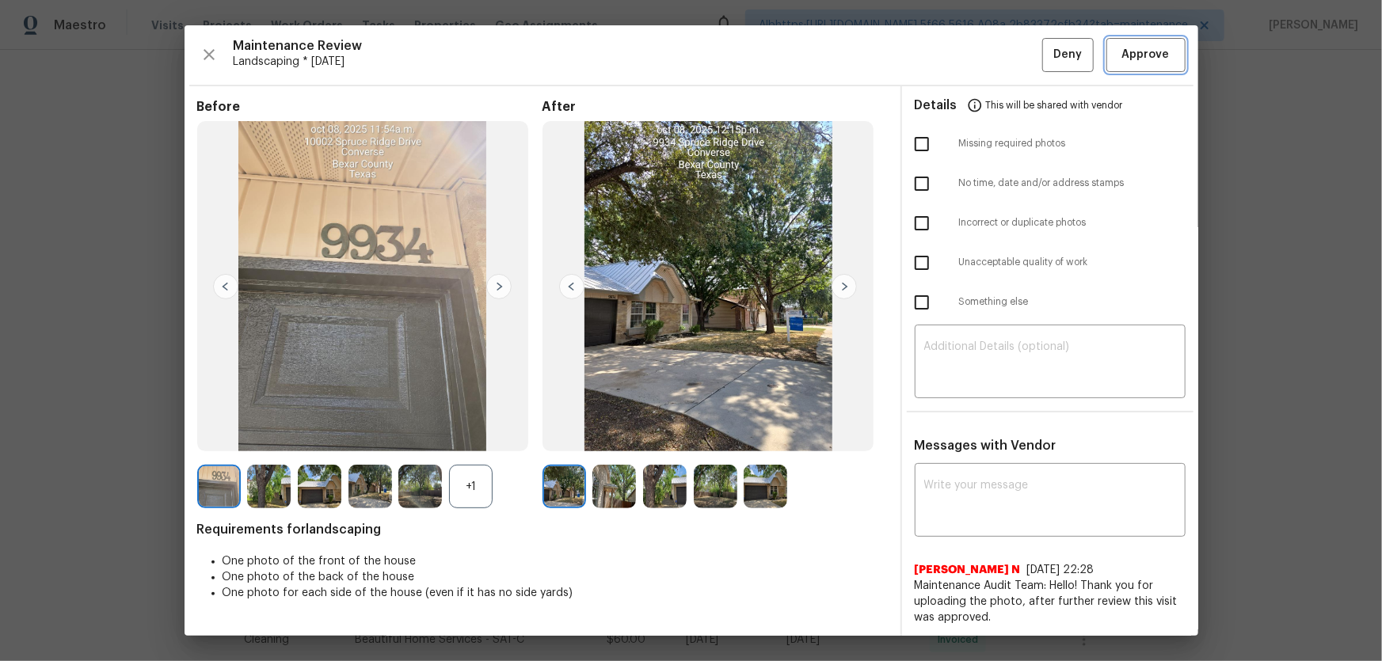
click at [1144, 55] on span "Approve" at bounding box center [1146, 55] width 48 height 20
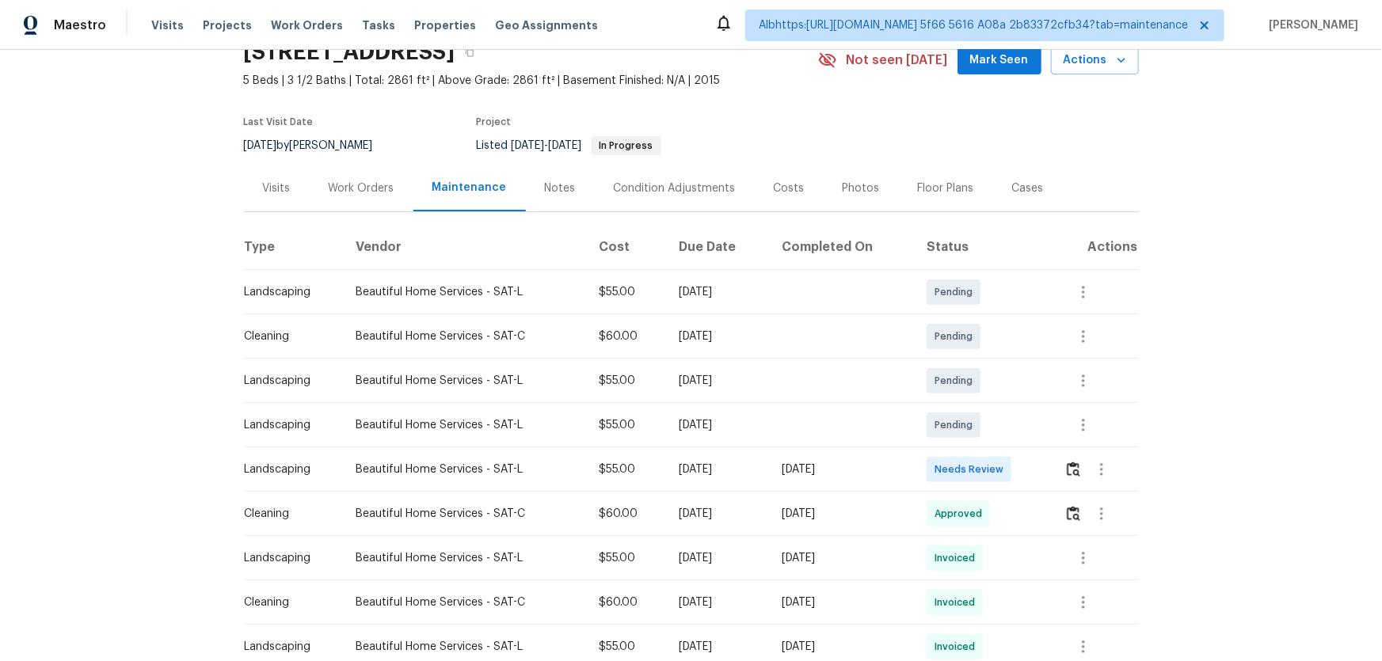
scroll to position [143, 0]
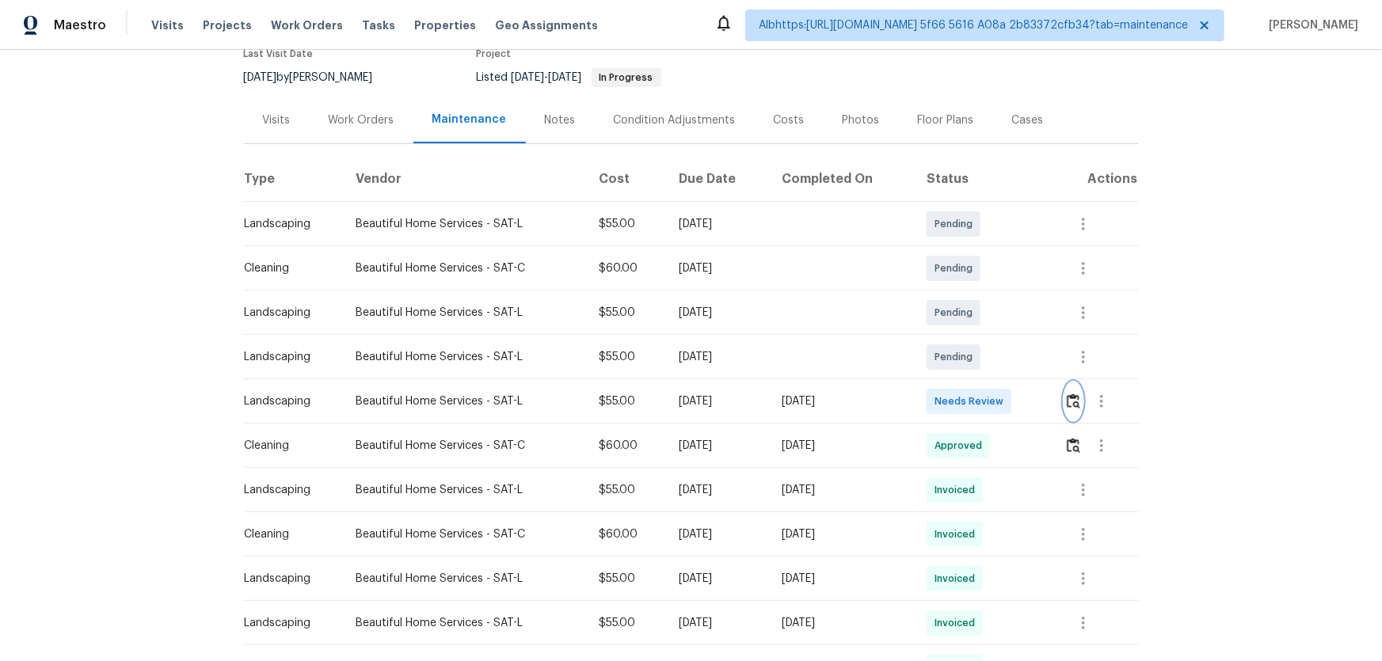
click at [1072, 412] on button "button" at bounding box center [1073, 401] width 18 height 38
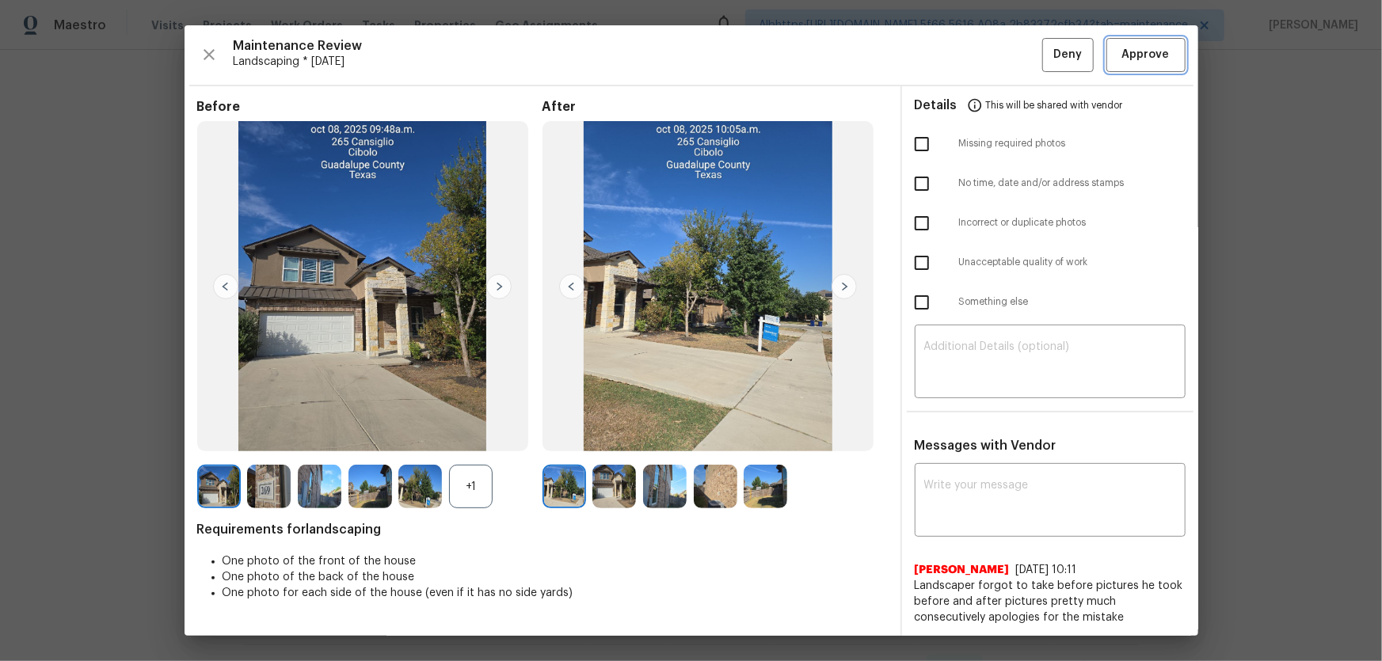
click at [1123, 57] on span "Approve" at bounding box center [1146, 55] width 48 height 20
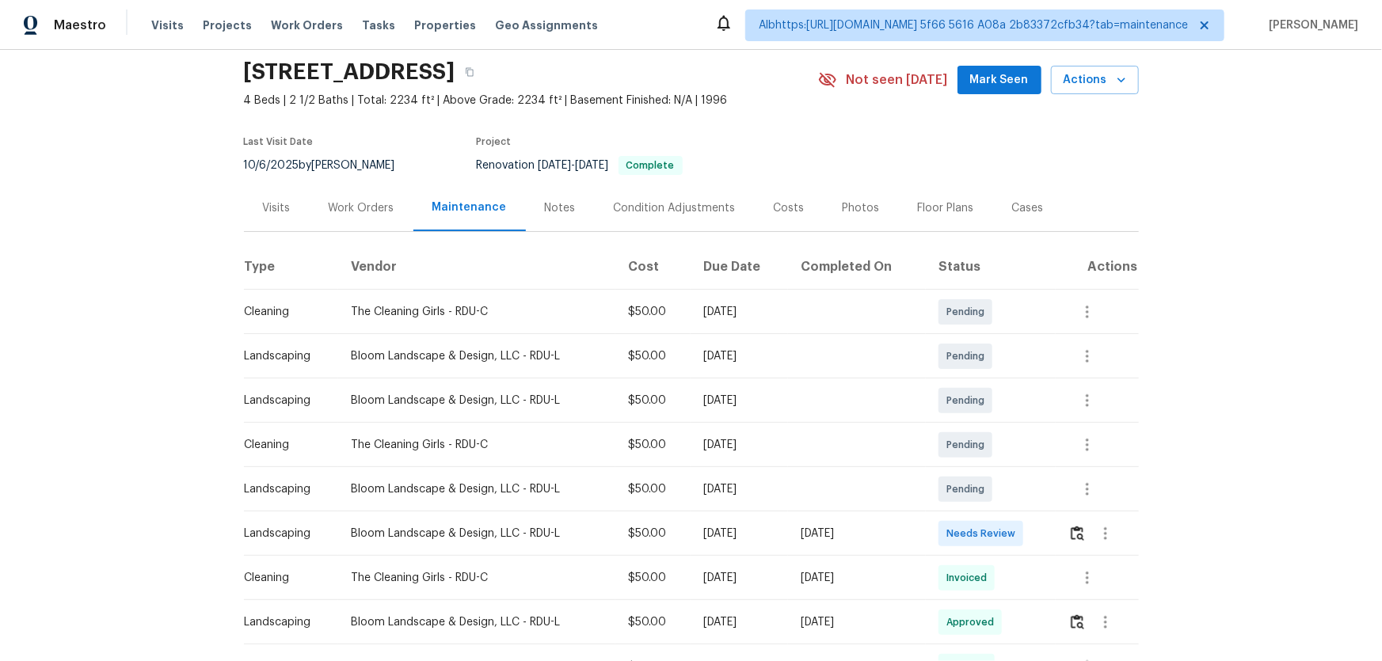
scroll to position [143, 0]
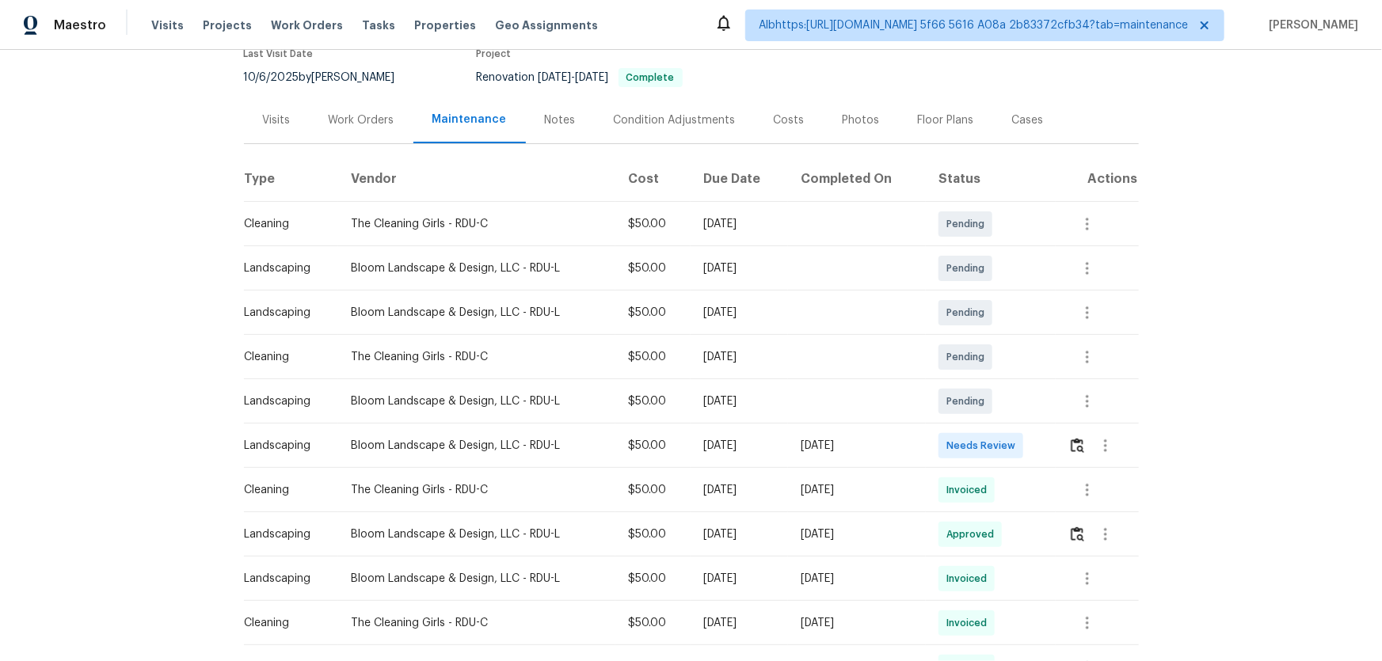
click at [1060, 448] on td at bounding box center [1097, 446] width 82 height 44
click at [1071, 443] on img "button" at bounding box center [1077, 445] width 13 height 15
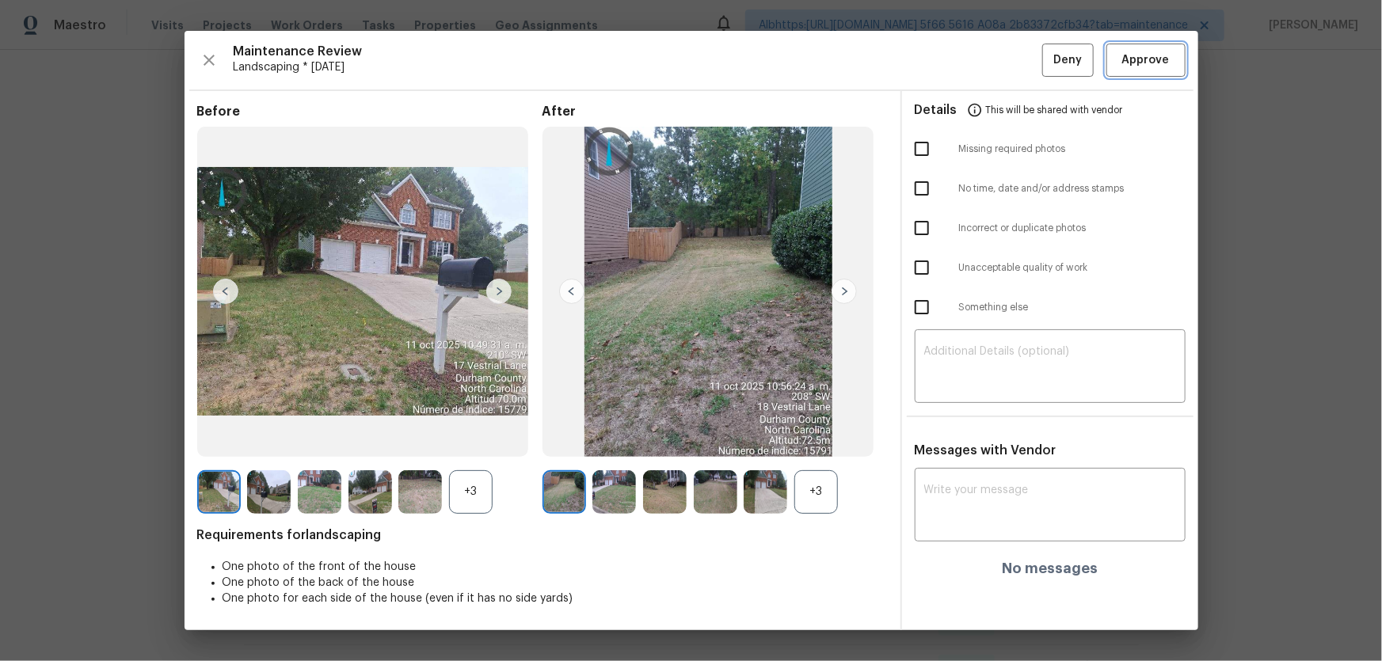
click at [1139, 63] on span "Approve" at bounding box center [1146, 61] width 48 height 20
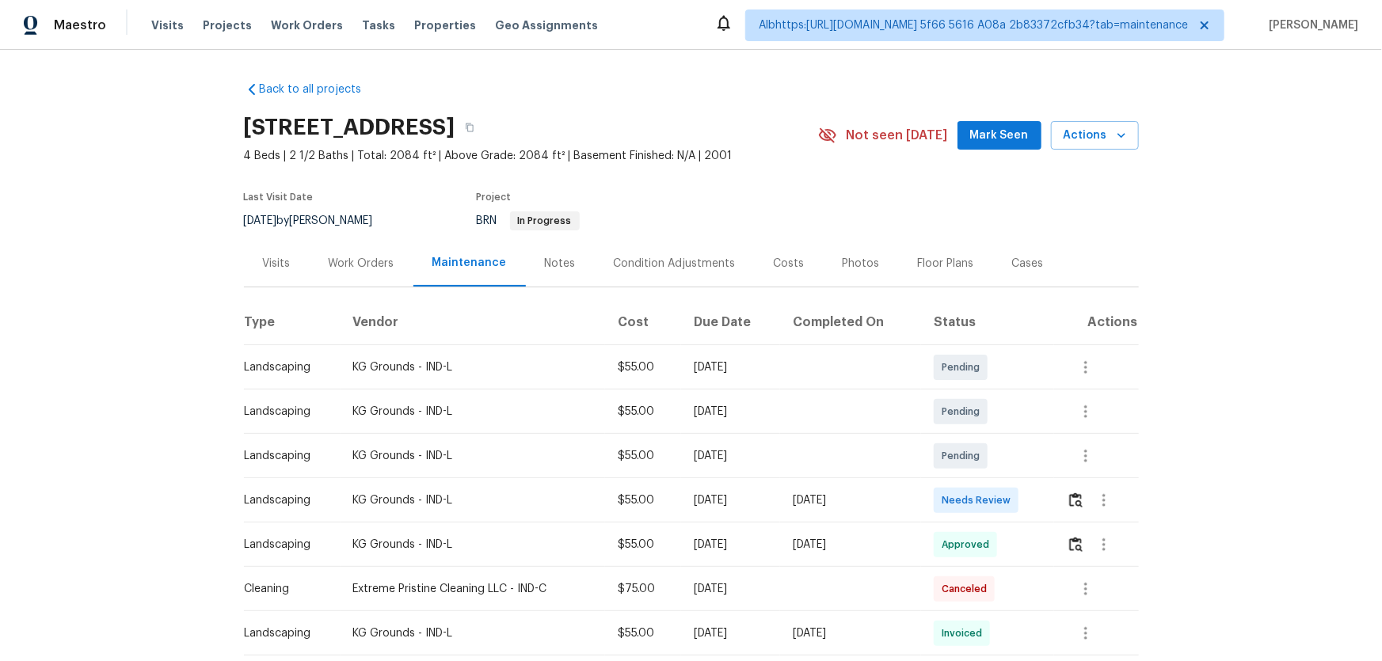
scroll to position [143, 0]
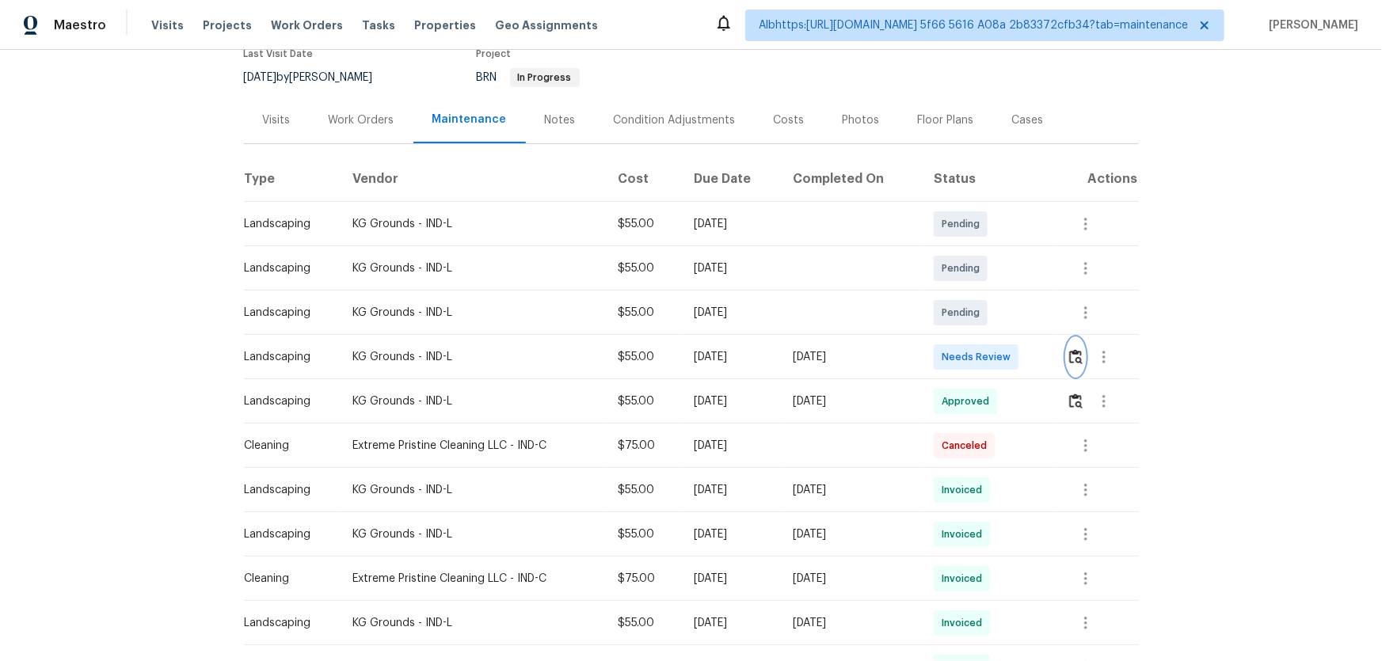
click at [1080, 355] on img "button" at bounding box center [1075, 356] width 13 height 15
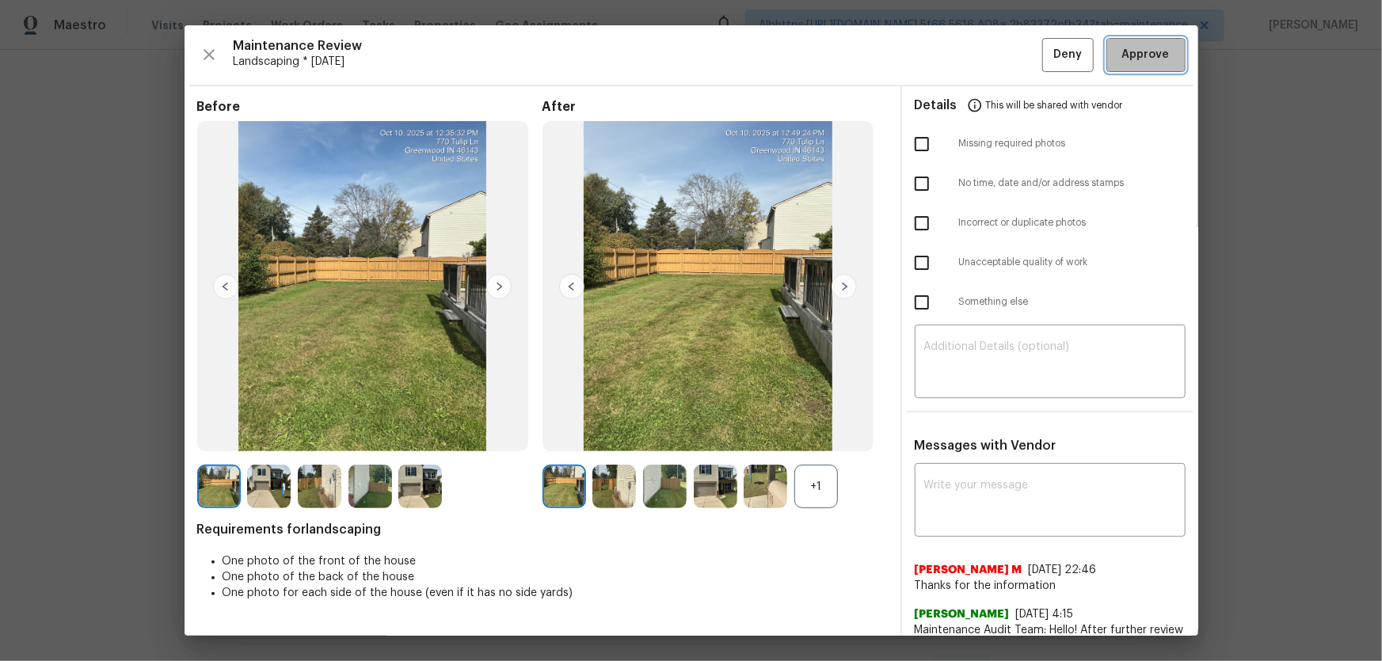
click at [1132, 55] on span "Approve" at bounding box center [1146, 55] width 48 height 20
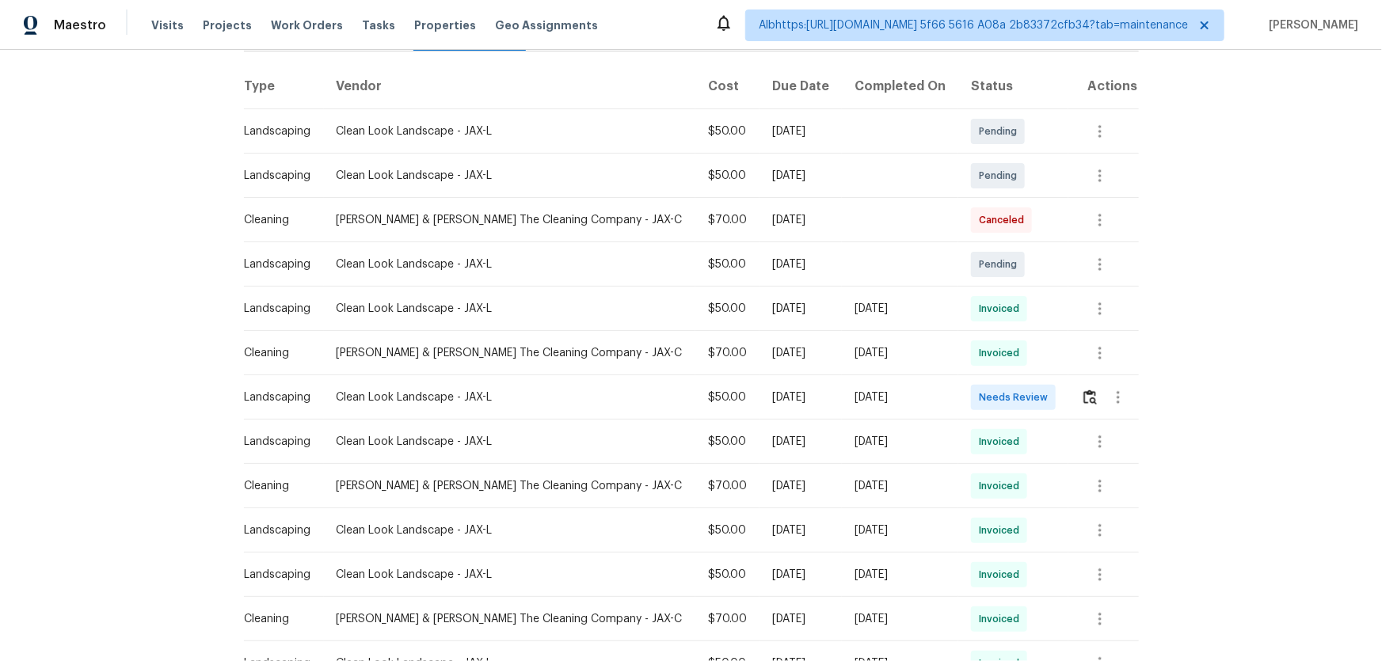
scroll to position [287, 0]
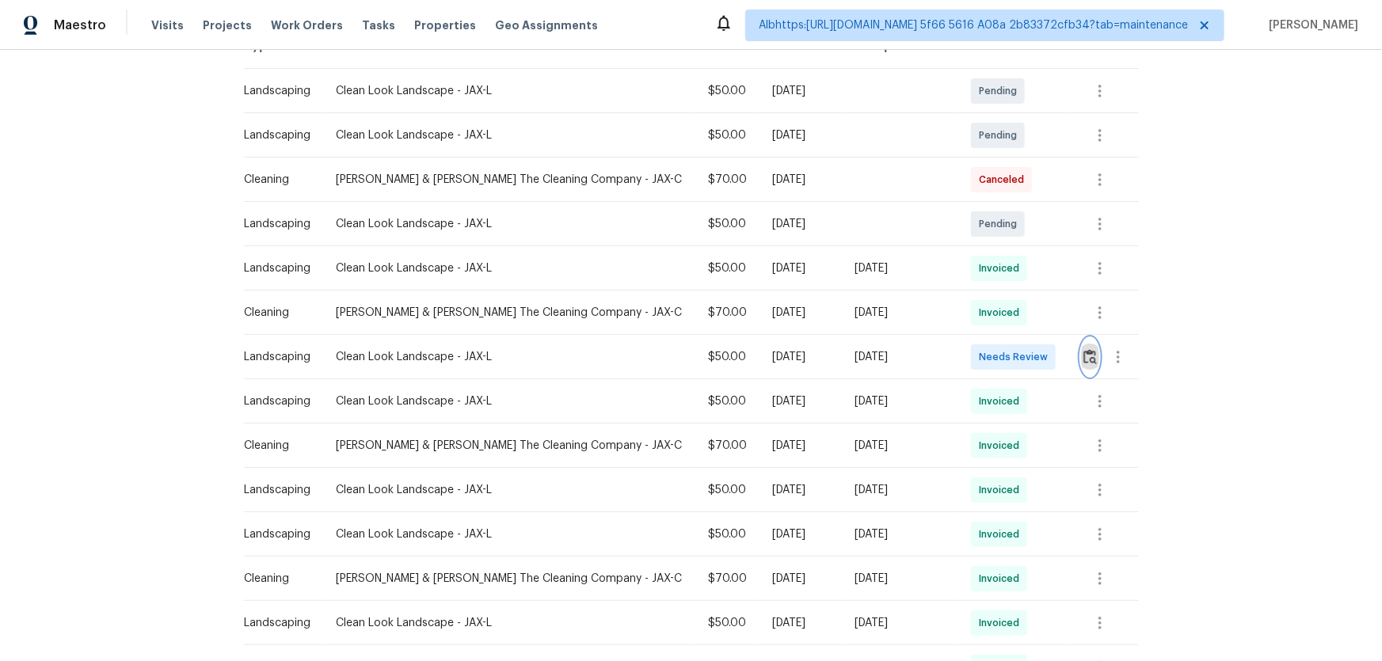
click at [1081, 356] on button "button" at bounding box center [1090, 357] width 18 height 38
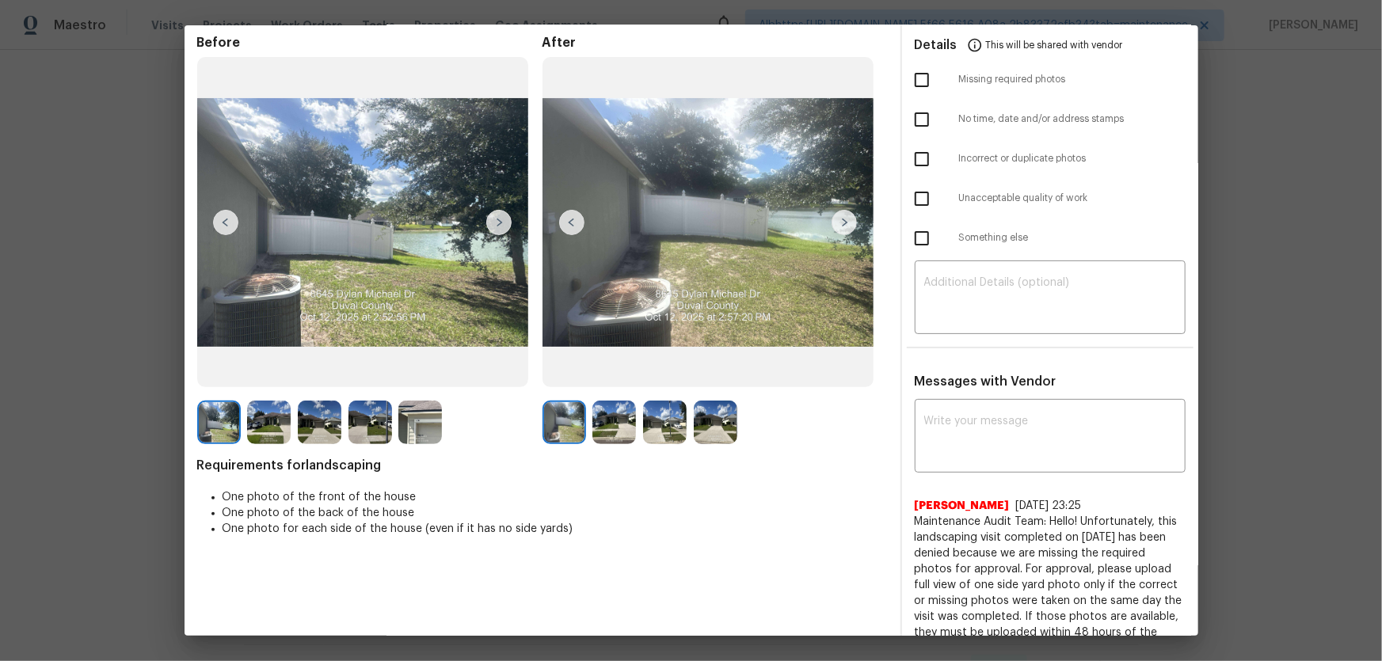
scroll to position [143, 0]
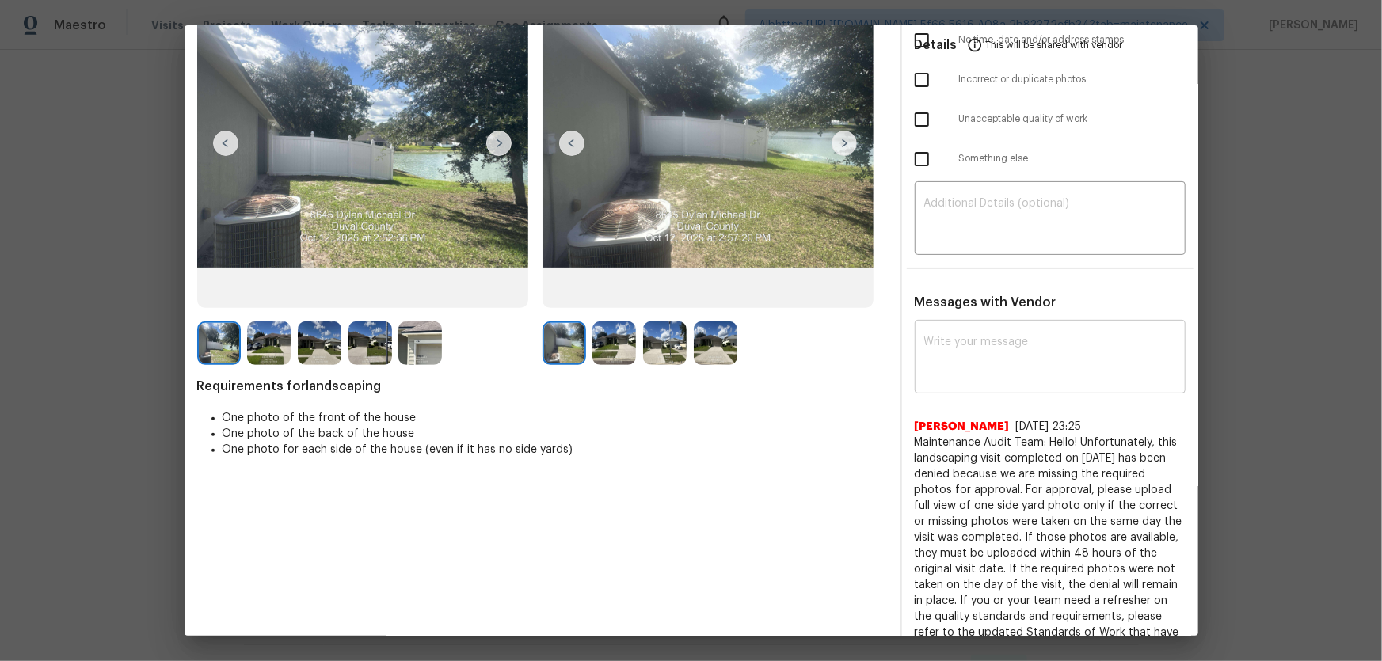
click at [970, 362] on textarea at bounding box center [1050, 359] width 252 height 44
paste textarea "Maintenance Audit Team: Hello! Unfortunately, this landscaping visit completed …"
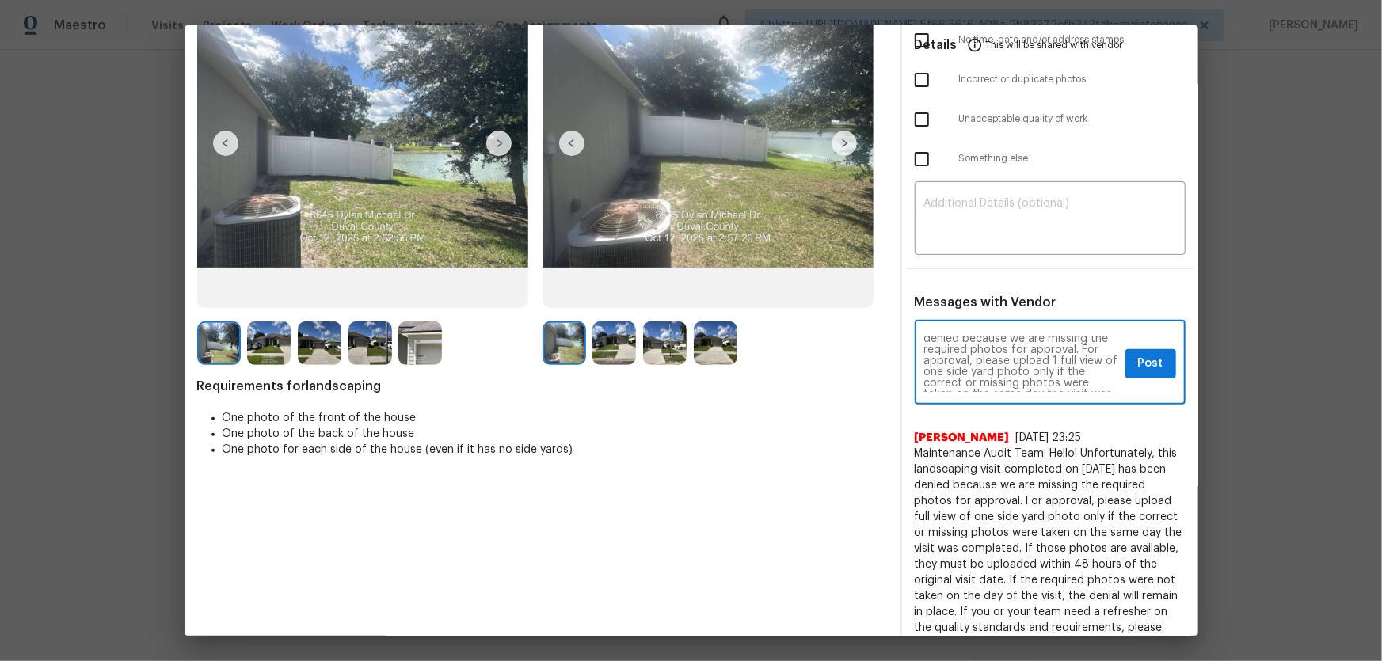
scroll to position [44, 0]
type textarea "Maintenance Audit Team: Hello! Unfortunately, this landscaping visit completed …"
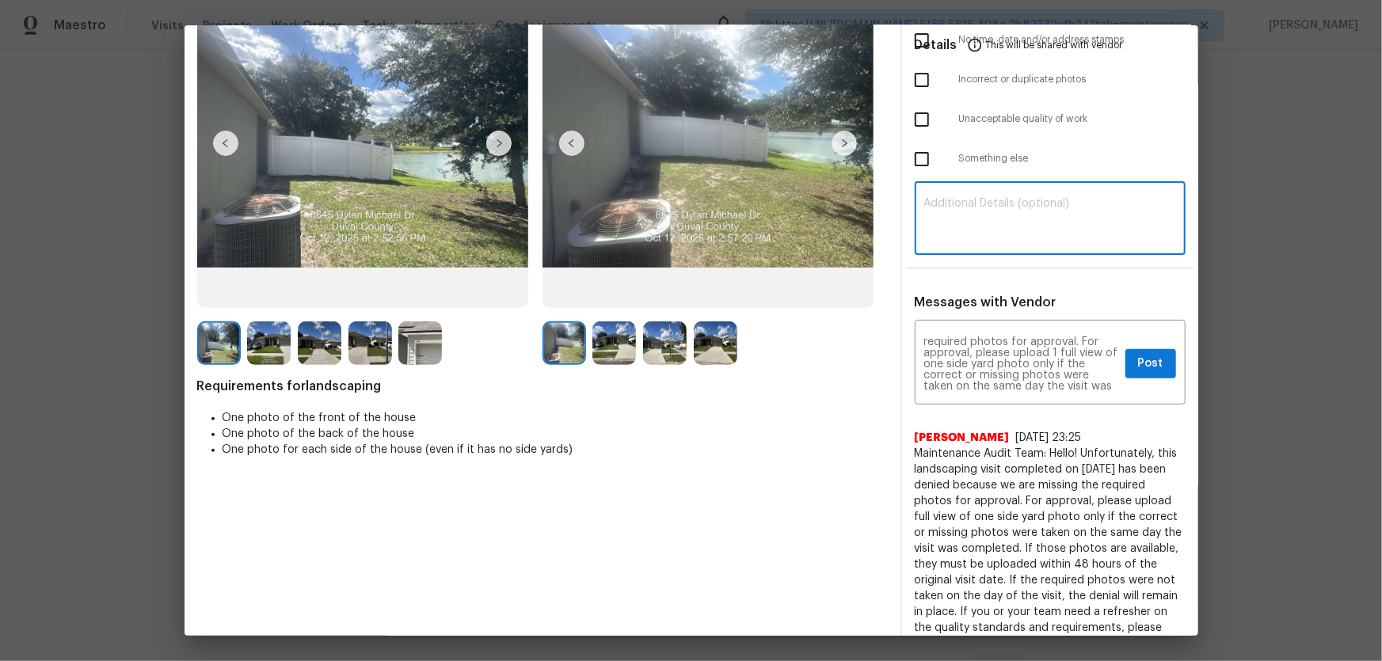
click at [1008, 226] on textarea at bounding box center [1050, 220] width 252 height 44
paste textarea "Maintenance Audit Team: Hello! Unfortunately, this landscaping visit completed …"
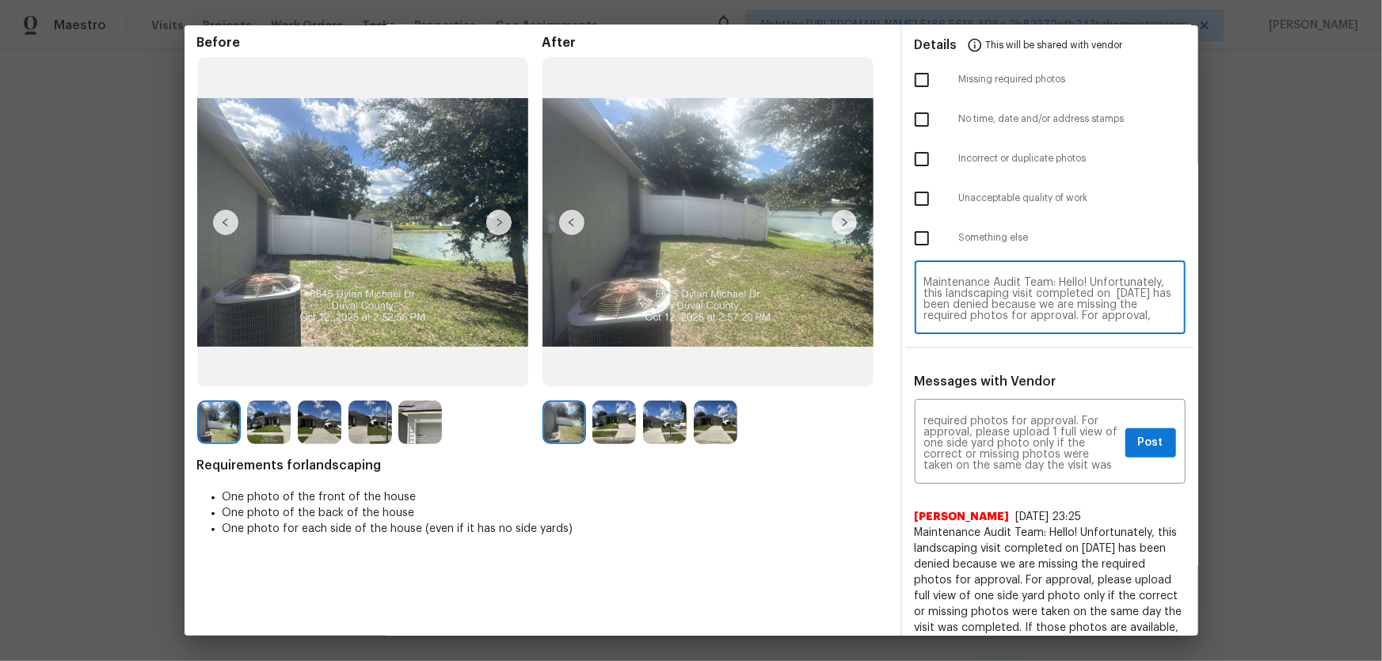
scroll to position [0, 0]
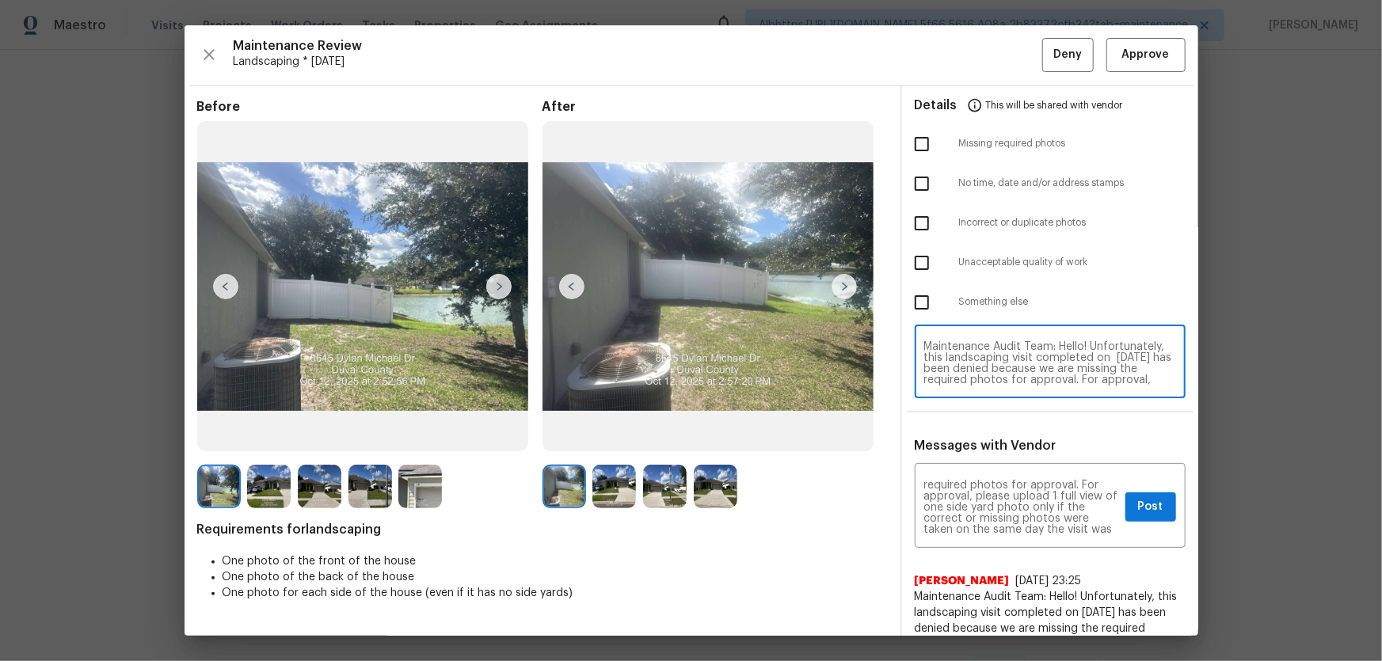
type textarea "Maintenance Audit Team: Hello! Unfortunately, this landscaping visit completed …"
click at [913, 299] on input "checkbox" at bounding box center [921, 302] width 33 height 33
checkbox input "true"
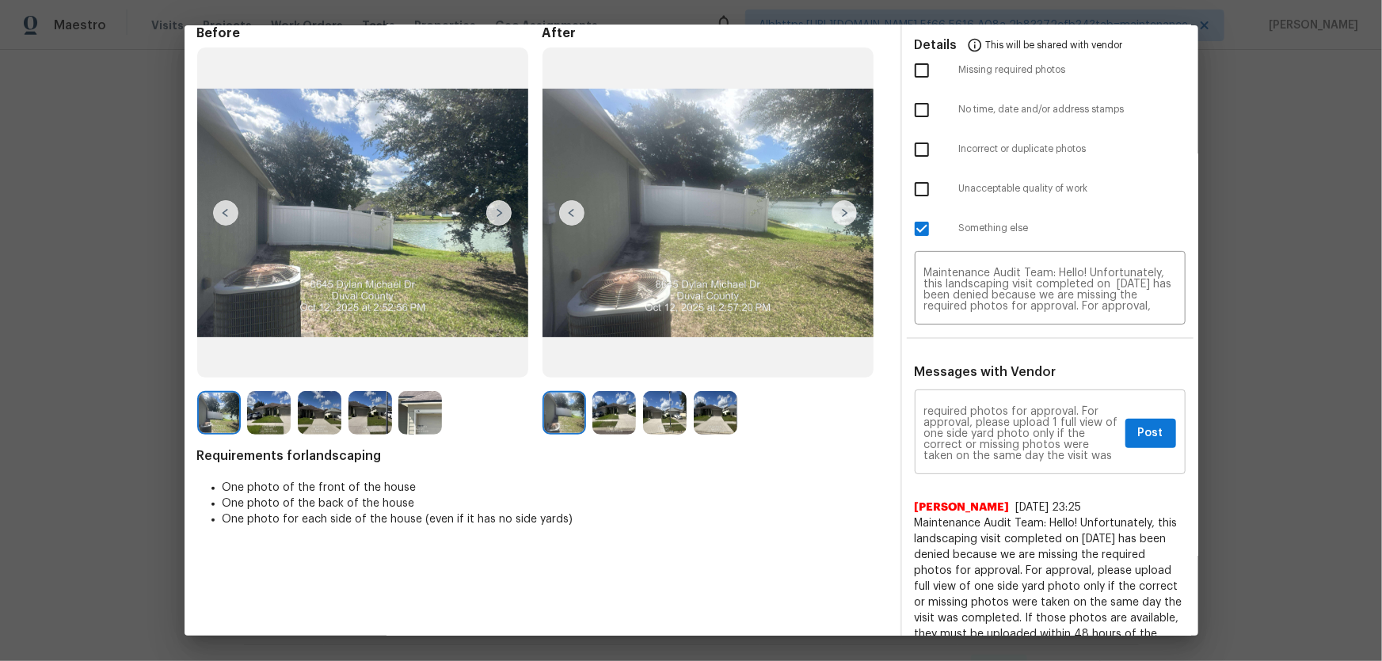
scroll to position [143, 0]
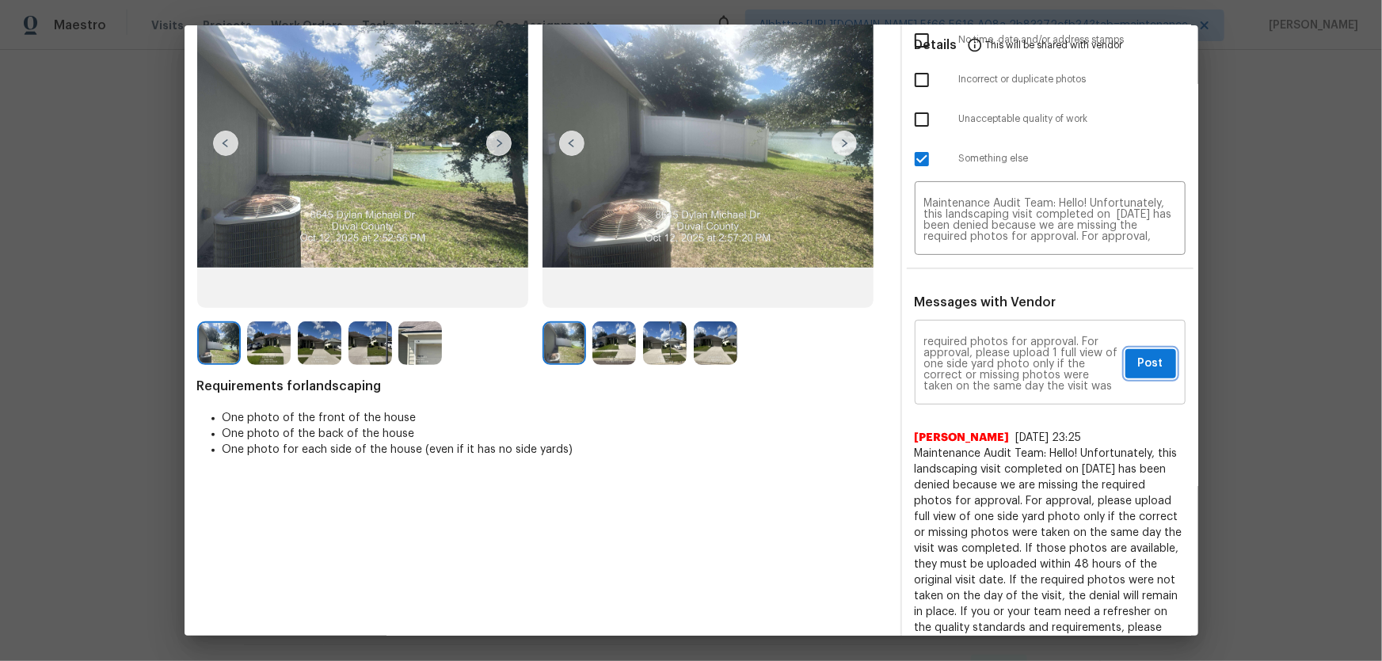
click at [1125, 370] on button "Post" at bounding box center [1150, 363] width 51 height 29
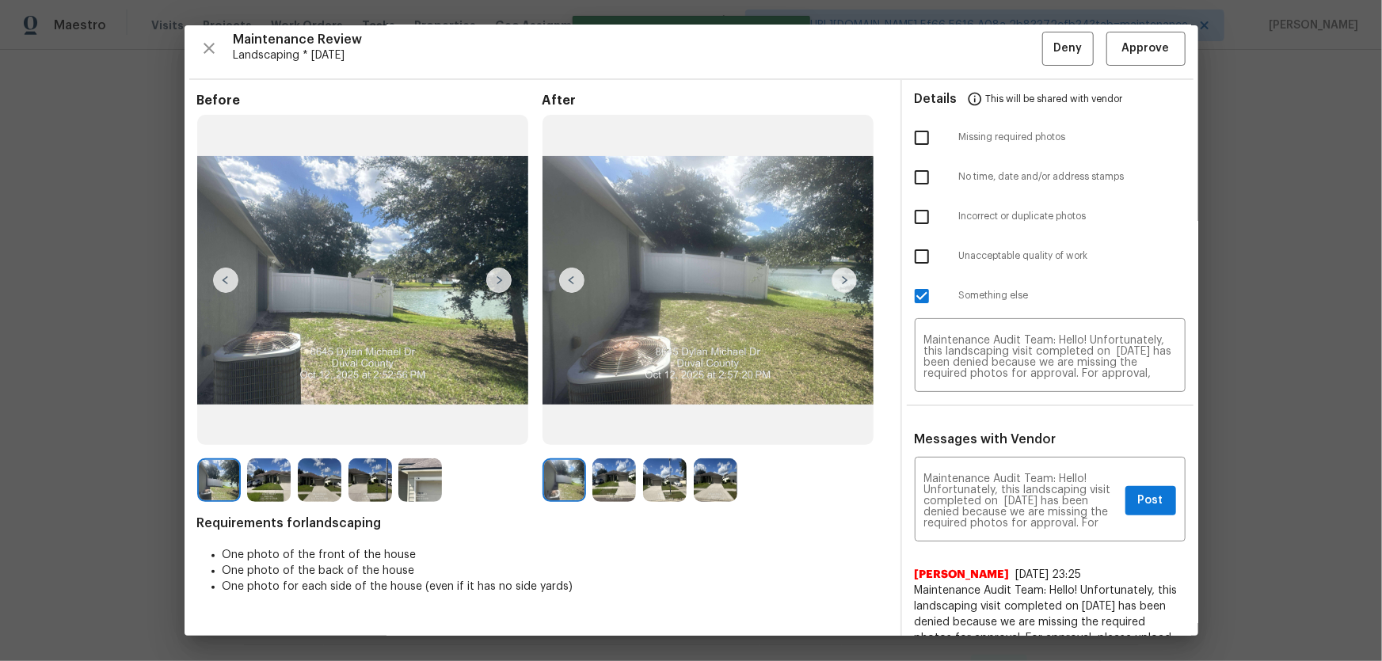
scroll to position [0, 0]
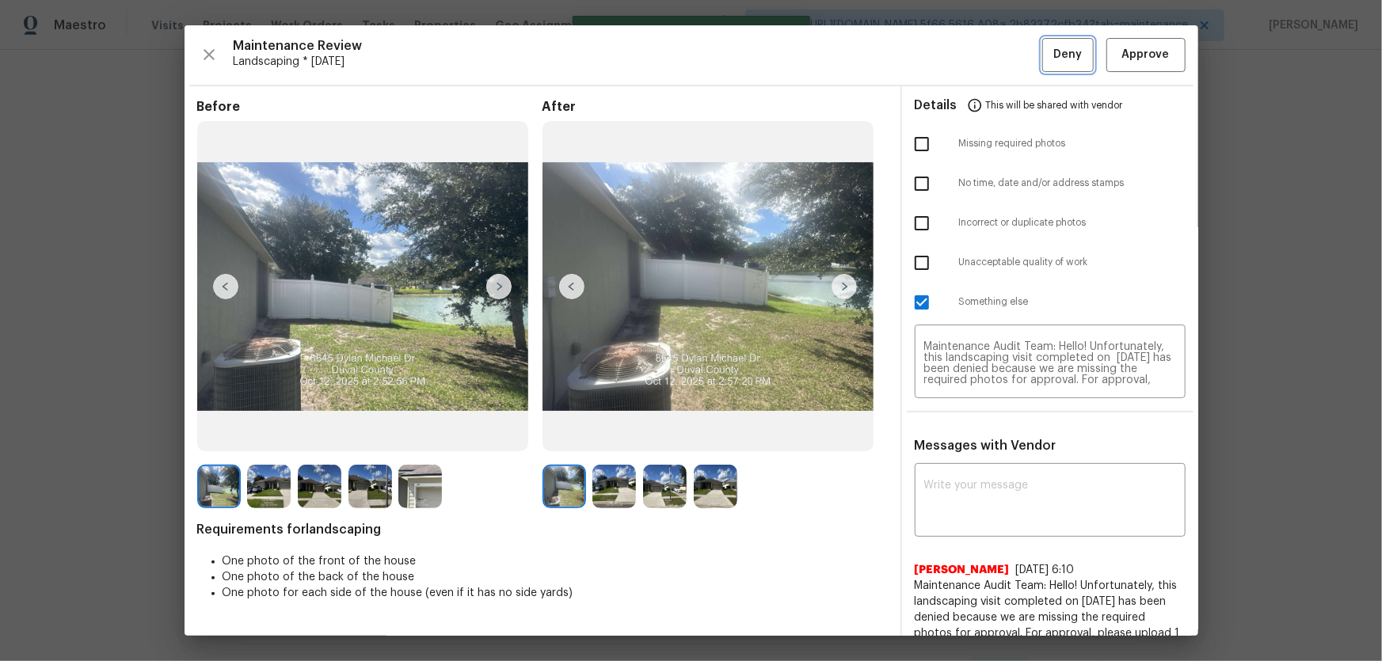
click at [1053, 63] on span "Deny" at bounding box center [1067, 55] width 29 height 20
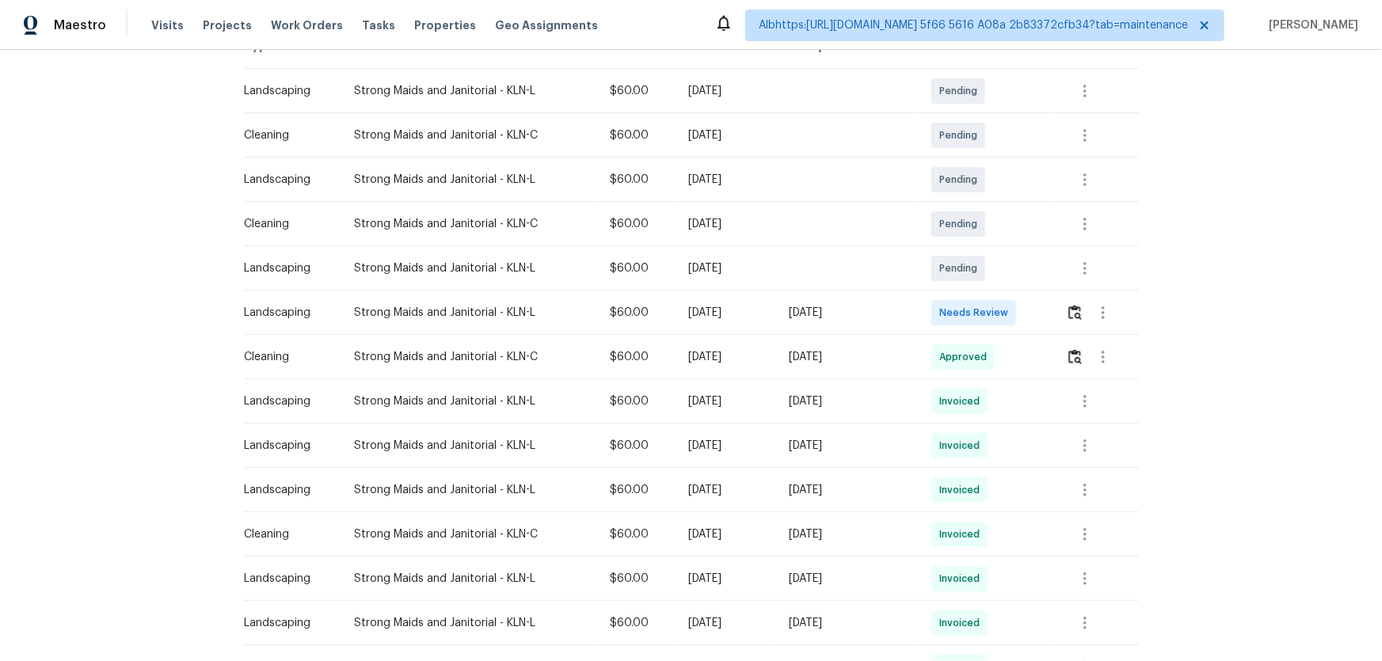
scroll to position [287, 0]
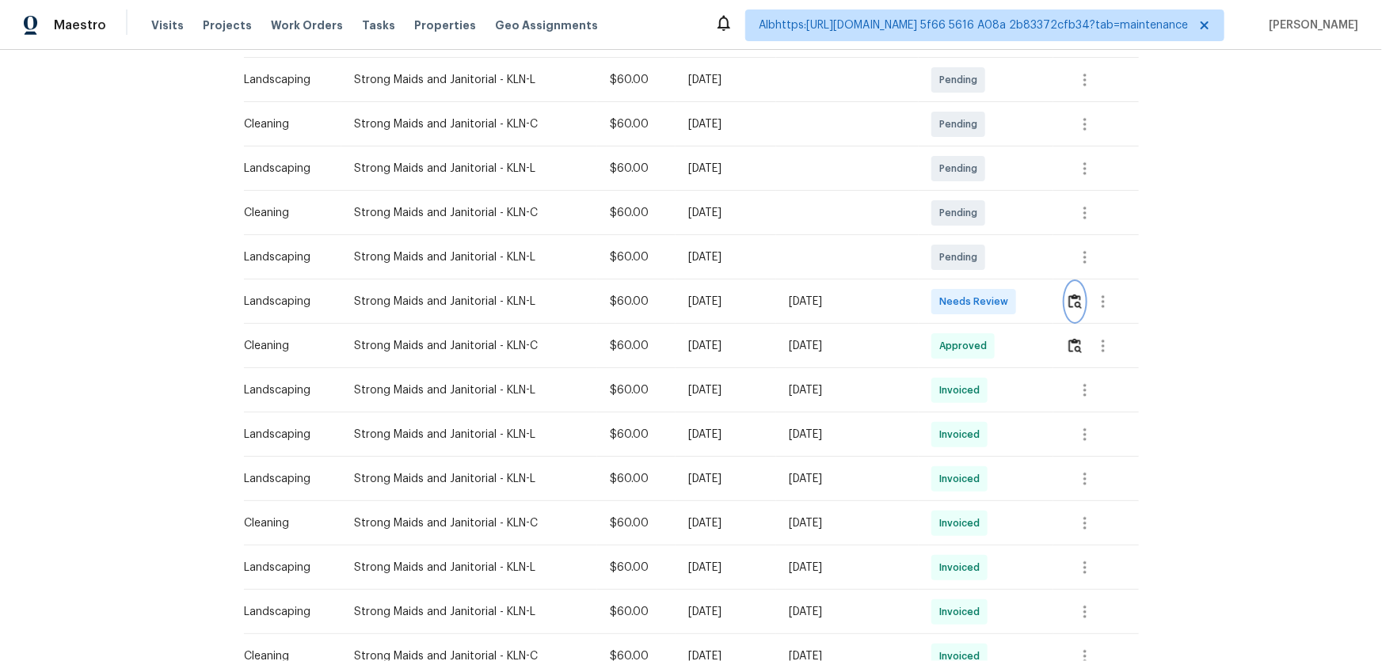
click at [1068, 301] on img "button" at bounding box center [1074, 301] width 13 height 15
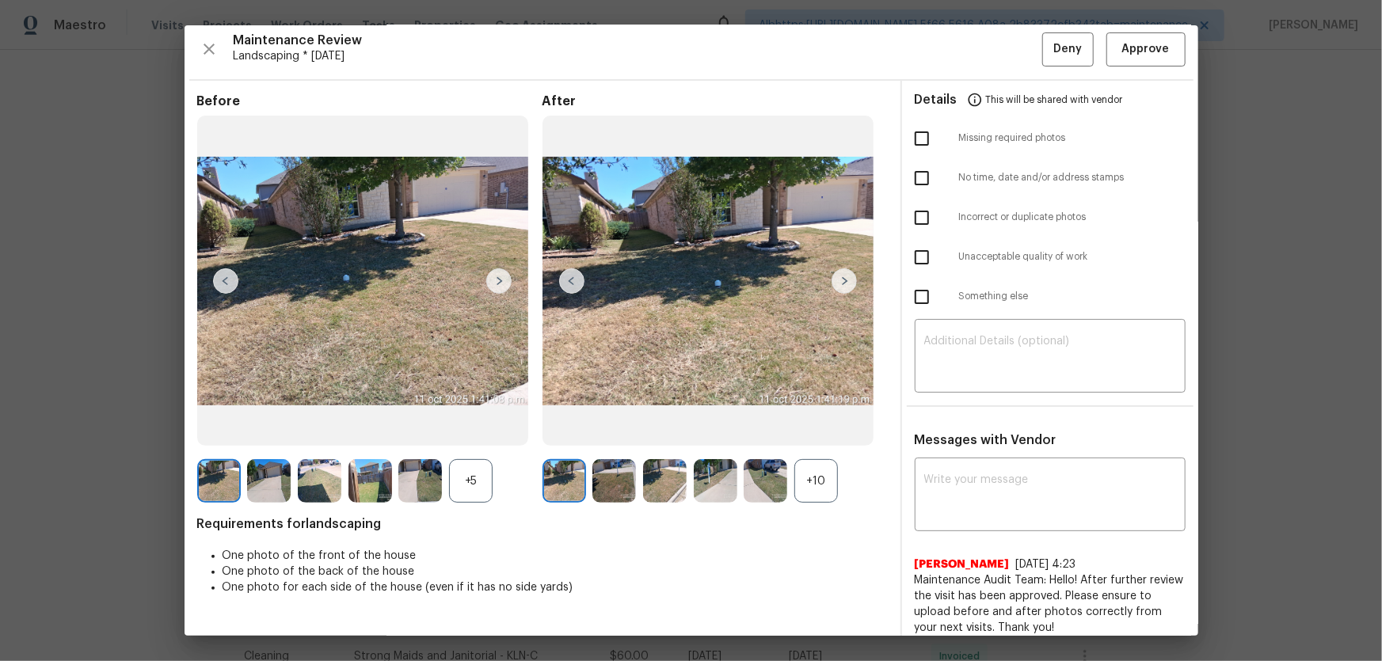
scroll to position [0, 0]
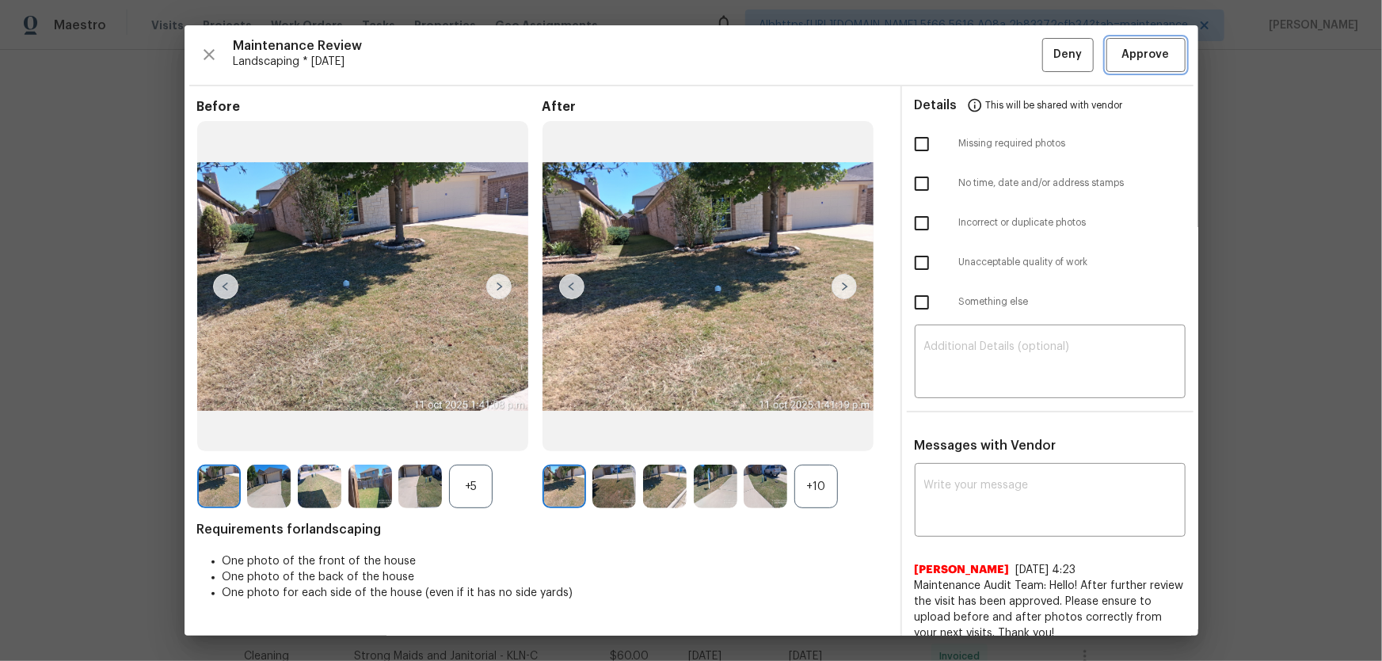
drag, startPoint x: 1120, startPoint y: 64, endPoint x: 1020, endPoint y: 86, distance: 102.0
click at [1120, 64] on button "Approve" at bounding box center [1145, 55] width 79 height 34
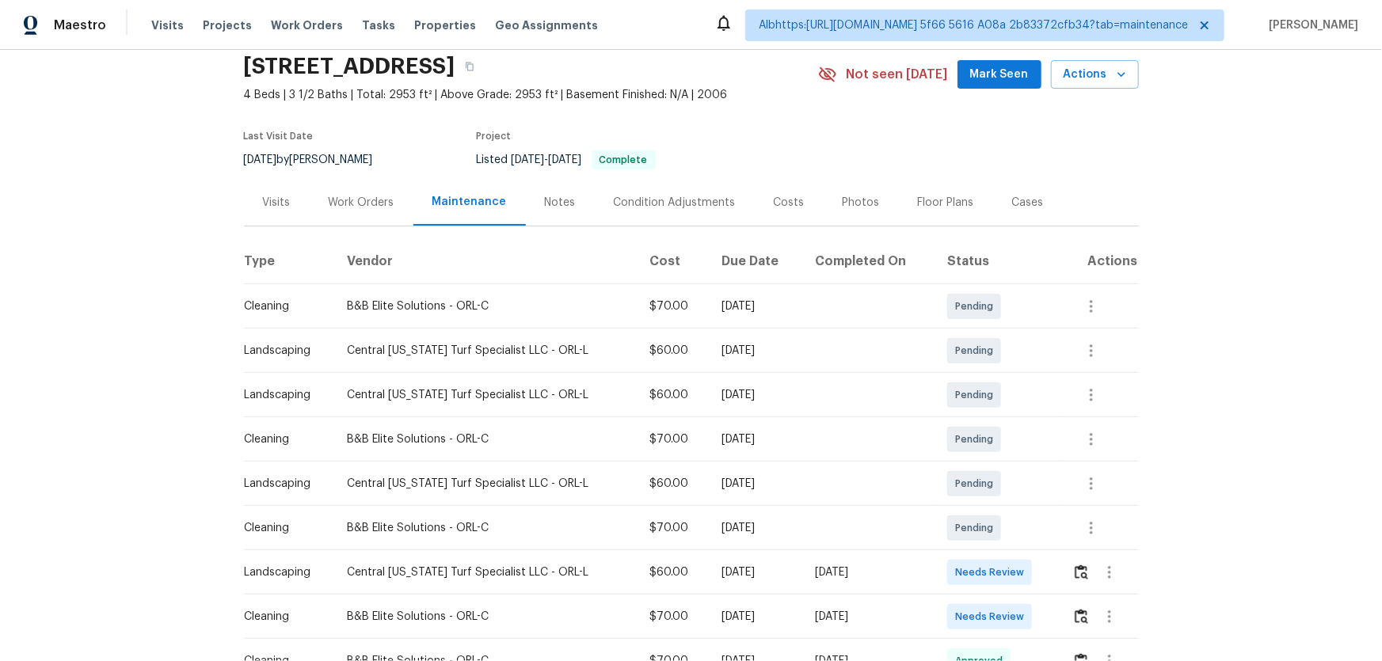
scroll to position [143, 0]
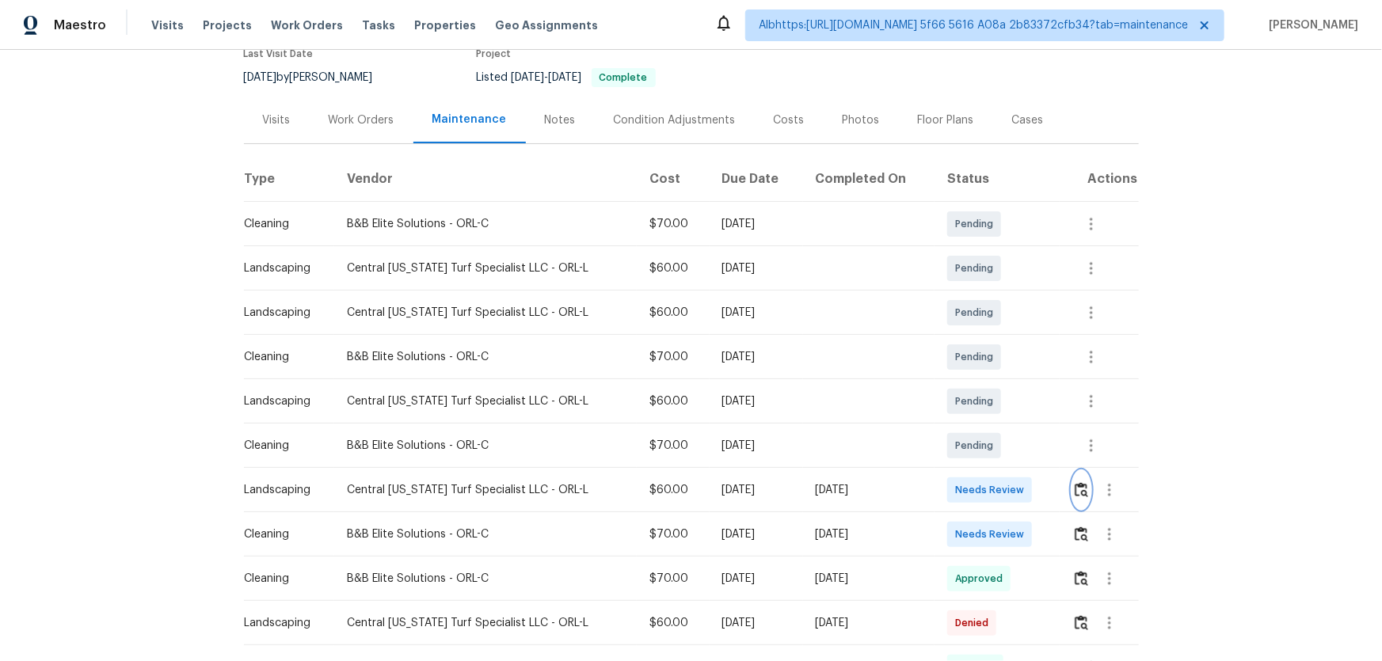
click at [1080, 491] on img "button" at bounding box center [1081, 489] width 13 height 15
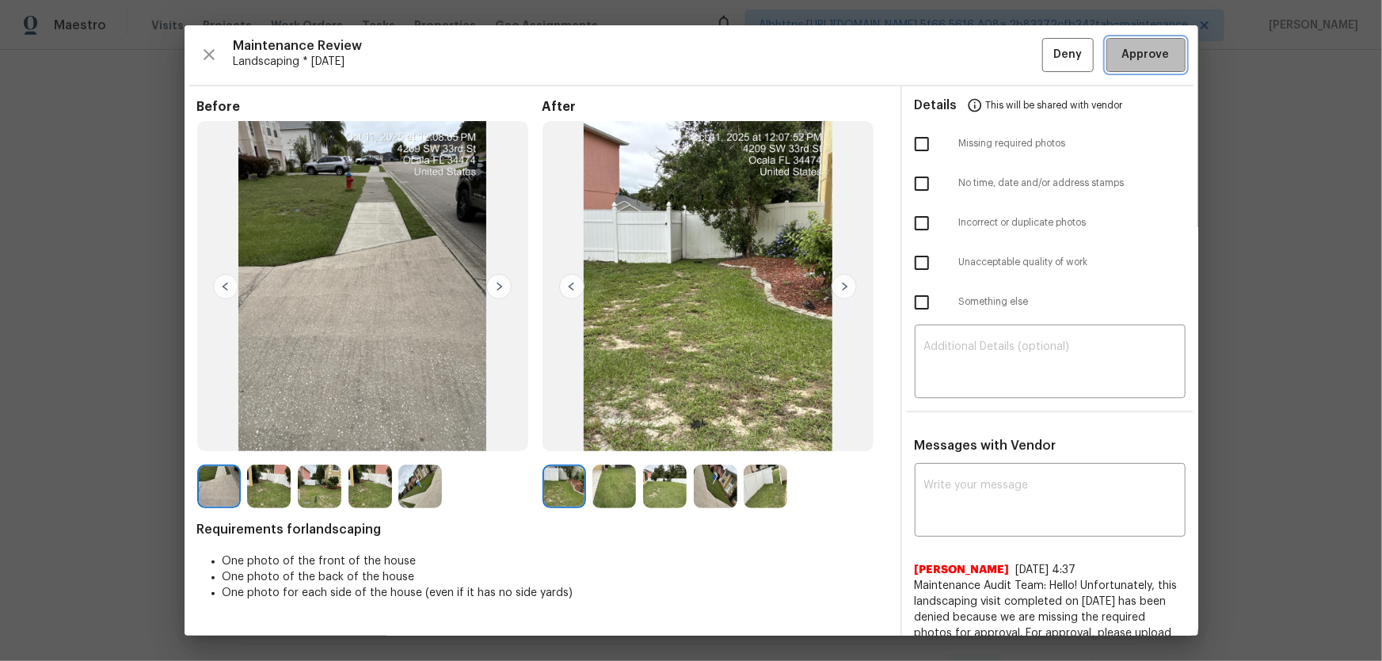
click at [1133, 54] on span "Approve" at bounding box center [1146, 55] width 48 height 20
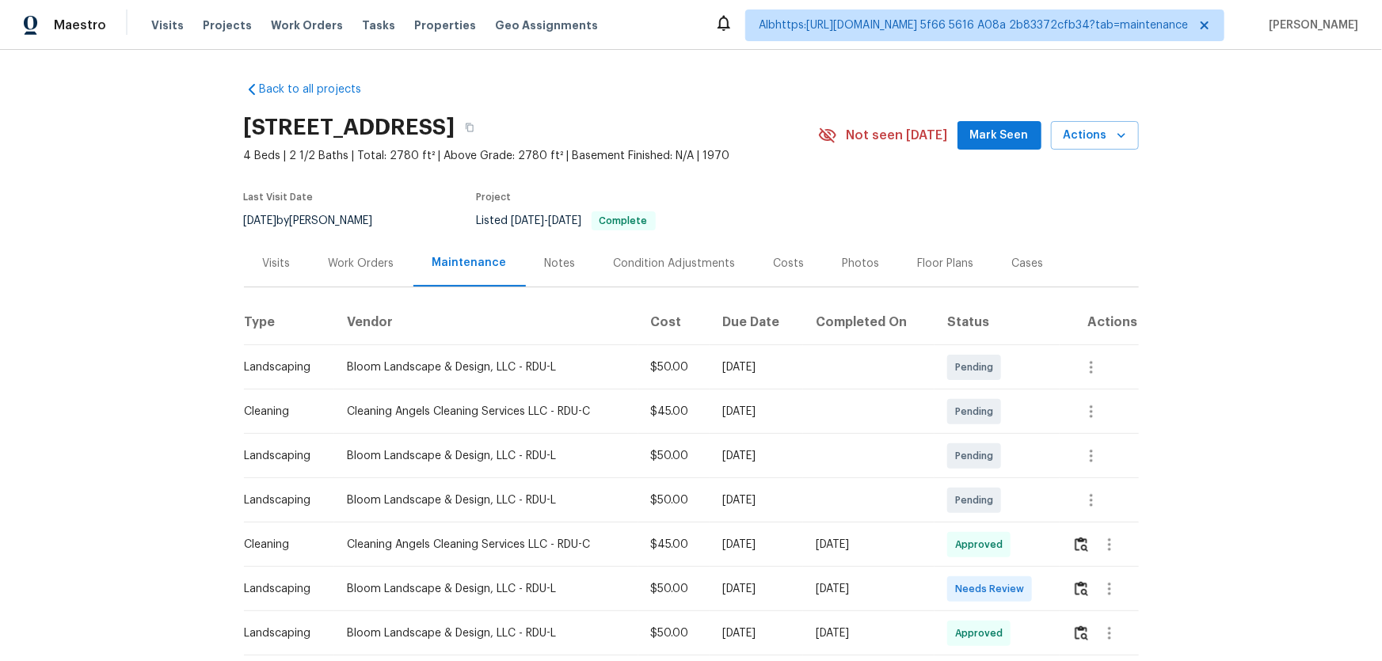
click at [1072, 586] on div at bounding box center [1105, 589] width 66 height 38
click at [1075, 587] on img "button" at bounding box center [1081, 588] width 13 height 15
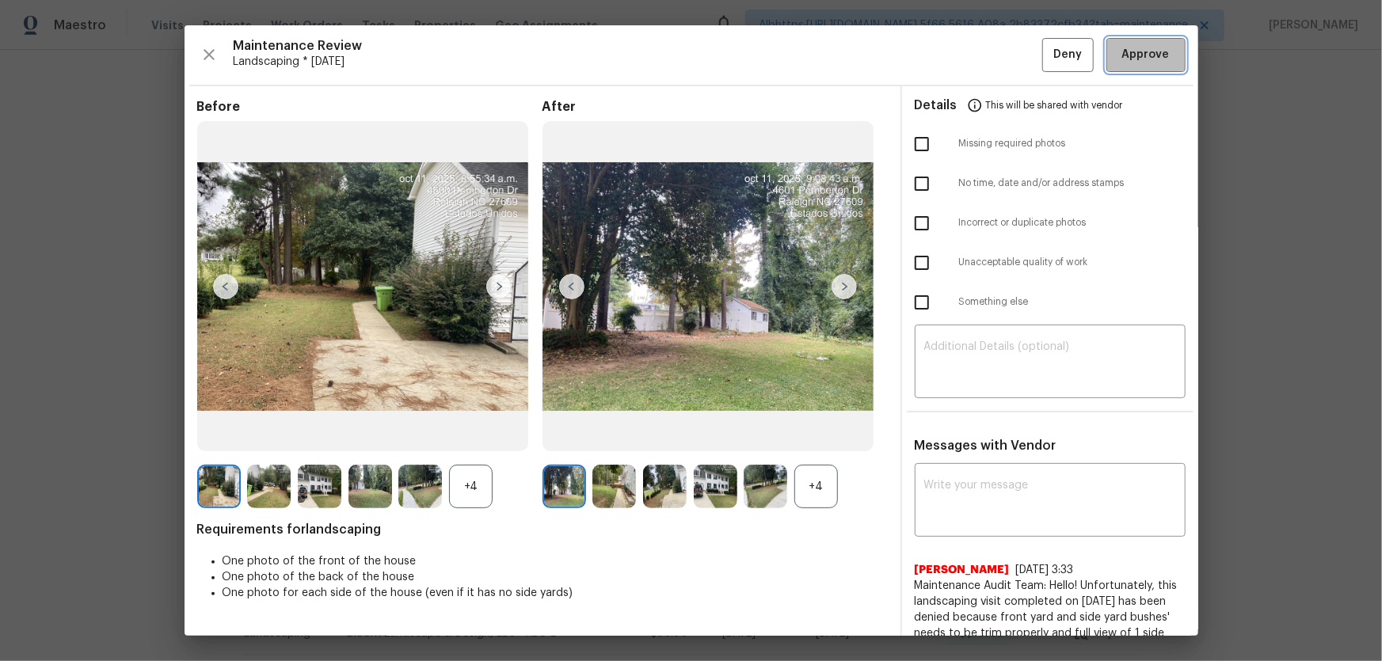
click at [1132, 57] on span "Approve" at bounding box center [1146, 55] width 48 height 20
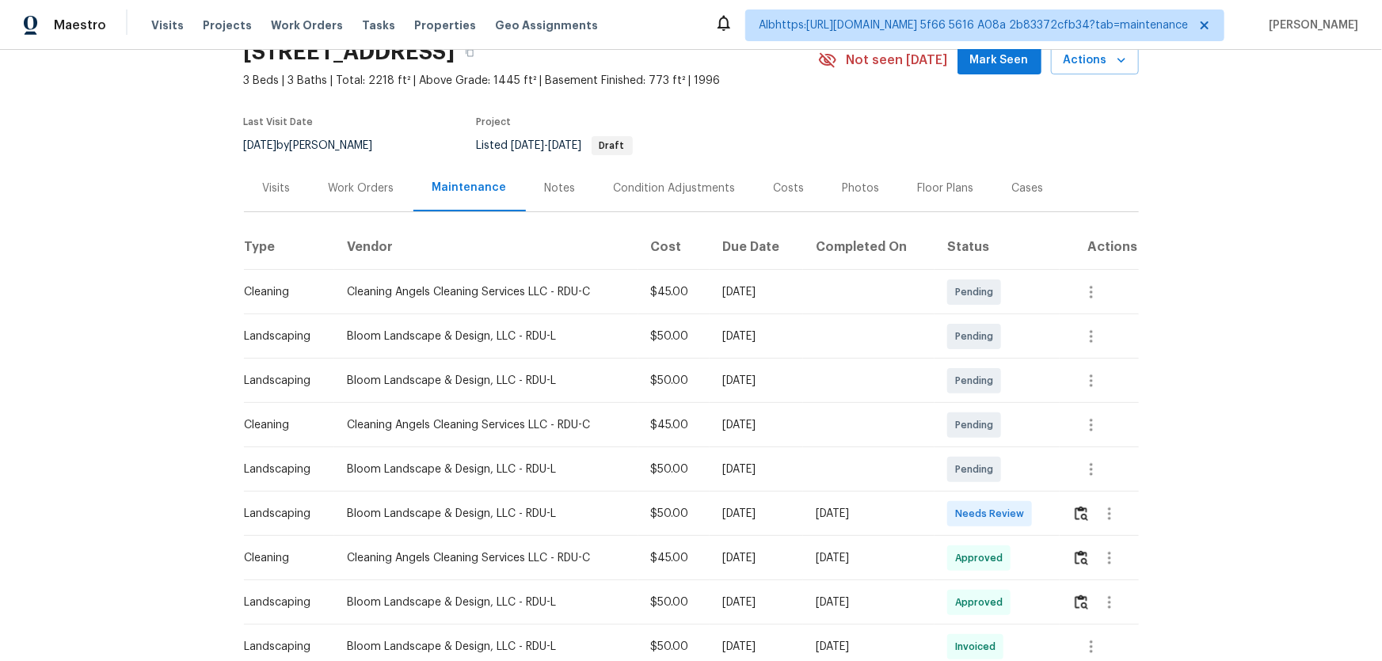
scroll to position [143, 0]
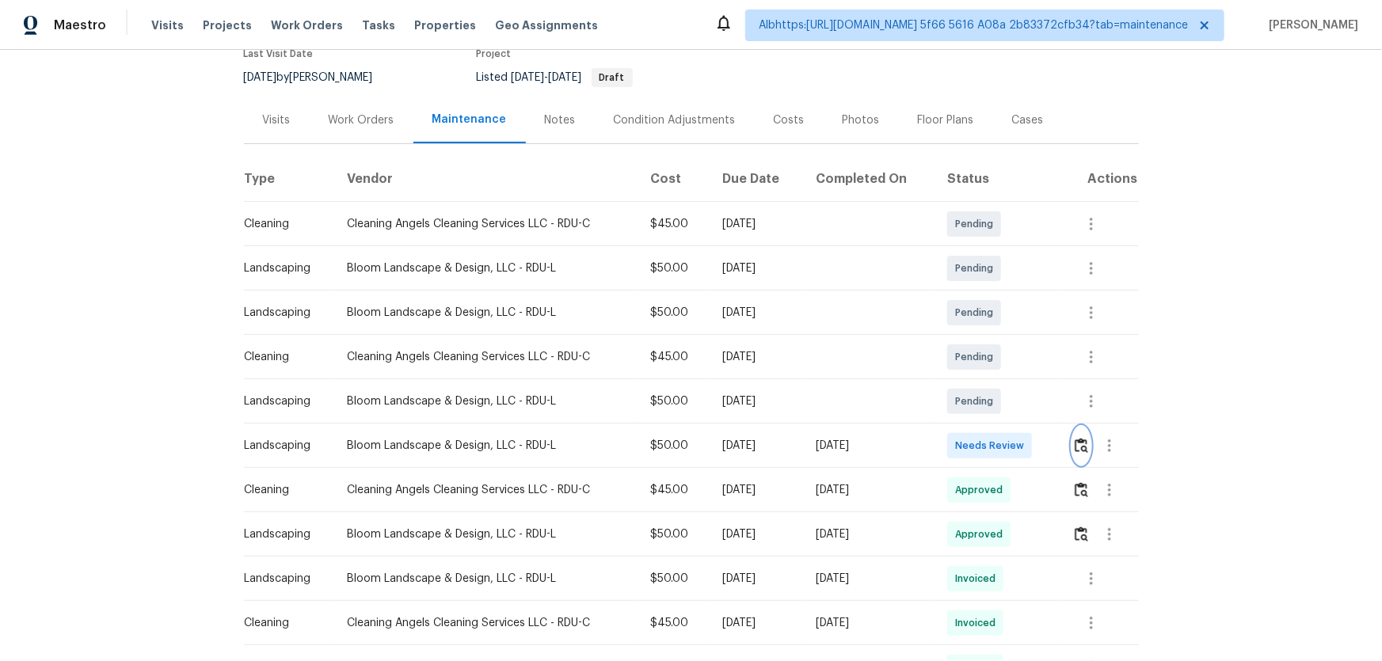
click at [1086, 443] on img "button" at bounding box center [1081, 445] width 13 height 15
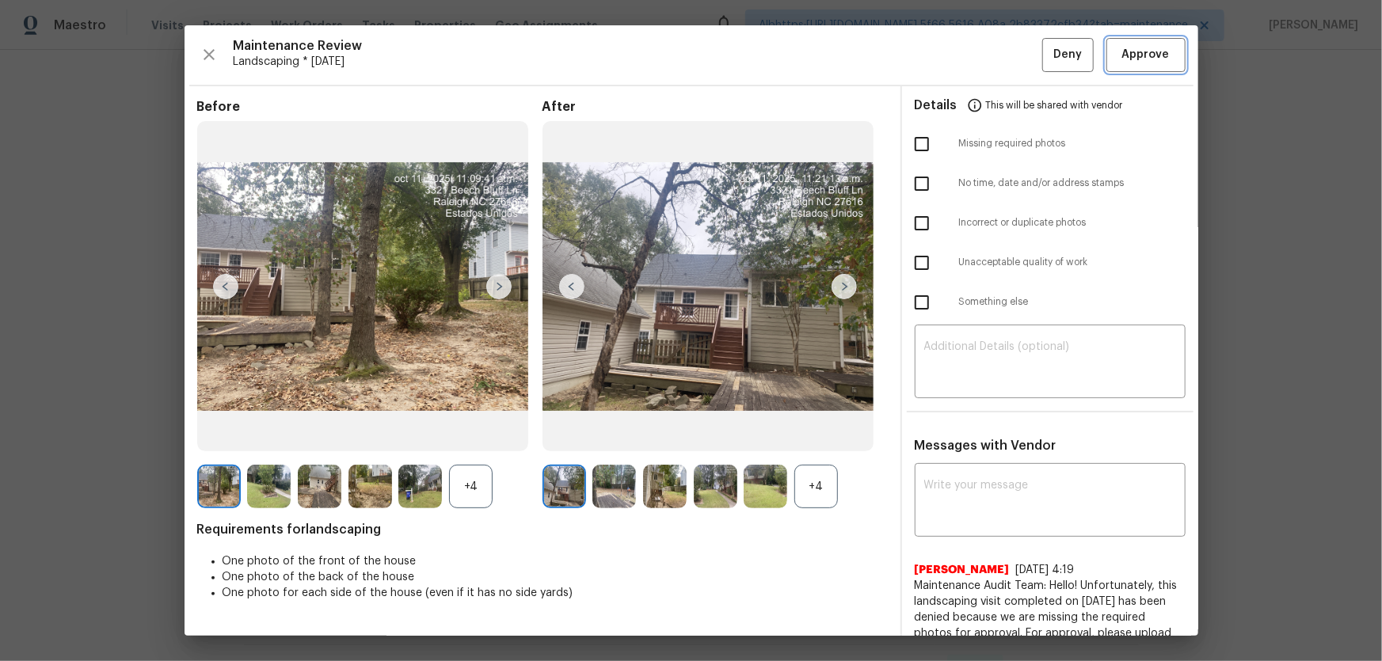
click at [1122, 60] on span "Approve" at bounding box center [1146, 55] width 48 height 20
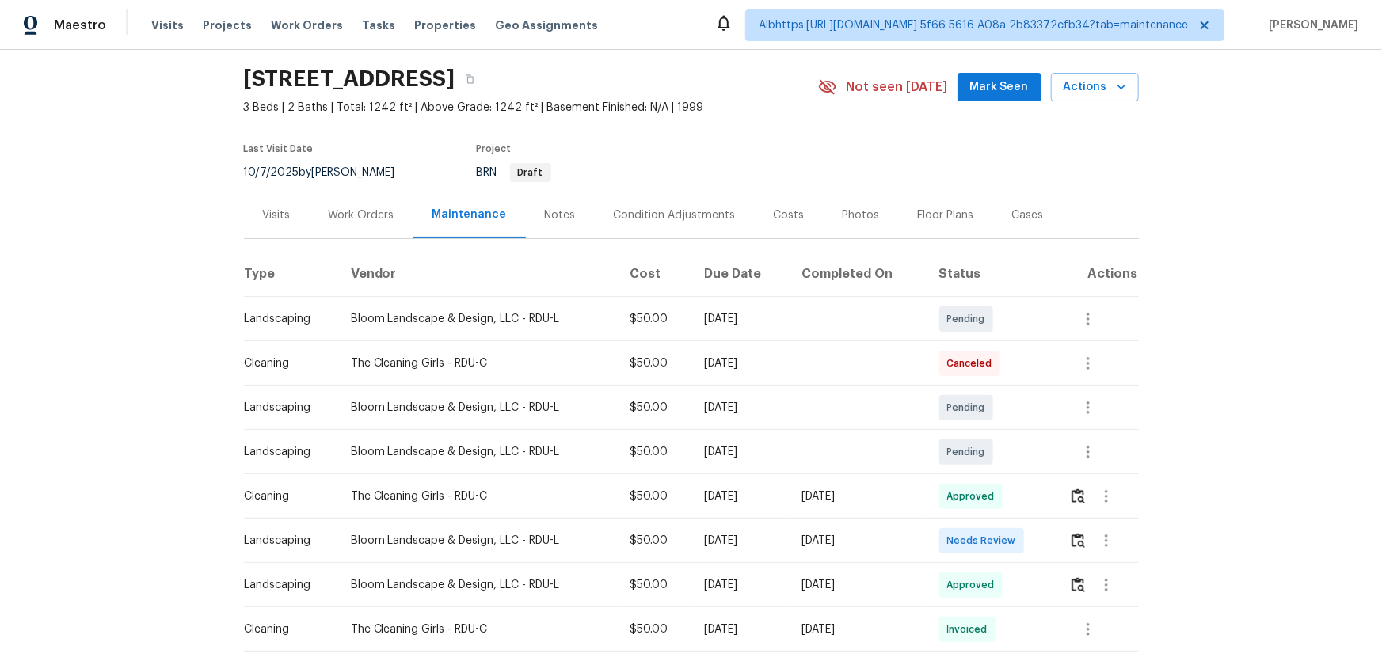
scroll to position [71, 0]
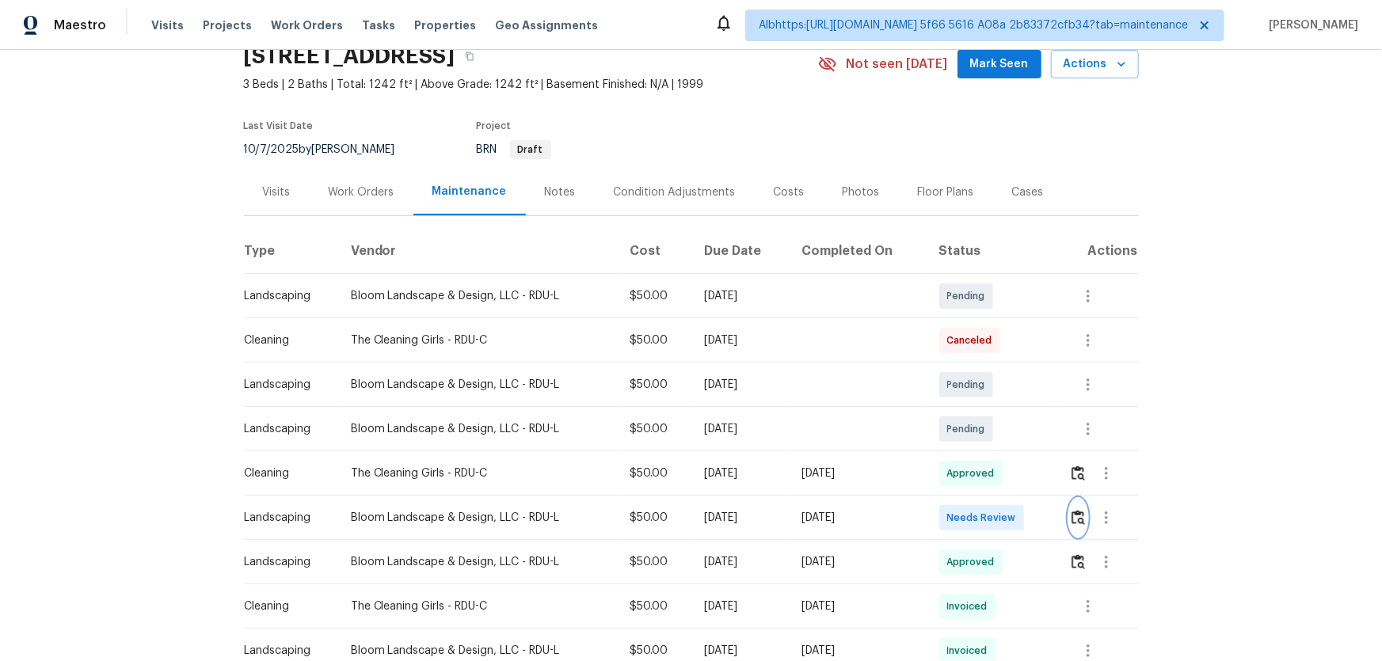
click at [1071, 513] on img "button" at bounding box center [1077, 517] width 13 height 15
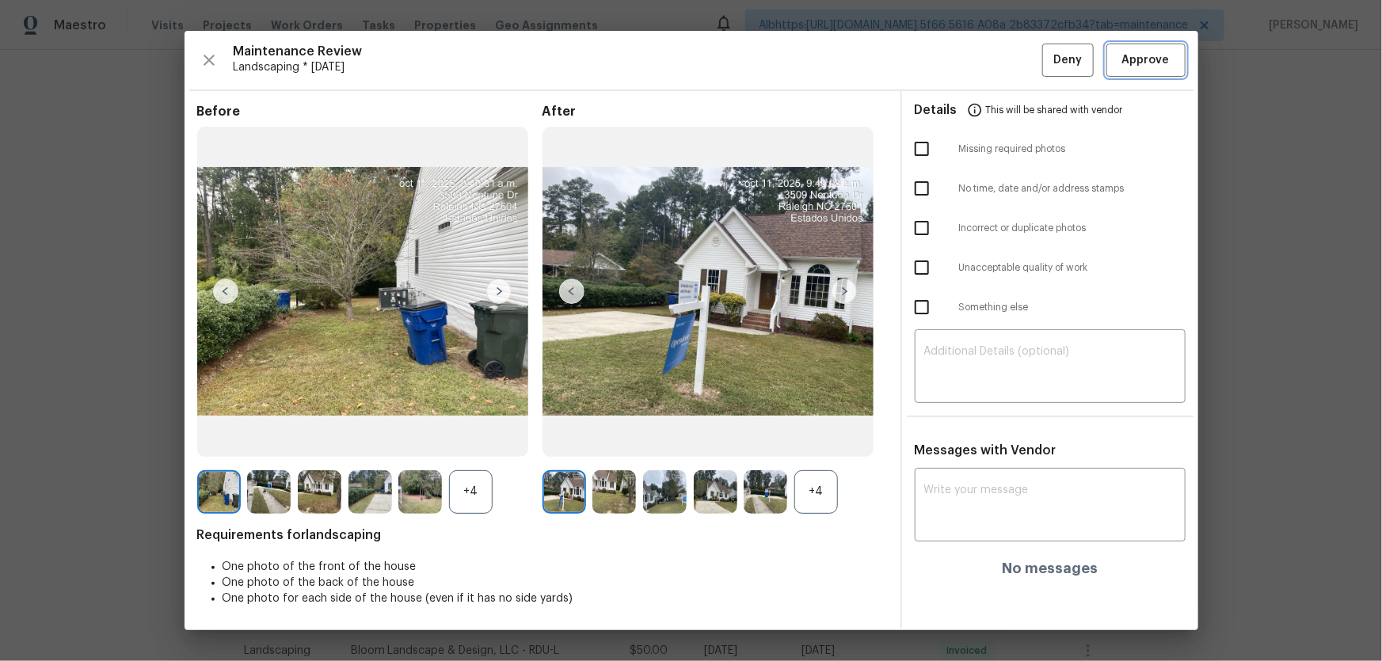
click at [1147, 61] on span "Approve" at bounding box center [1146, 61] width 48 height 20
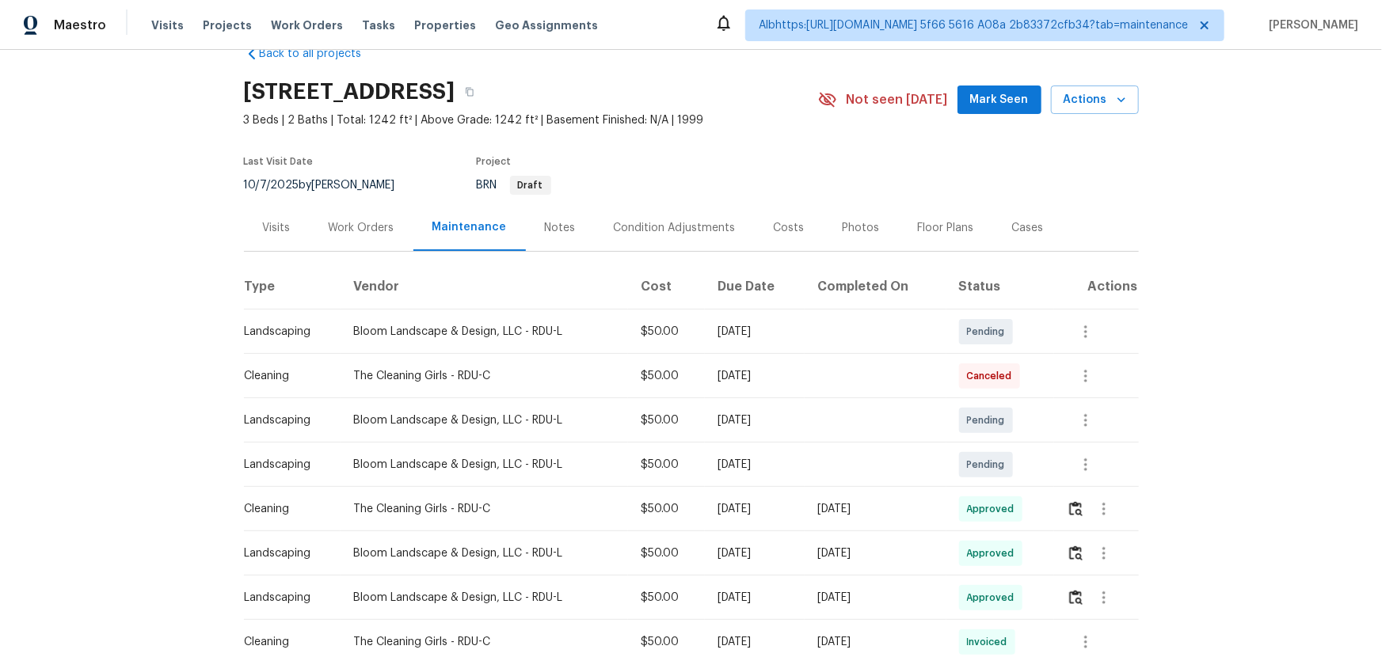
scroll to position [0, 0]
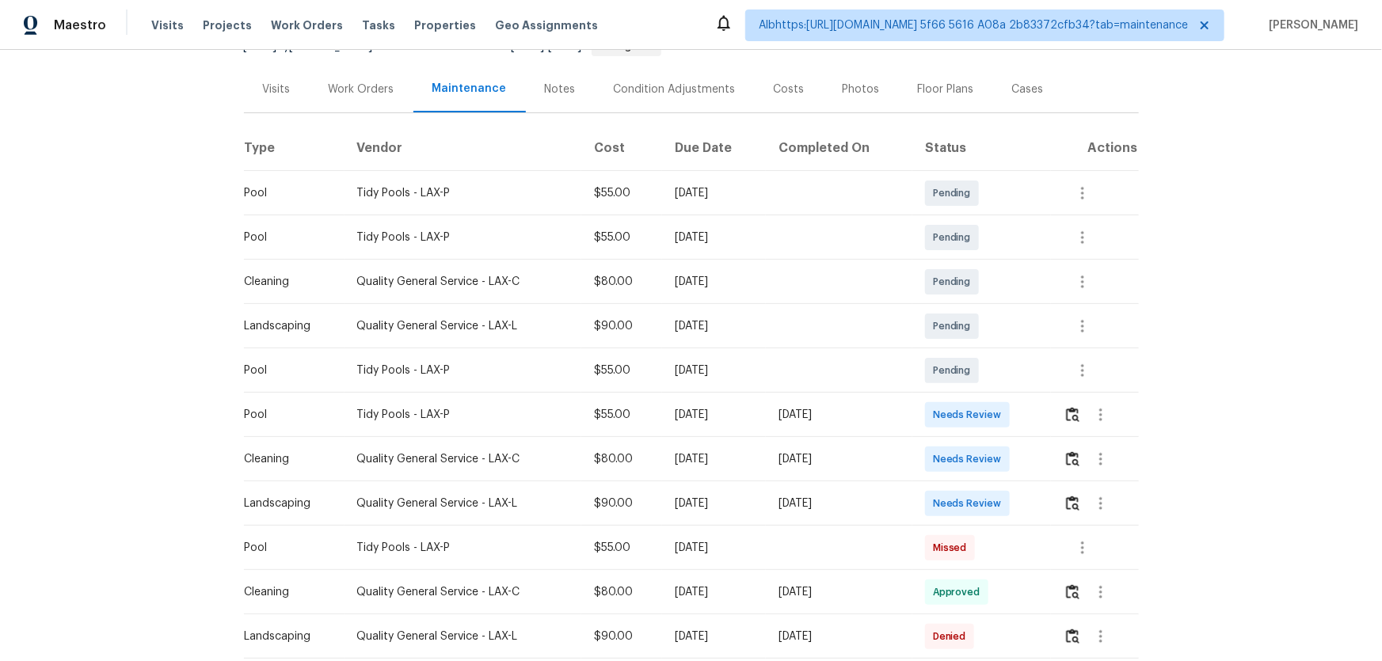
scroll to position [215, 0]
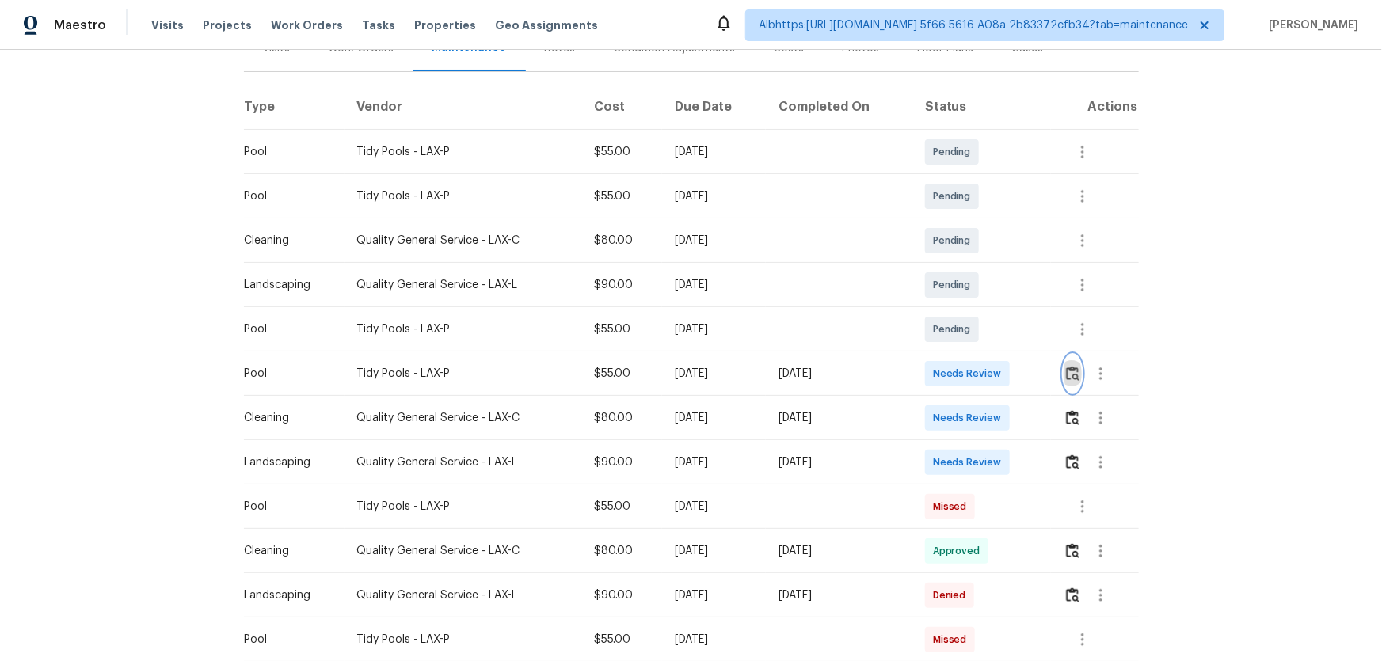
click at [1071, 382] on button "button" at bounding box center [1072, 374] width 18 height 38
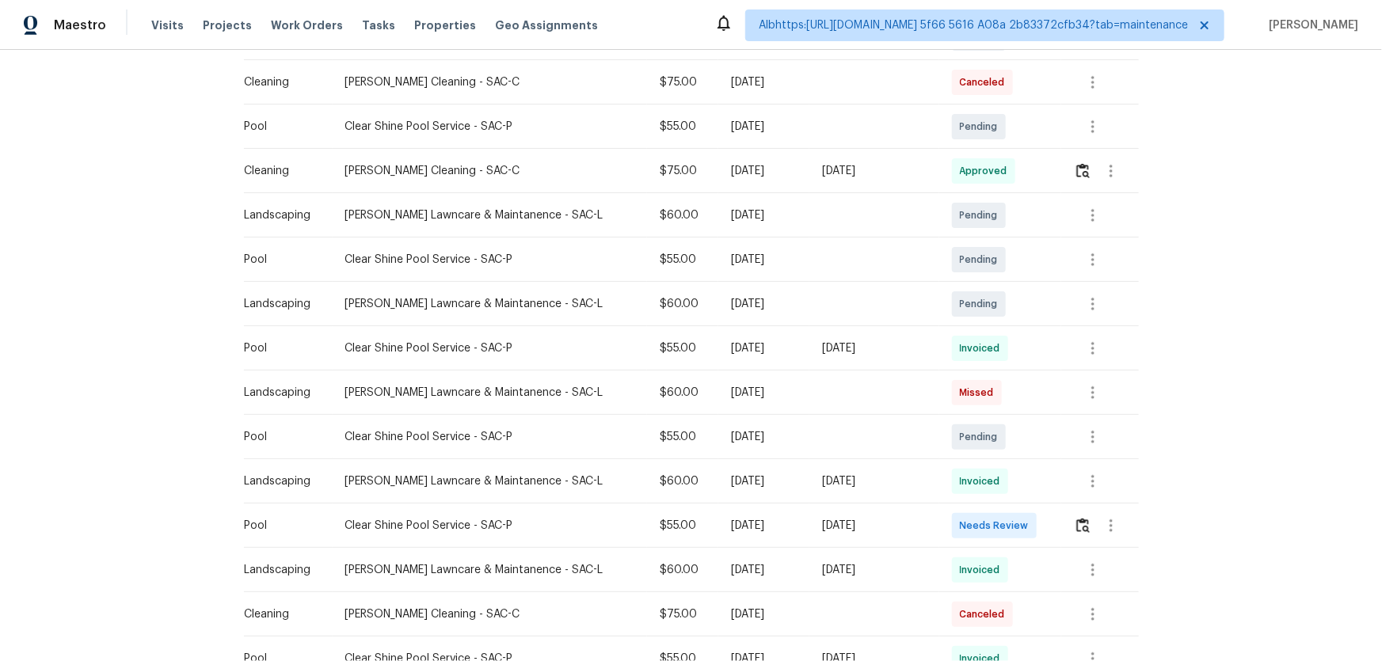
scroll to position [432, 0]
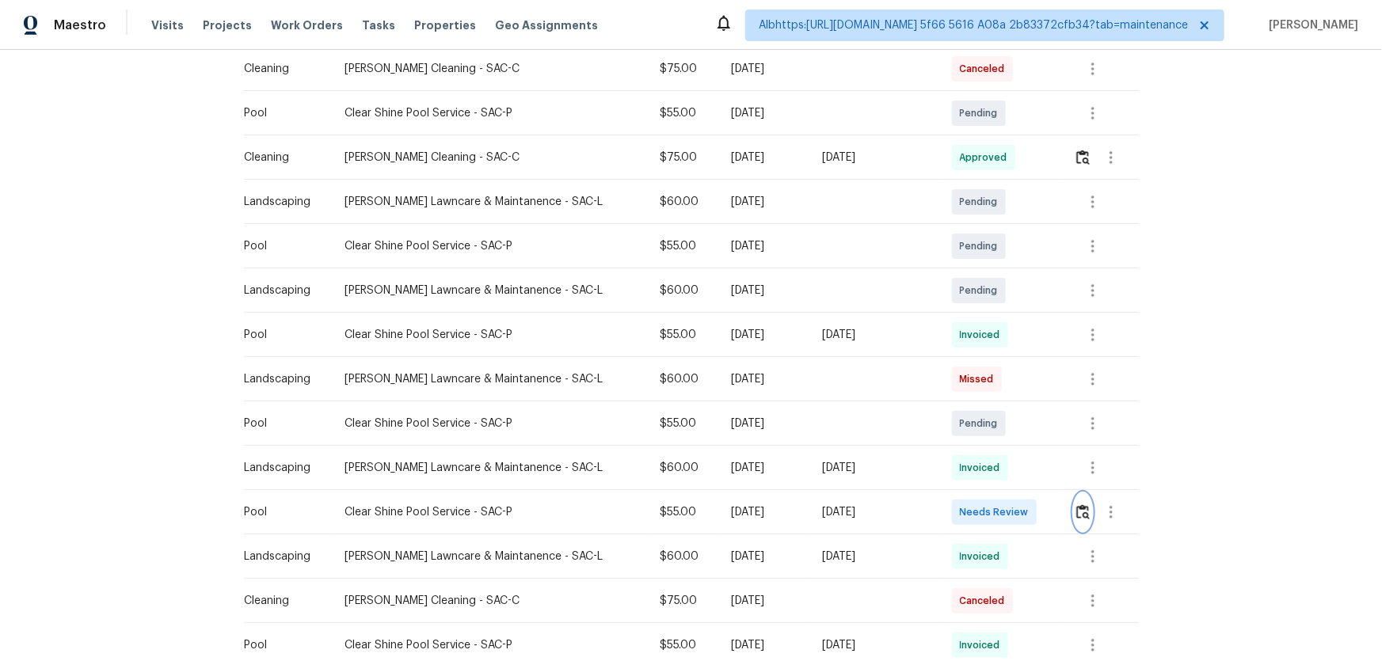
click at [1076, 504] on img "button" at bounding box center [1082, 511] width 13 height 15
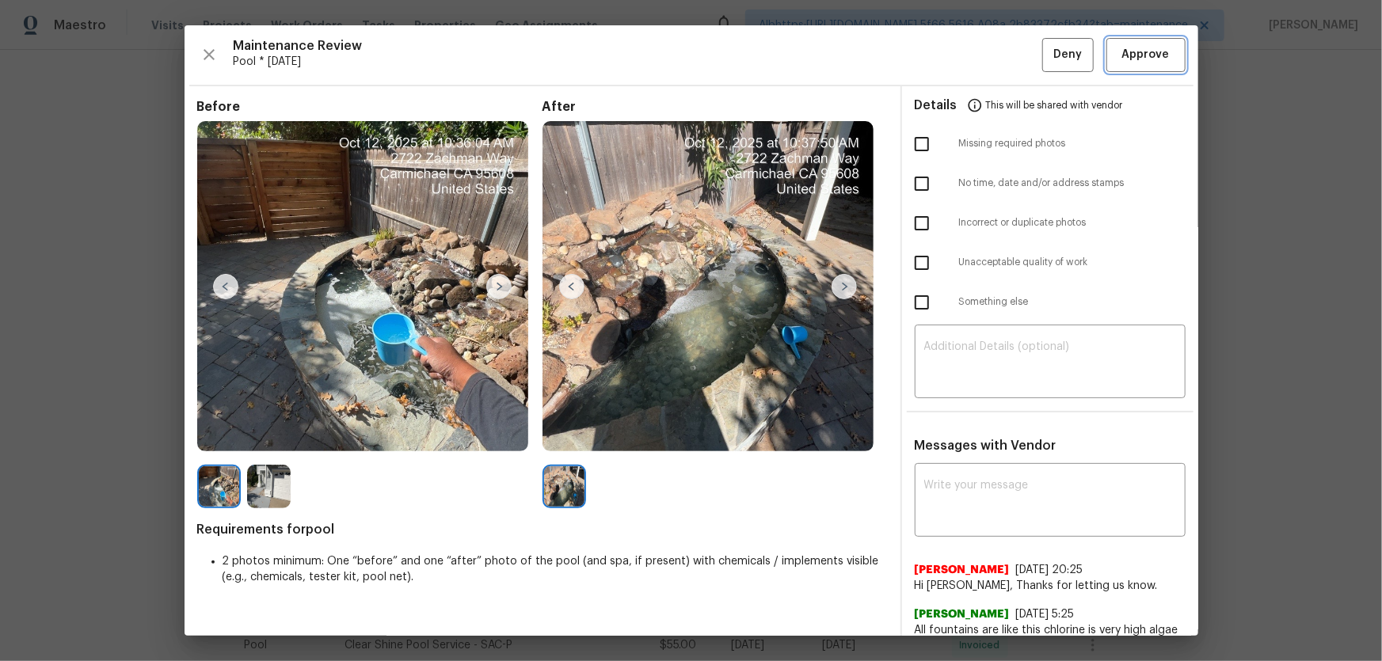
click at [1140, 62] on span "Approve" at bounding box center [1146, 55] width 48 height 20
